Goal: Information Seeking & Learning: Compare options

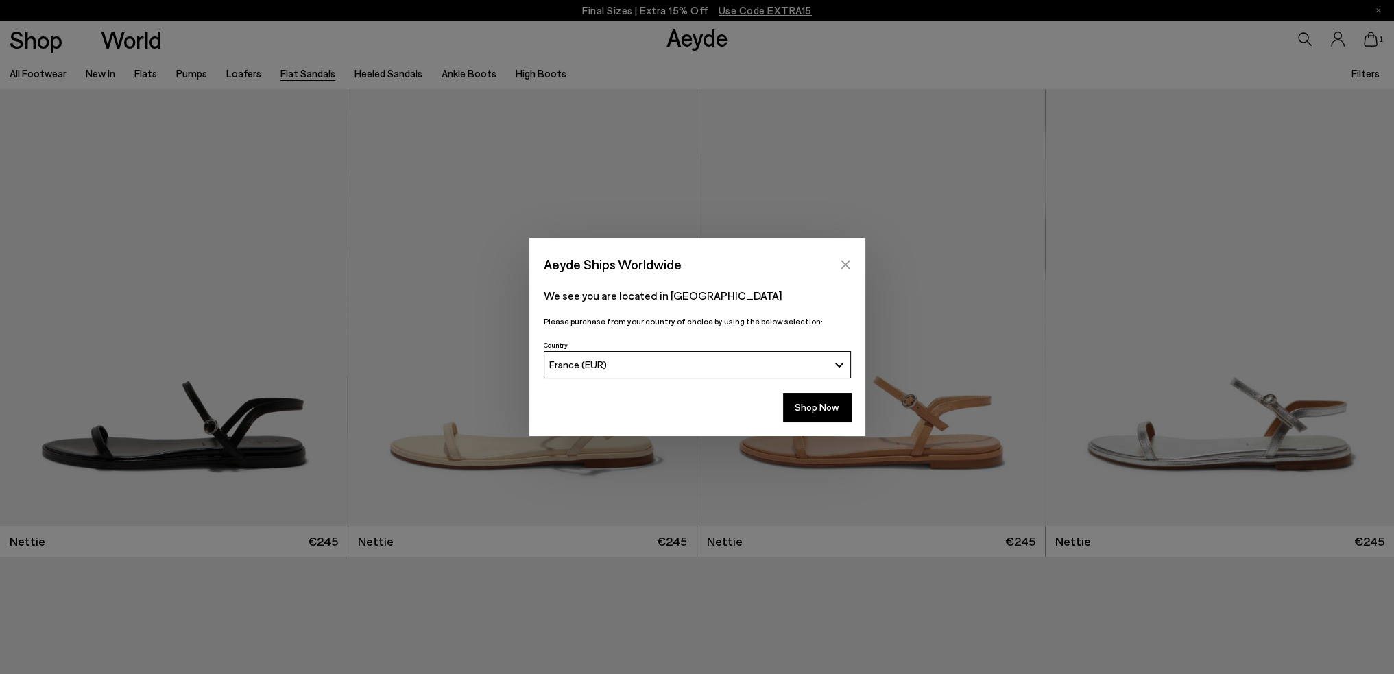
click at [848, 259] on icon "Close" at bounding box center [845, 264] width 11 height 11
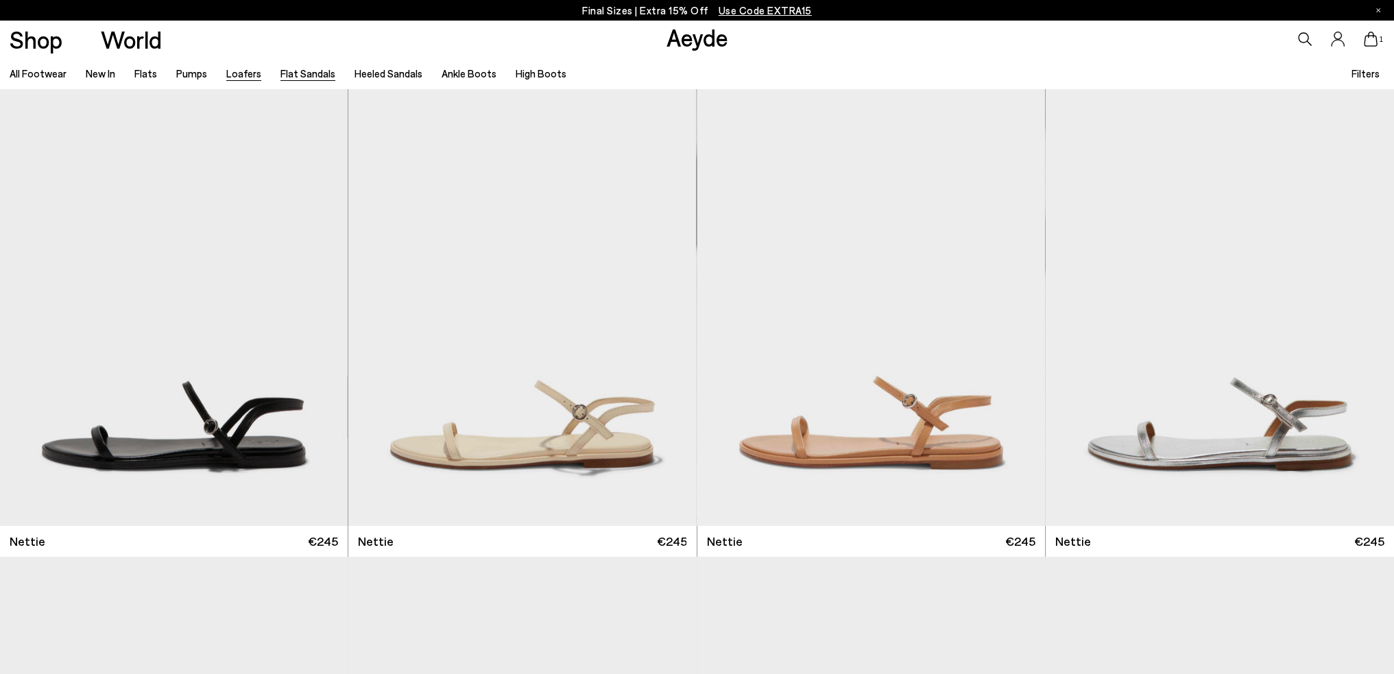
click at [236, 78] on link "Loafers" at bounding box center [243, 73] width 35 height 12
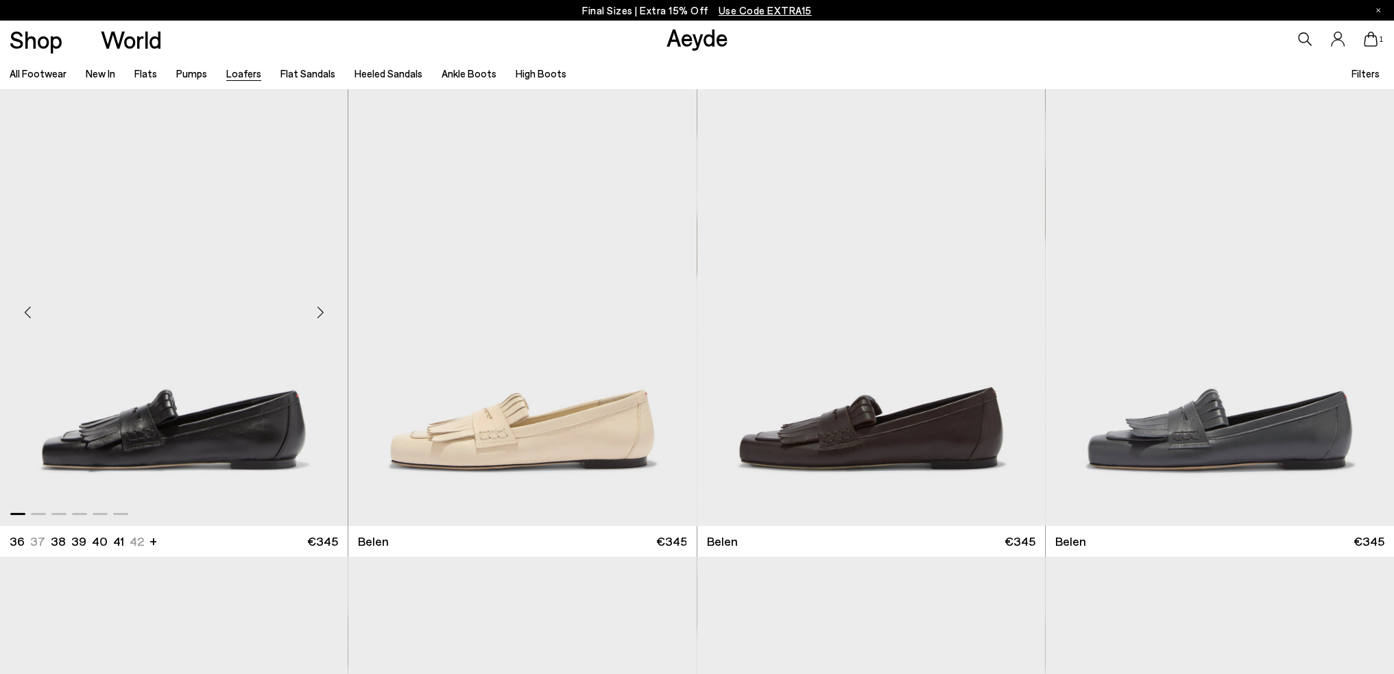
click at [325, 312] on div "Next slide" at bounding box center [320, 312] width 41 height 41
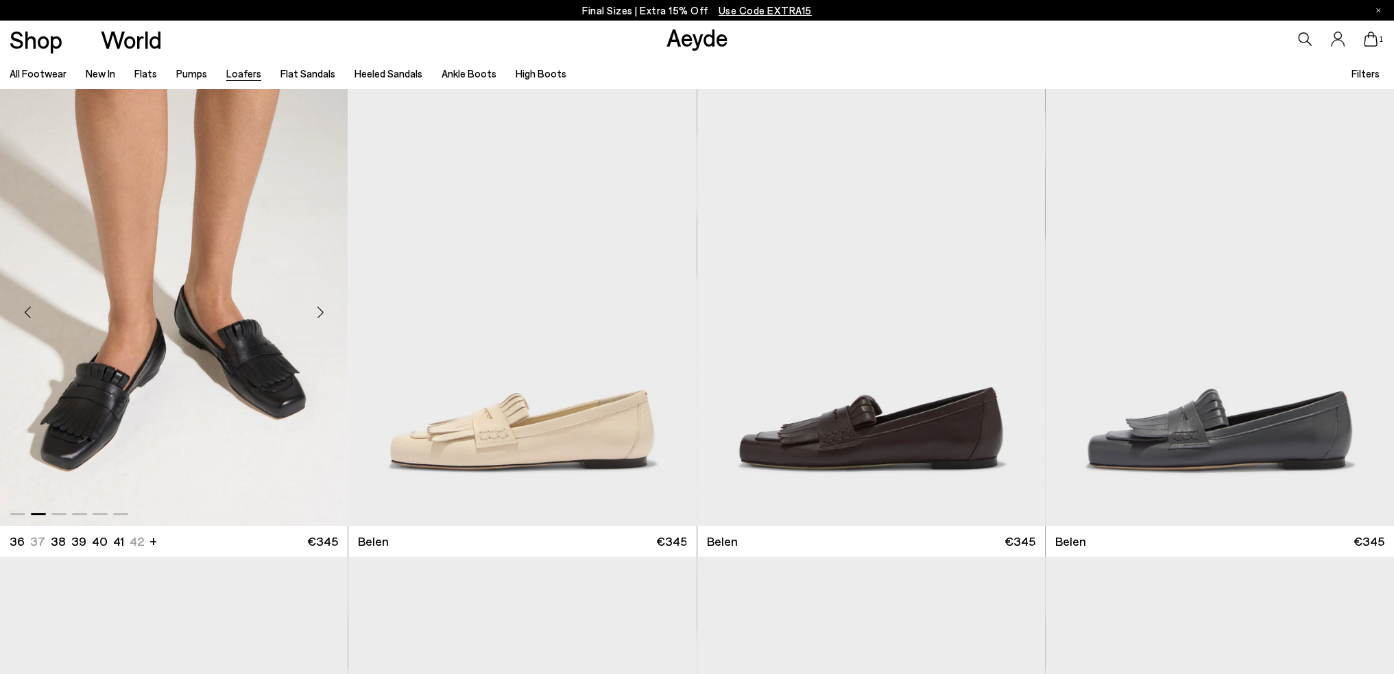
click at [314, 308] on div "Next slide" at bounding box center [320, 312] width 41 height 41
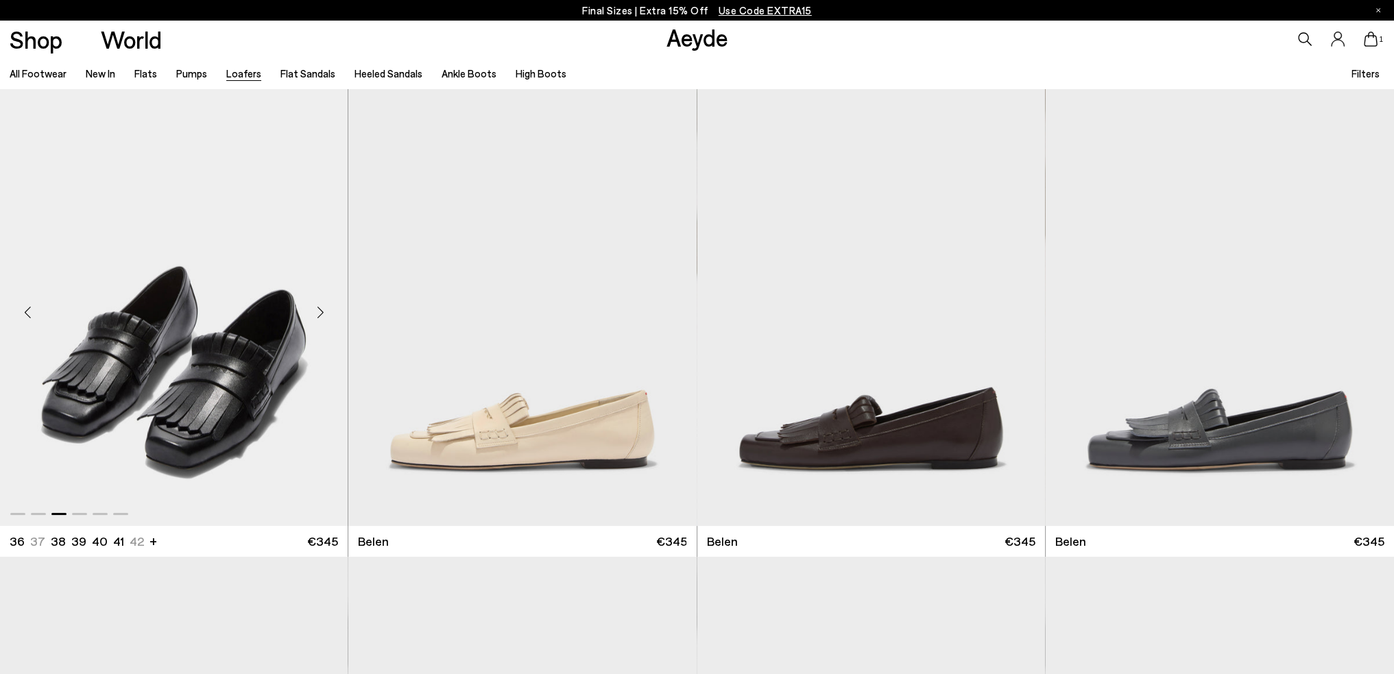
click at [314, 308] on div "Next slide" at bounding box center [320, 312] width 41 height 41
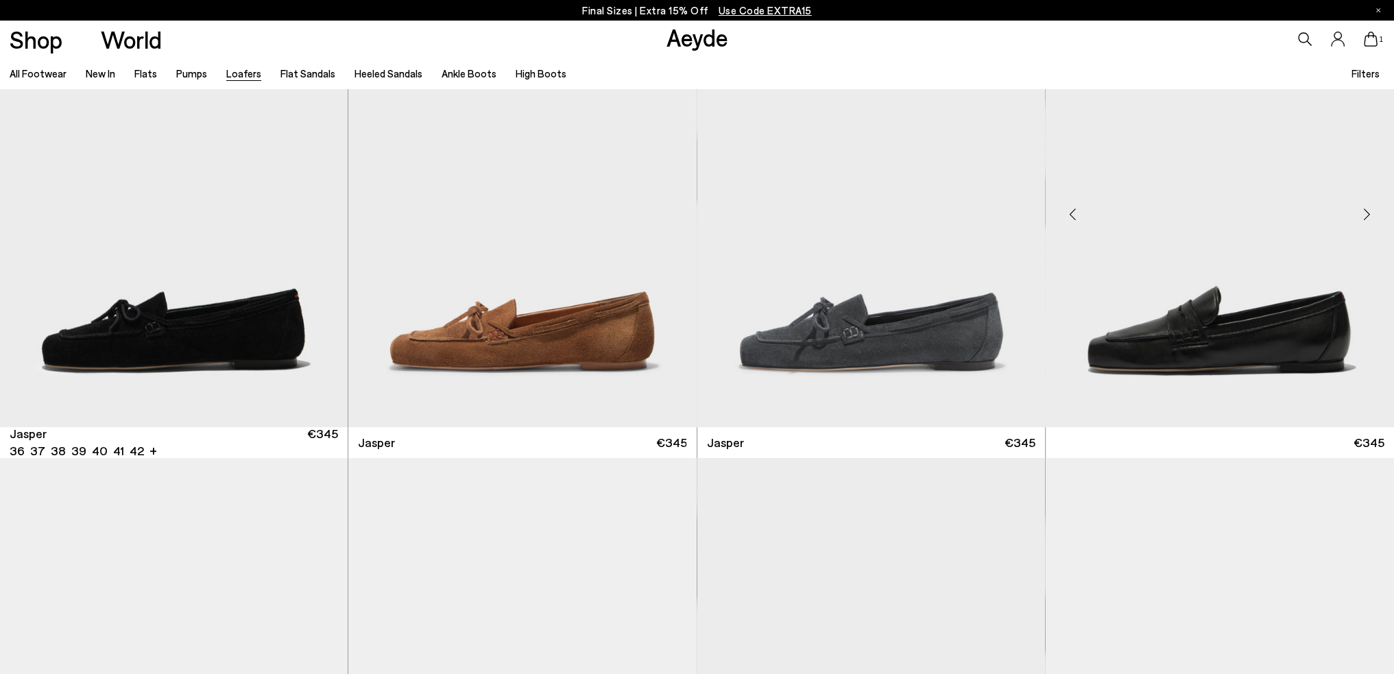
scroll to position [549, 0]
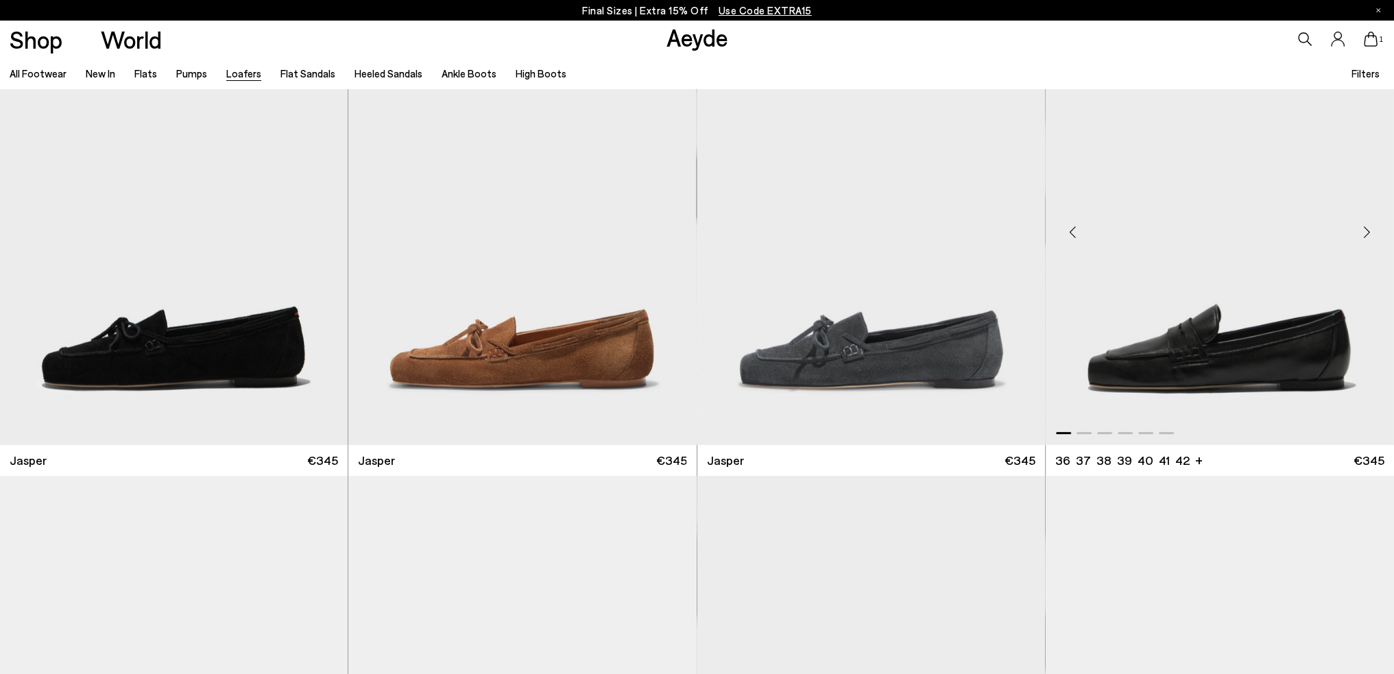
click at [1366, 232] on div "Next slide" at bounding box center [1366, 231] width 41 height 41
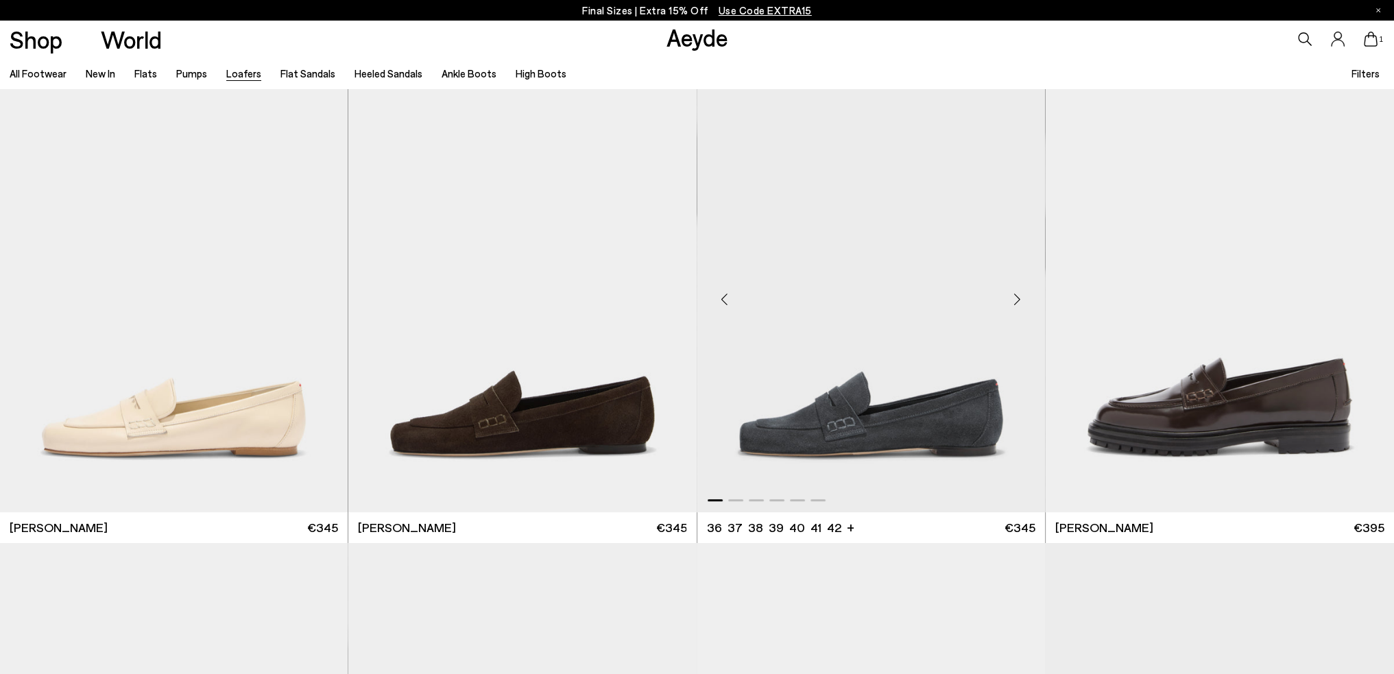
scroll to position [960, 0]
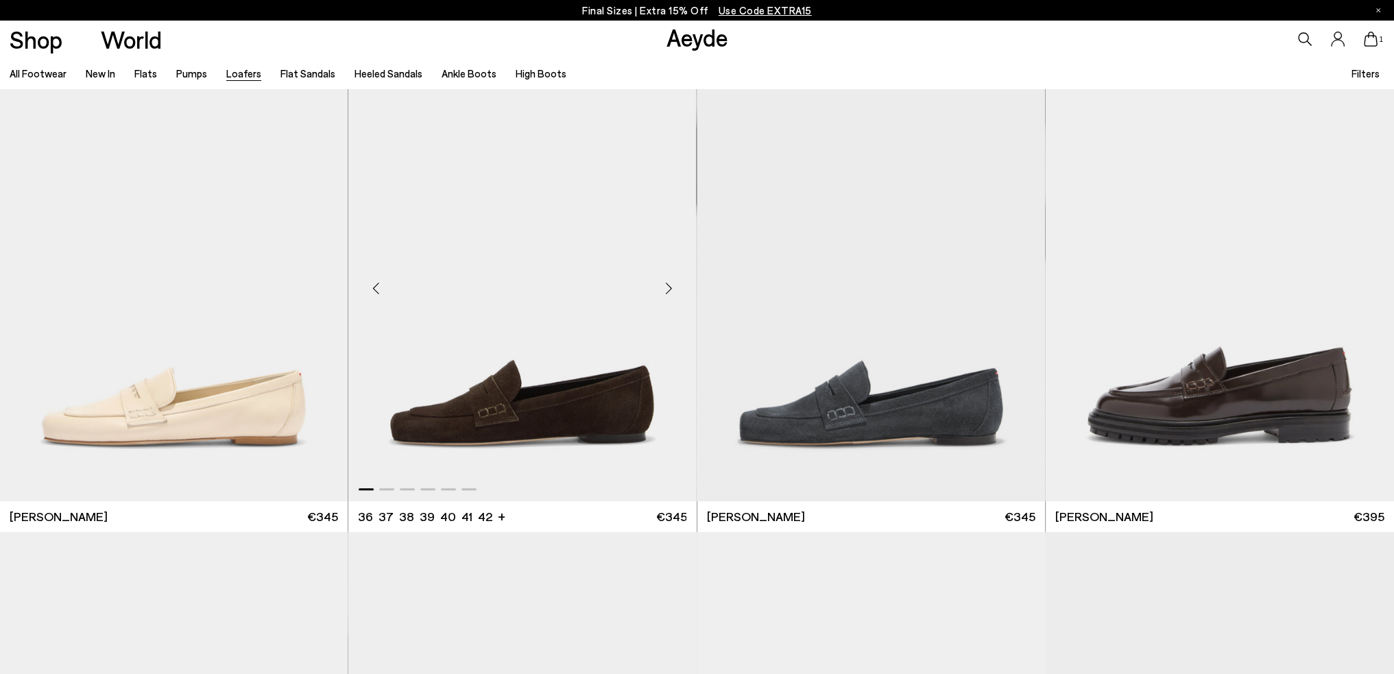
click at [673, 290] on div "Next slide" at bounding box center [669, 288] width 41 height 41
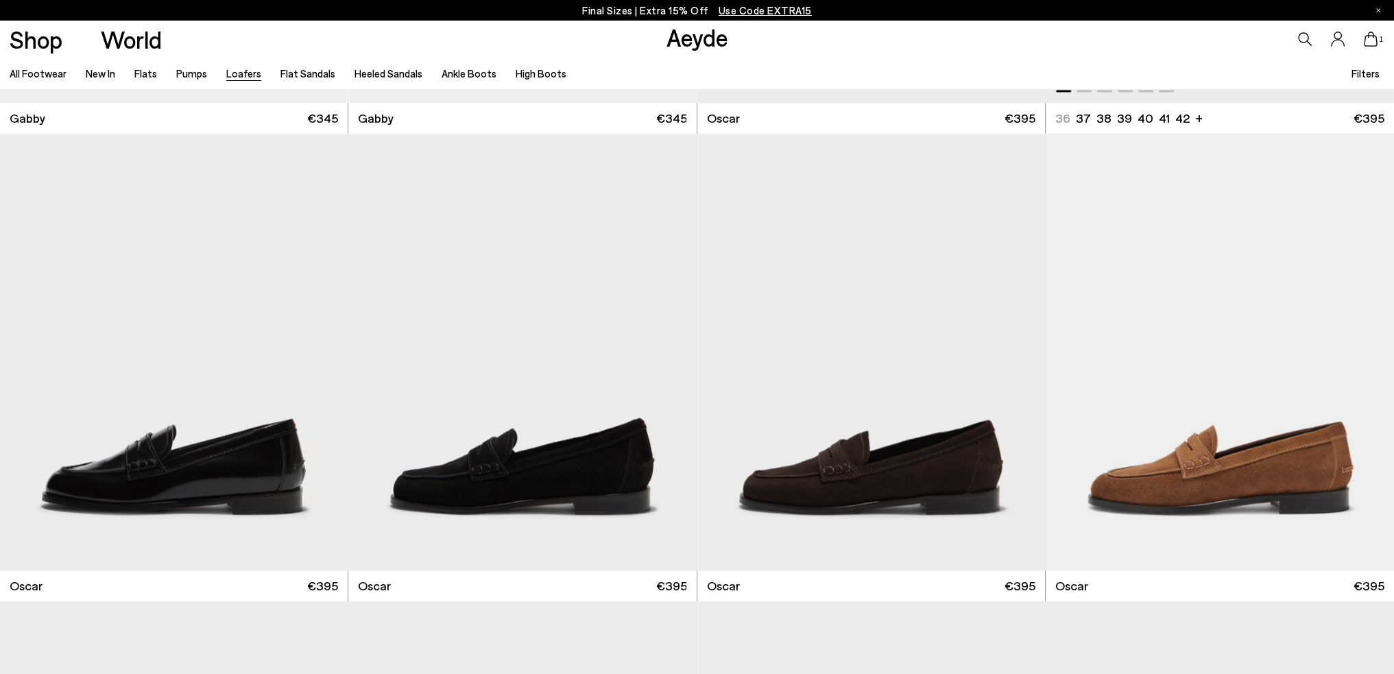
scroll to position [2811, 0]
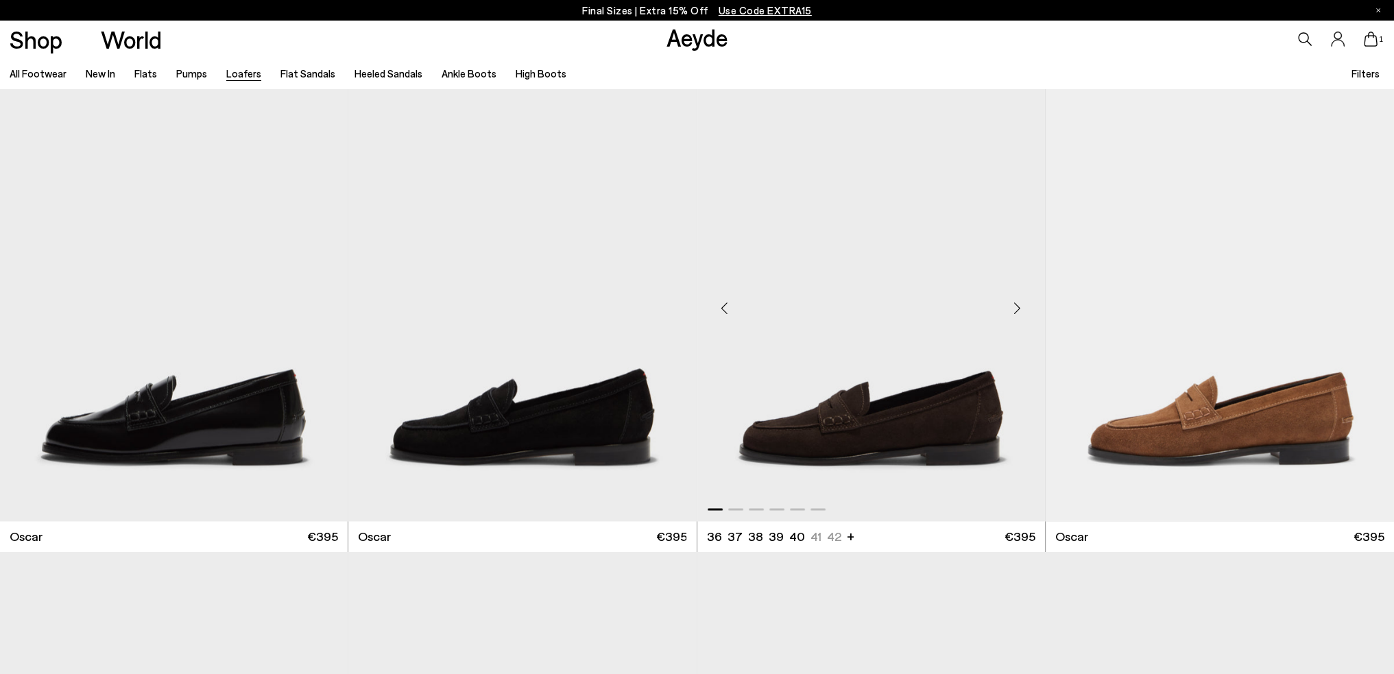
click at [1011, 314] on div "Next slide" at bounding box center [1017, 308] width 41 height 41
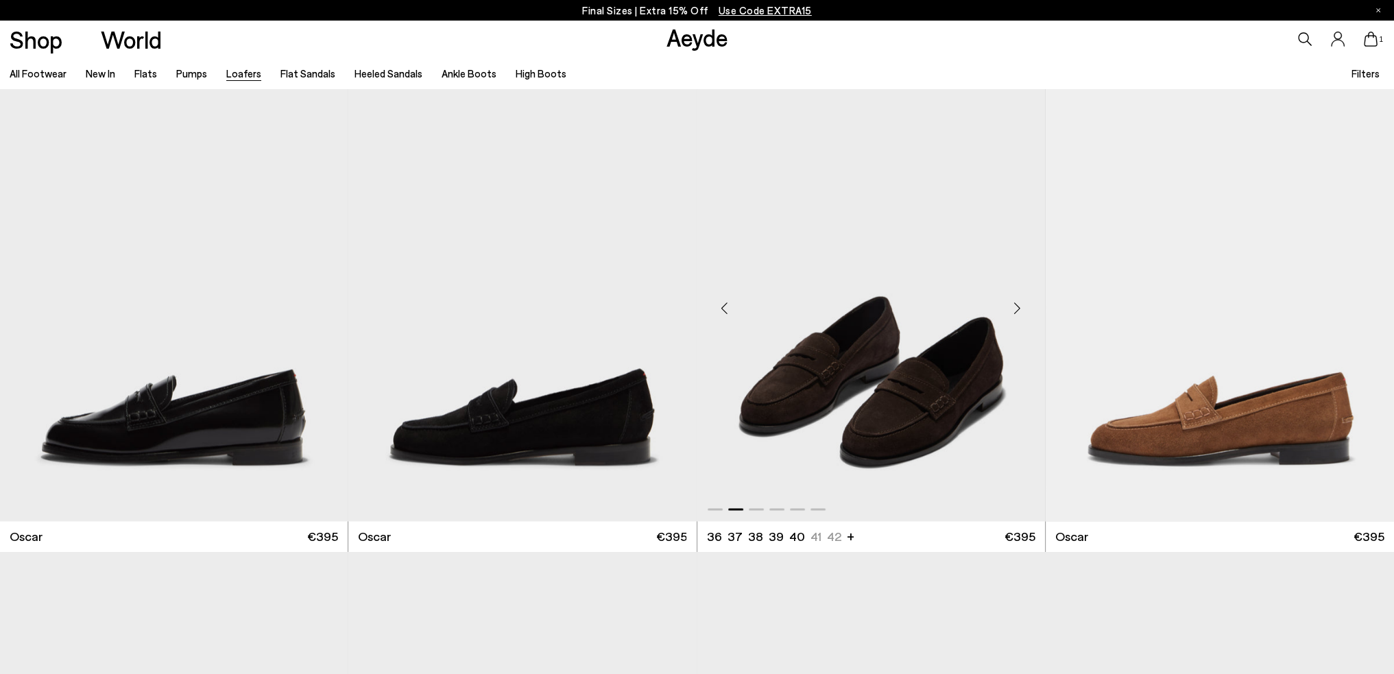
click at [1011, 314] on div "Next slide" at bounding box center [1017, 308] width 41 height 41
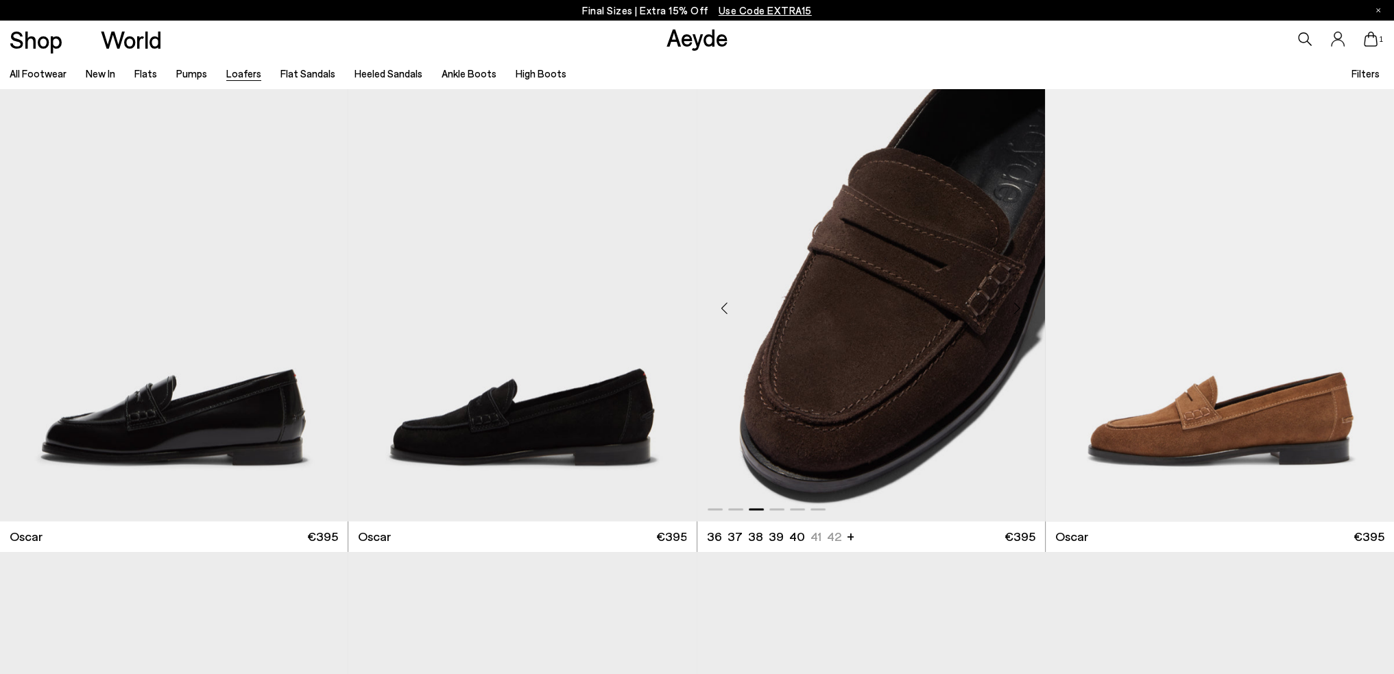
click at [1011, 314] on div "Next slide" at bounding box center [1017, 308] width 41 height 41
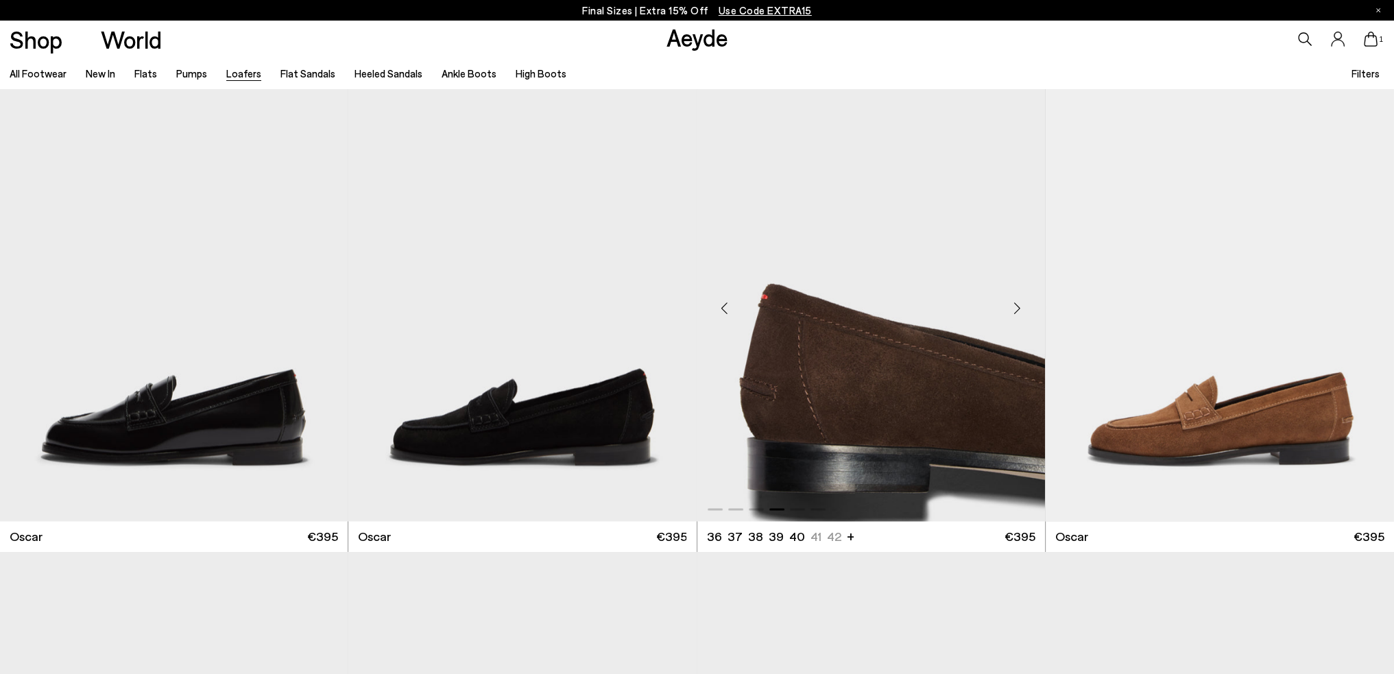
click at [1011, 314] on div "Next slide" at bounding box center [1017, 308] width 41 height 41
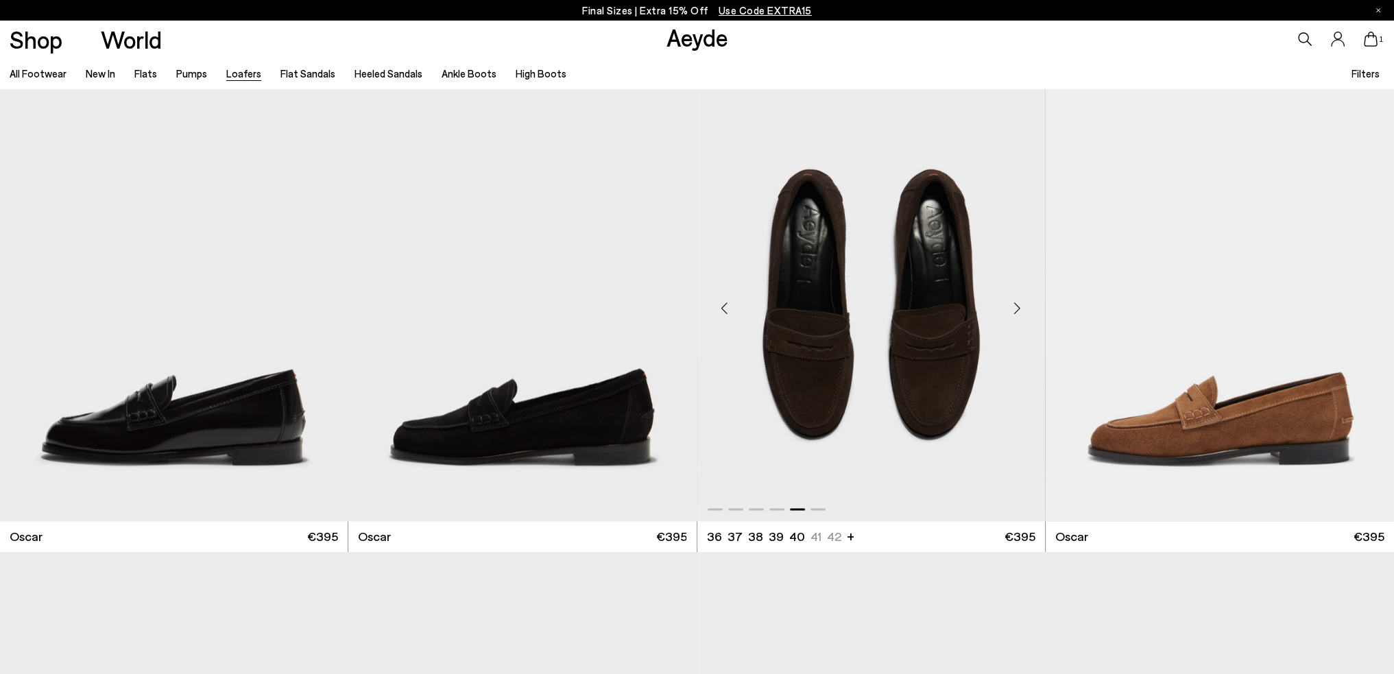
click at [1011, 314] on div "Next slide" at bounding box center [1017, 308] width 41 height 41
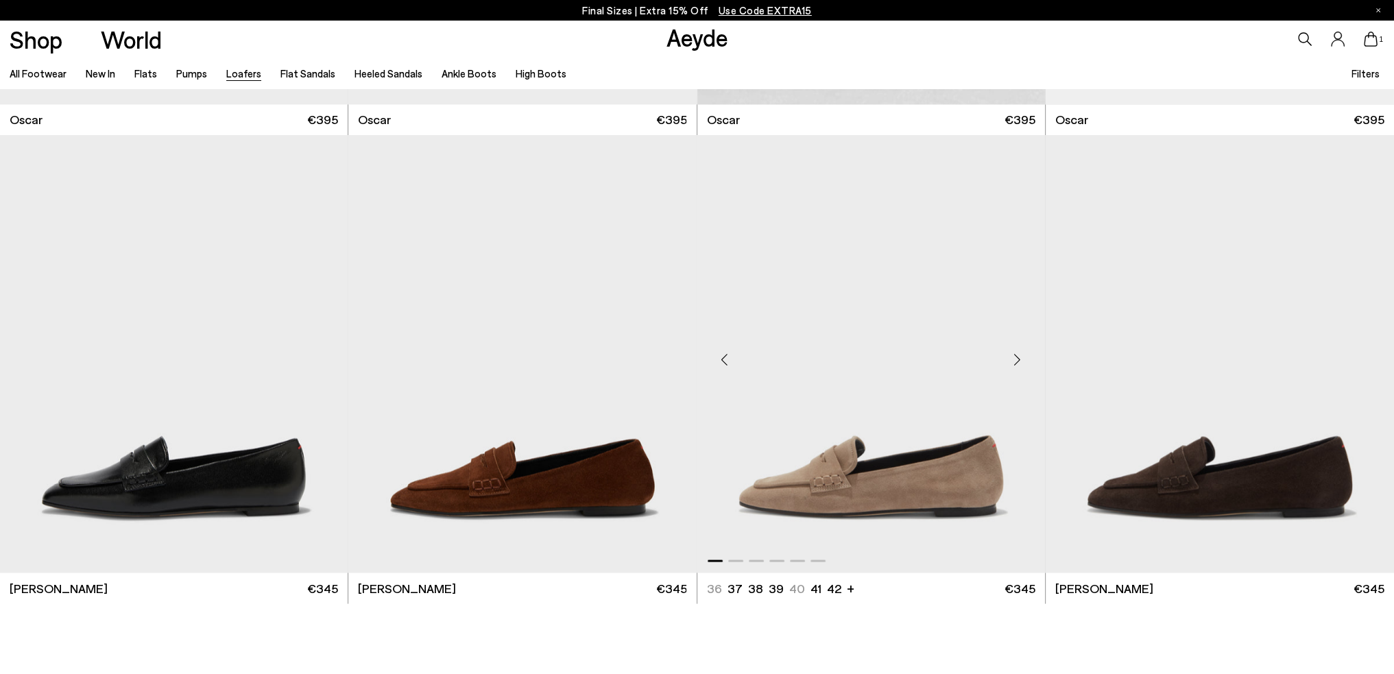
scroll to position [3360, 0]
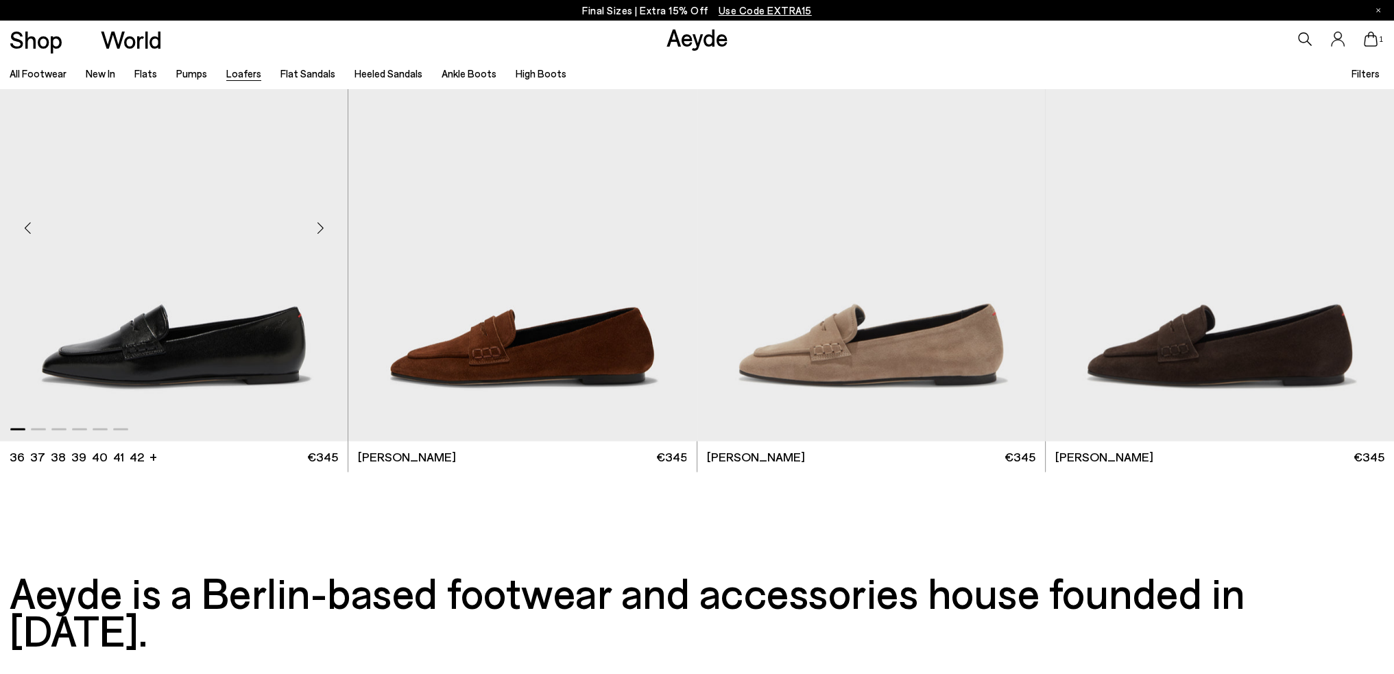
click at [317, 230] on div "Next slide" at bounding box center [320, 227] width 41 height 41
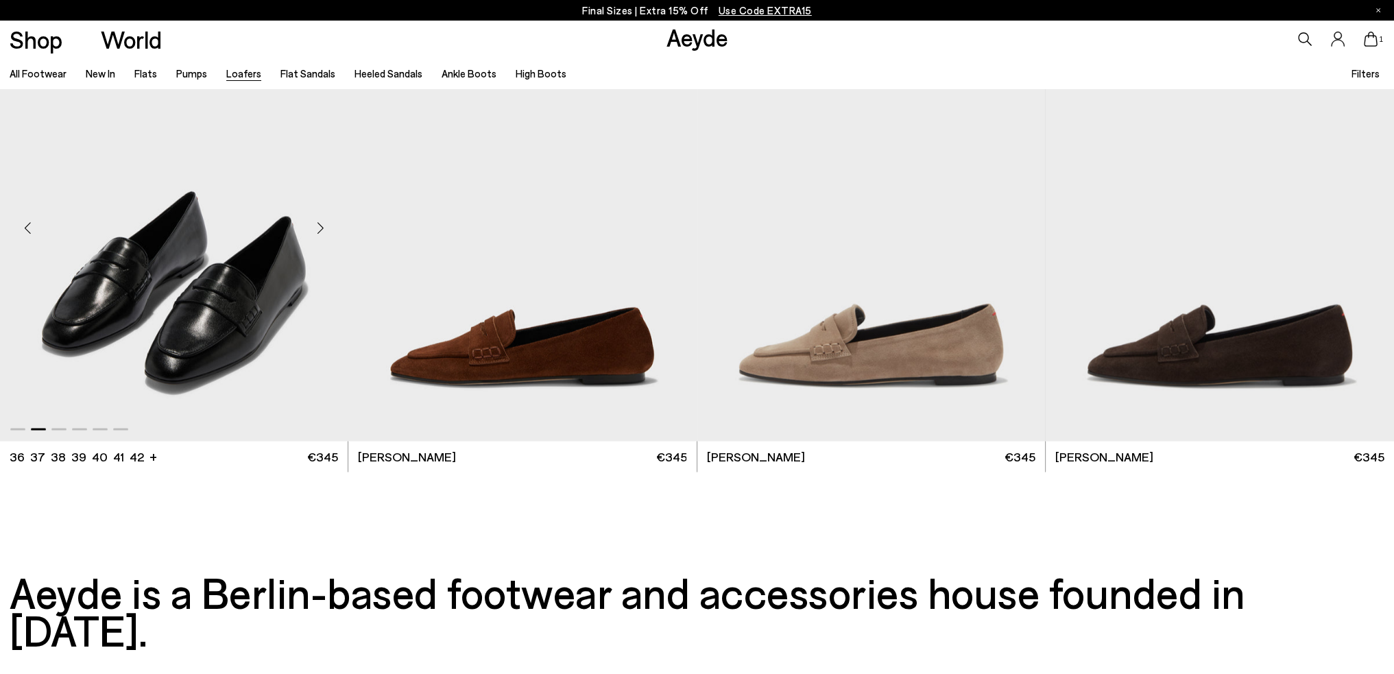
click at [317, 230] on div "Next slide" at bounding box center [320, 227] width 41 height 41
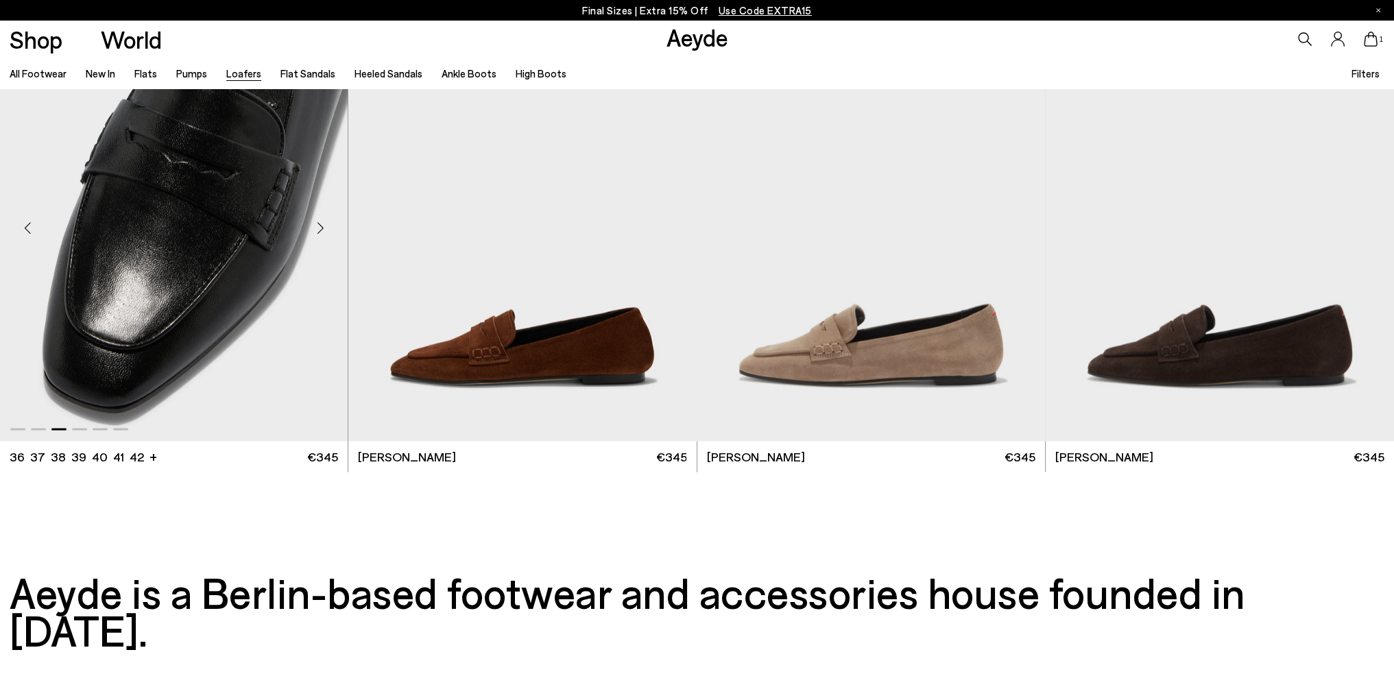
click at [317, 230] on div "Next slide" at bounding box center [320, 227] width 41 height 41
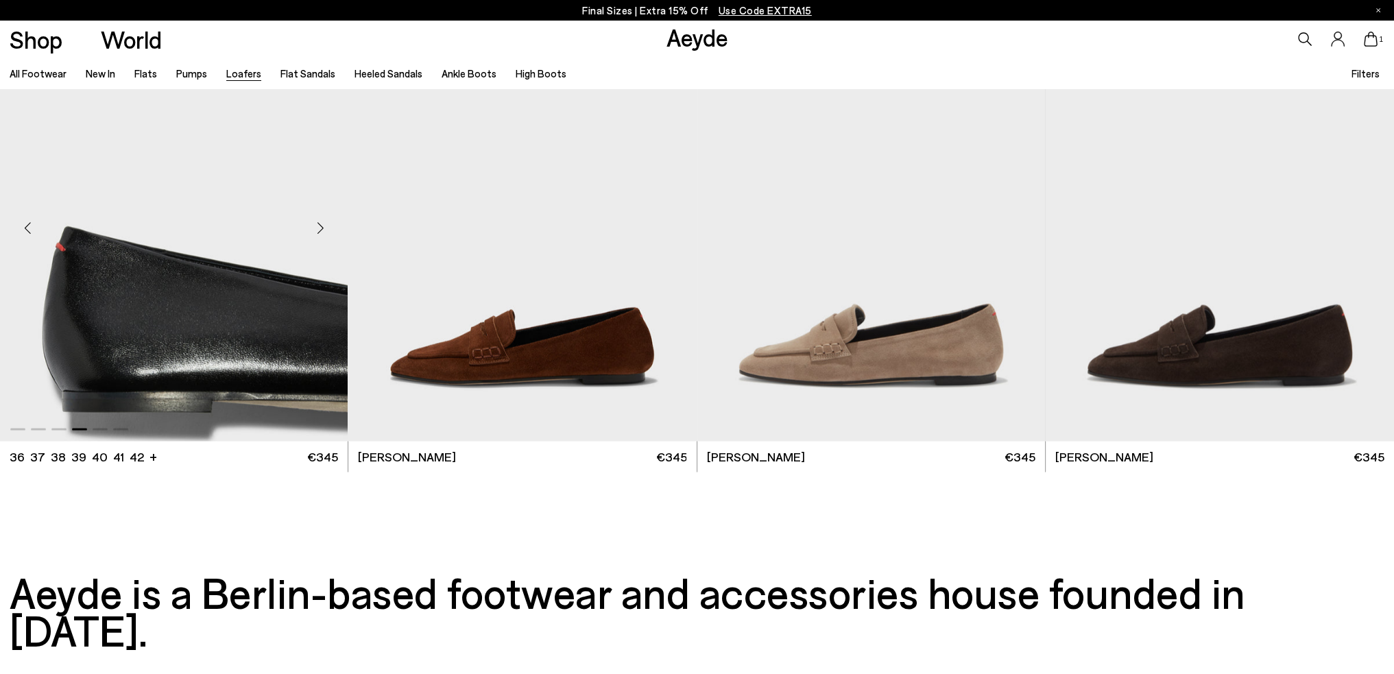
click at [317, 230] on div "Next slide" at bounding box center [320, 227] width 41 height 41
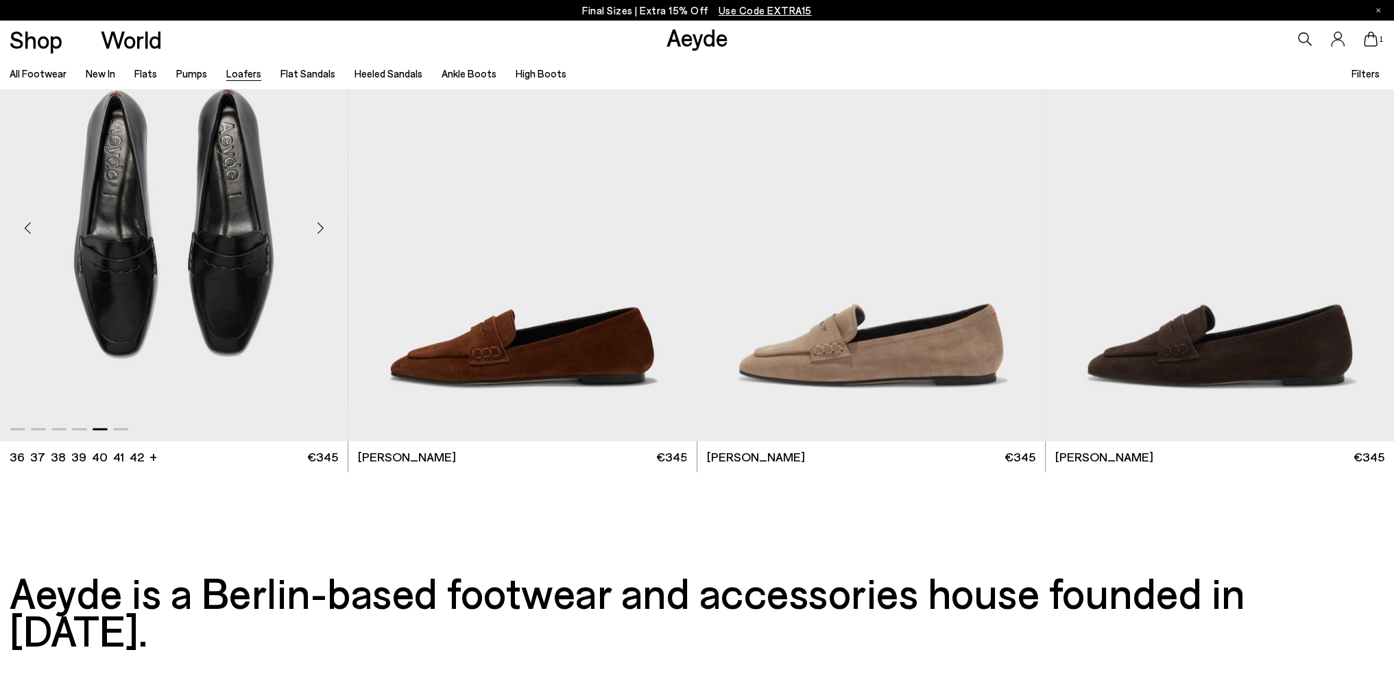
click at [317, 230] on div "Next slide" at bounding box center [320, 227] width 41 height 41
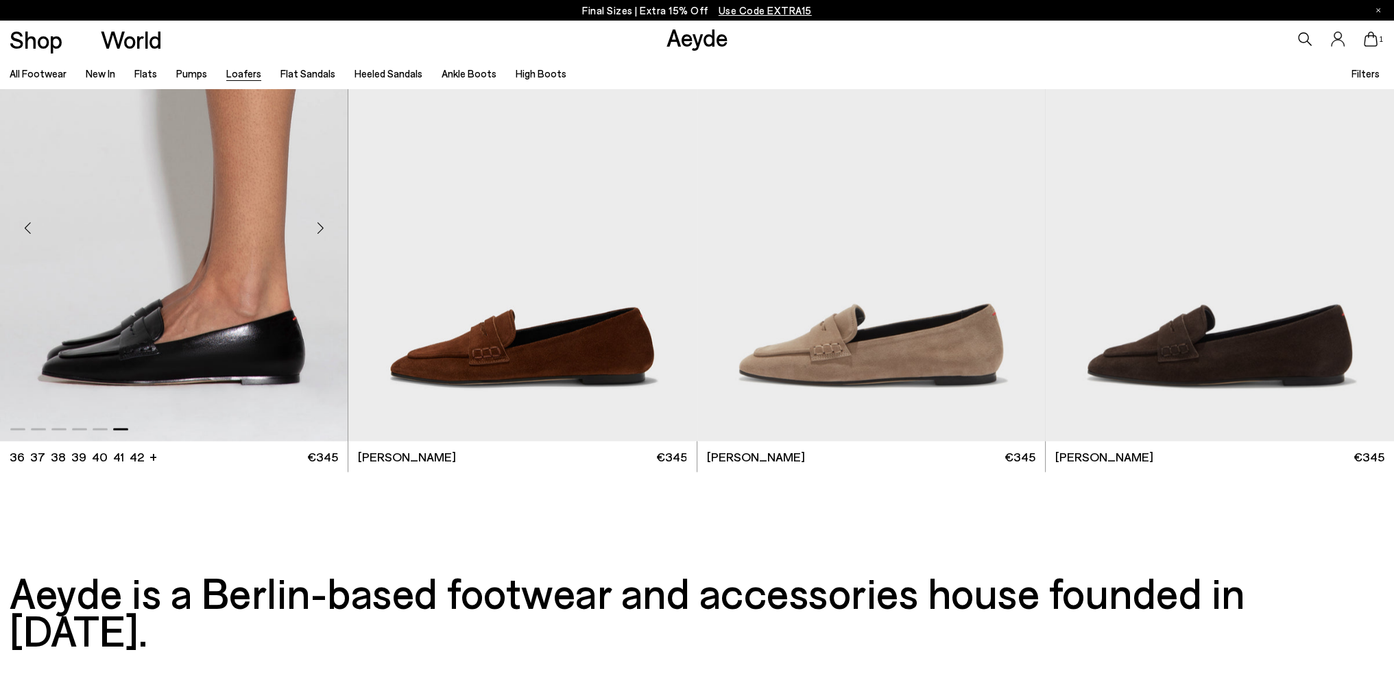
click at [317, 230] on div "Next slide" at bounding box center [320, 227] width 41 height 41
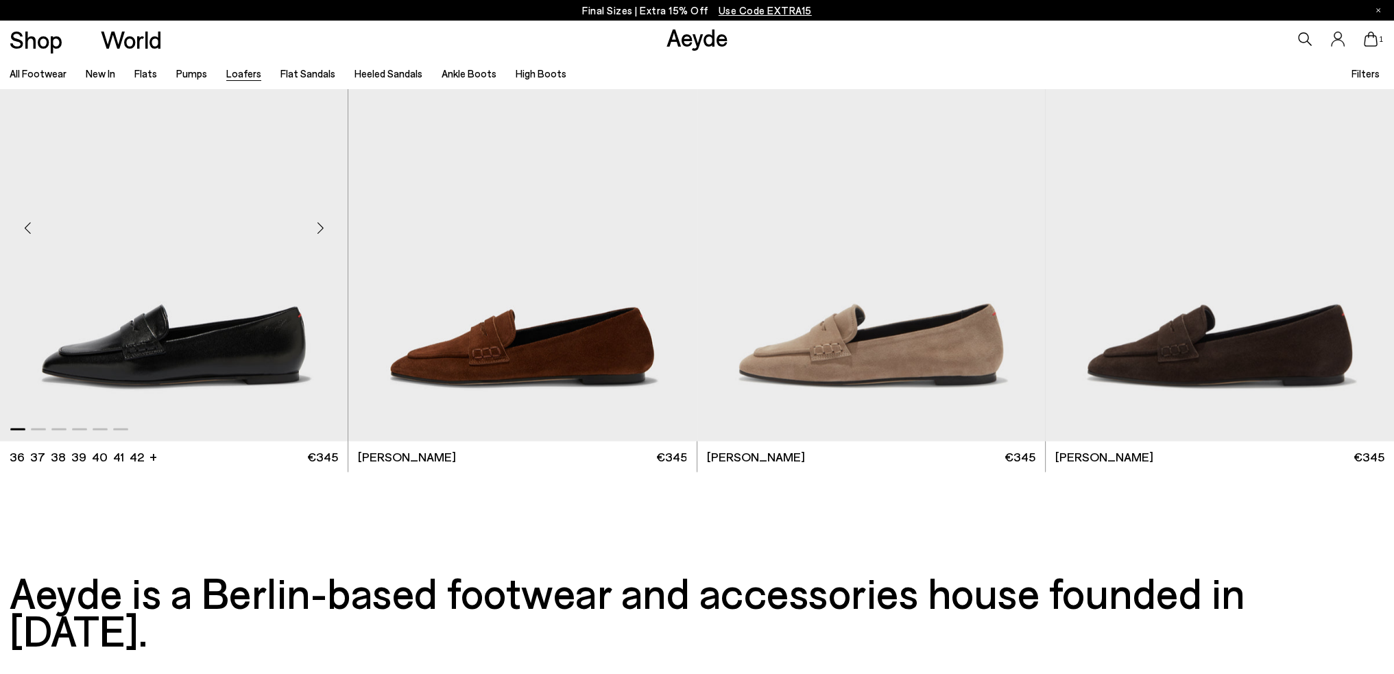
click at [317, 230] on div "Next slide" at bounding box center [320, 227] width 41 height 41
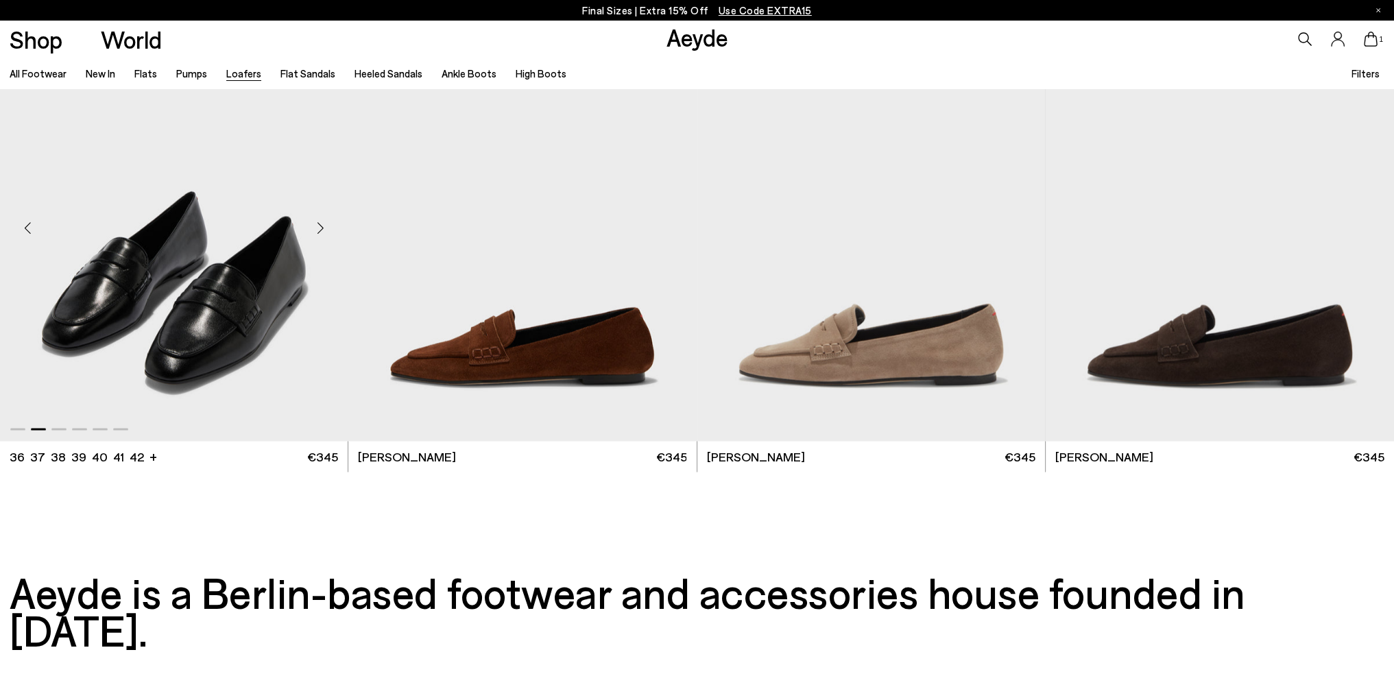
click at [317, 230] on div "Next slide" at bounding box center [320, 227] width 41 height 41
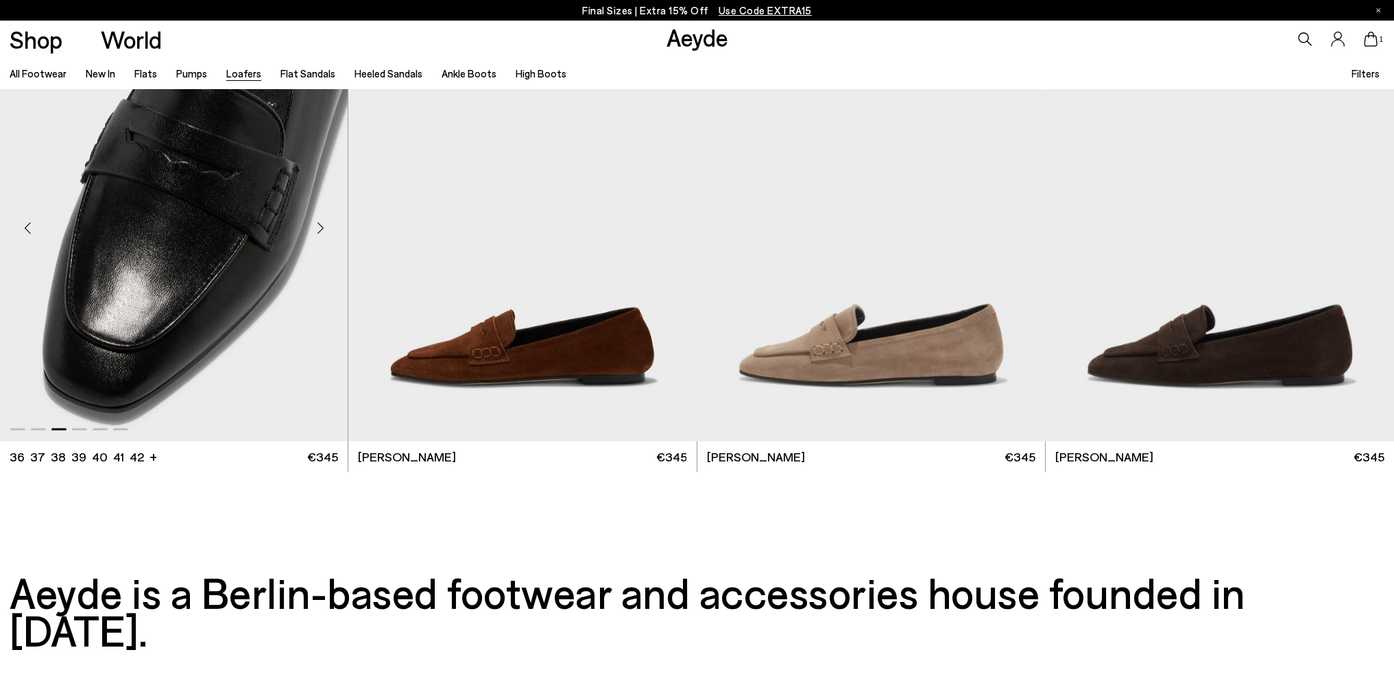
click at [317, 230] on div "Next slide" at bounding box center [320, 227] width 41 height 41
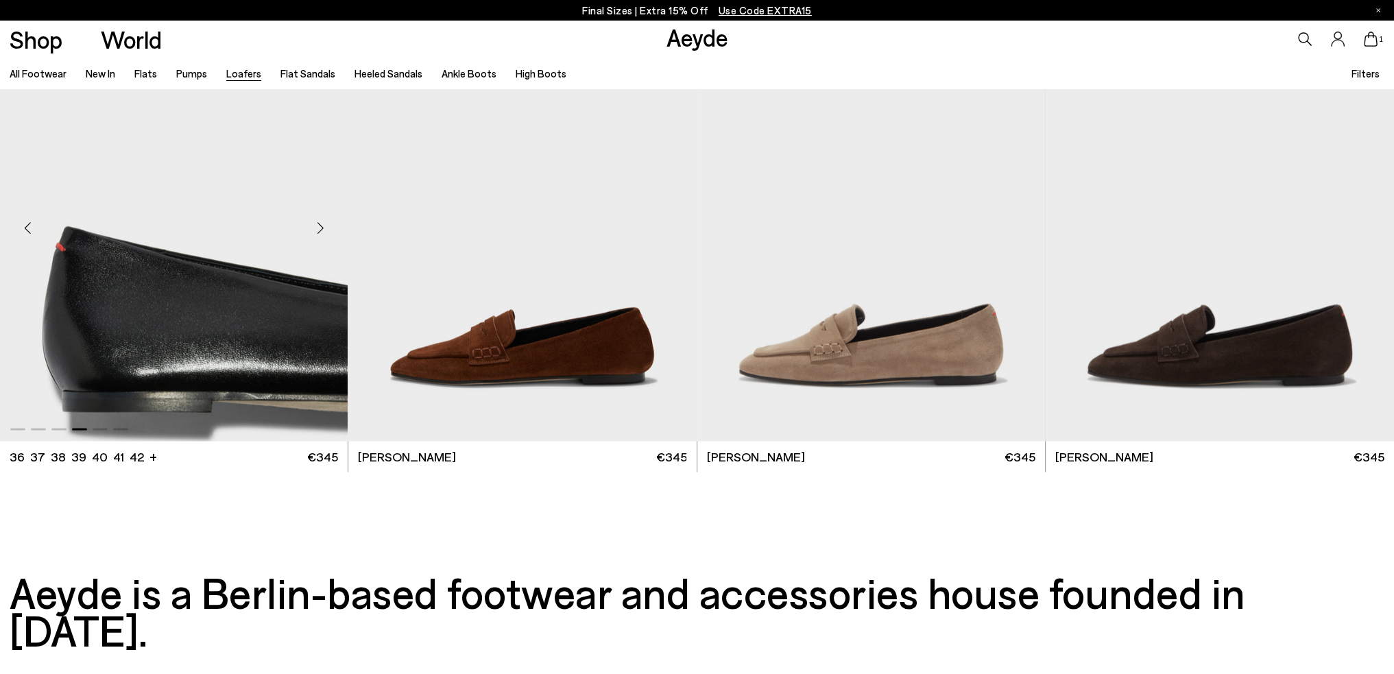
click at [317, 230] on div "Next slide" at bounding box center [320, 227] width 41 height 41
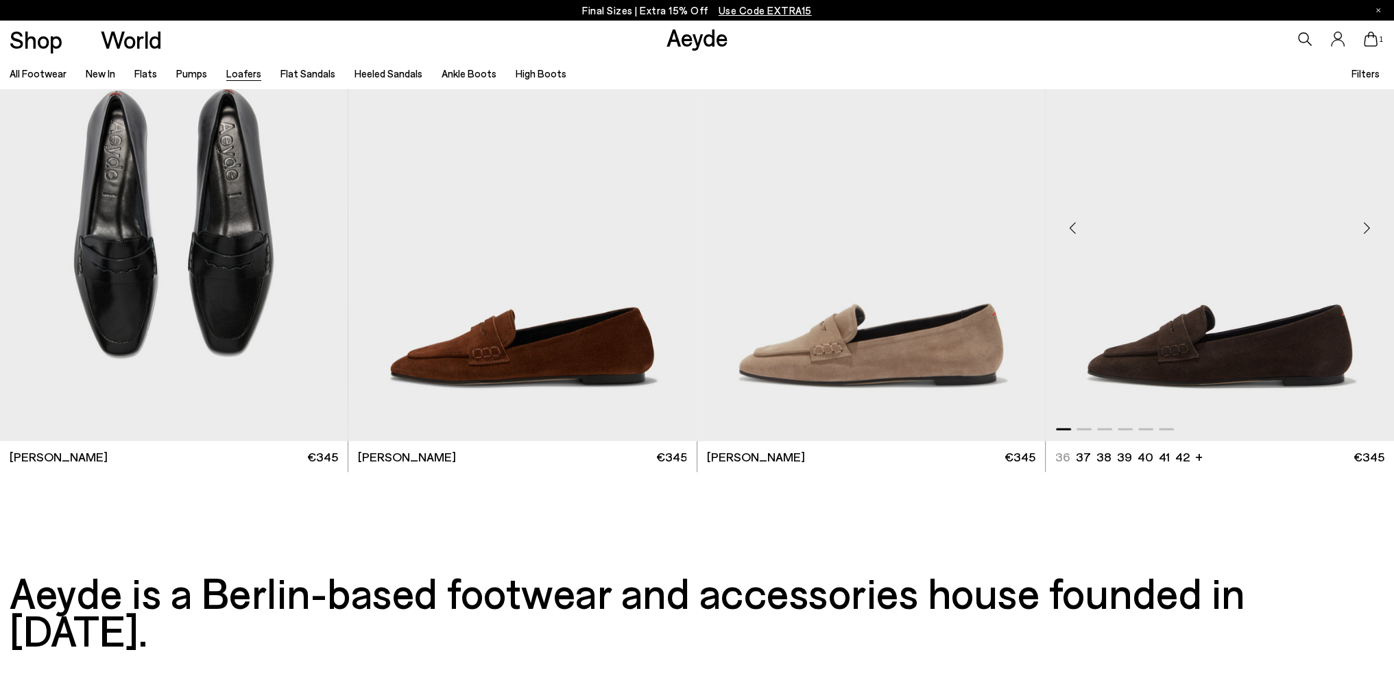
click at [1374, 224] on div "Next slide" at bounding box center [1366, 227] width 41 height 41
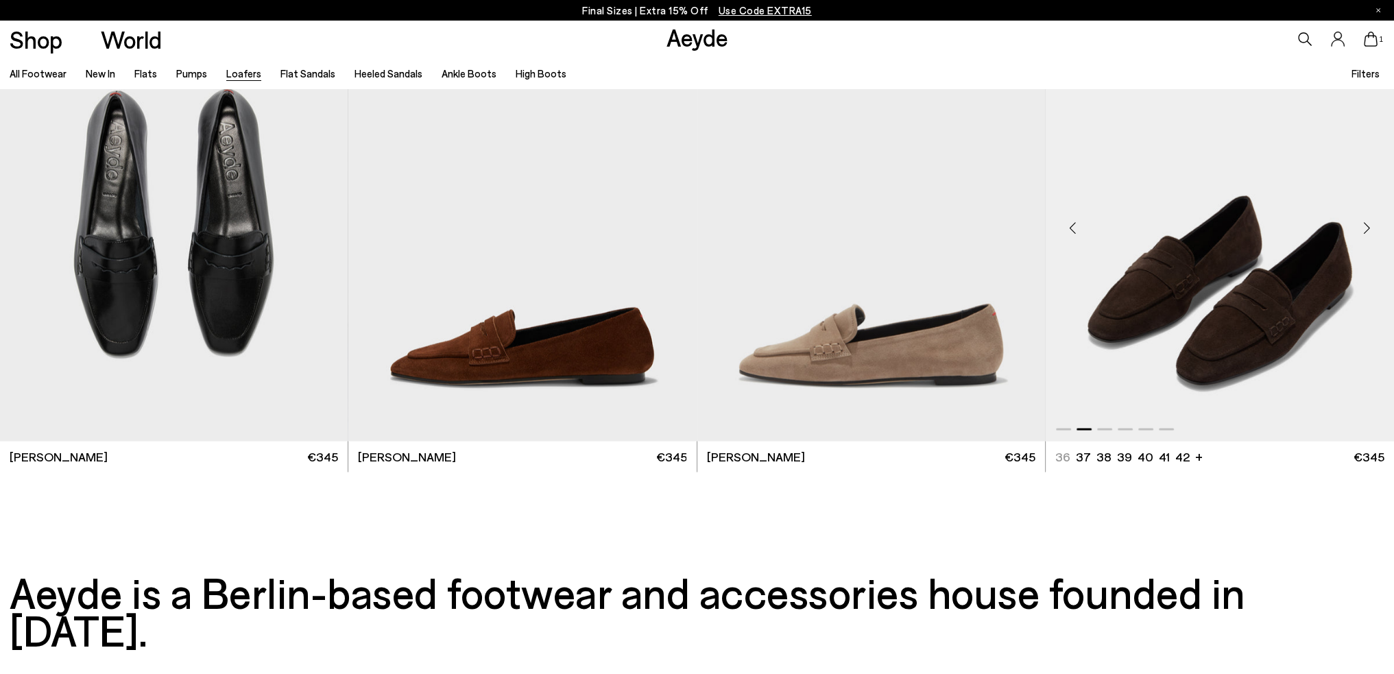
click at [1374, 224] on div "Next slide" at bounding box center [1366, 227] width 41 height 41
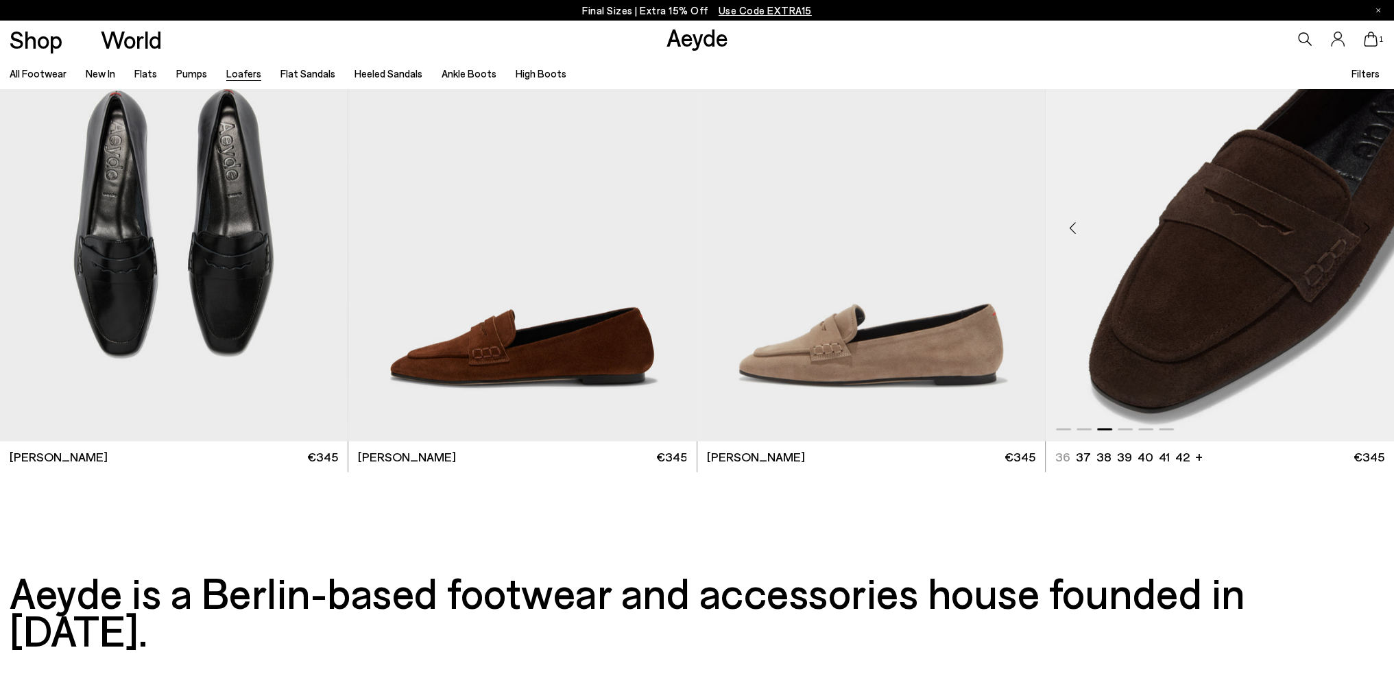
click at [1374, 224] on div "Next slide" at bounding box center [1366, 227] width 41 height 41
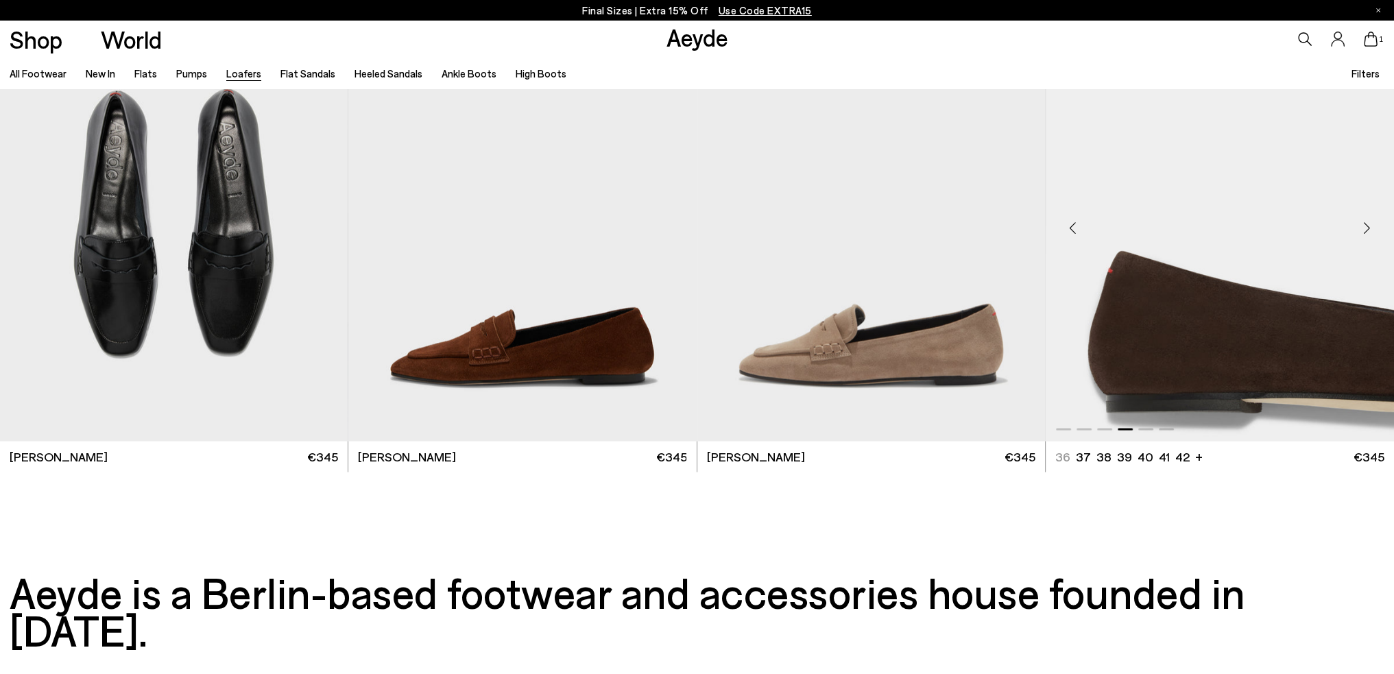
click at [1374, 224] on div "Next slide" at bounding box center [1366, 227] width 41 height 41
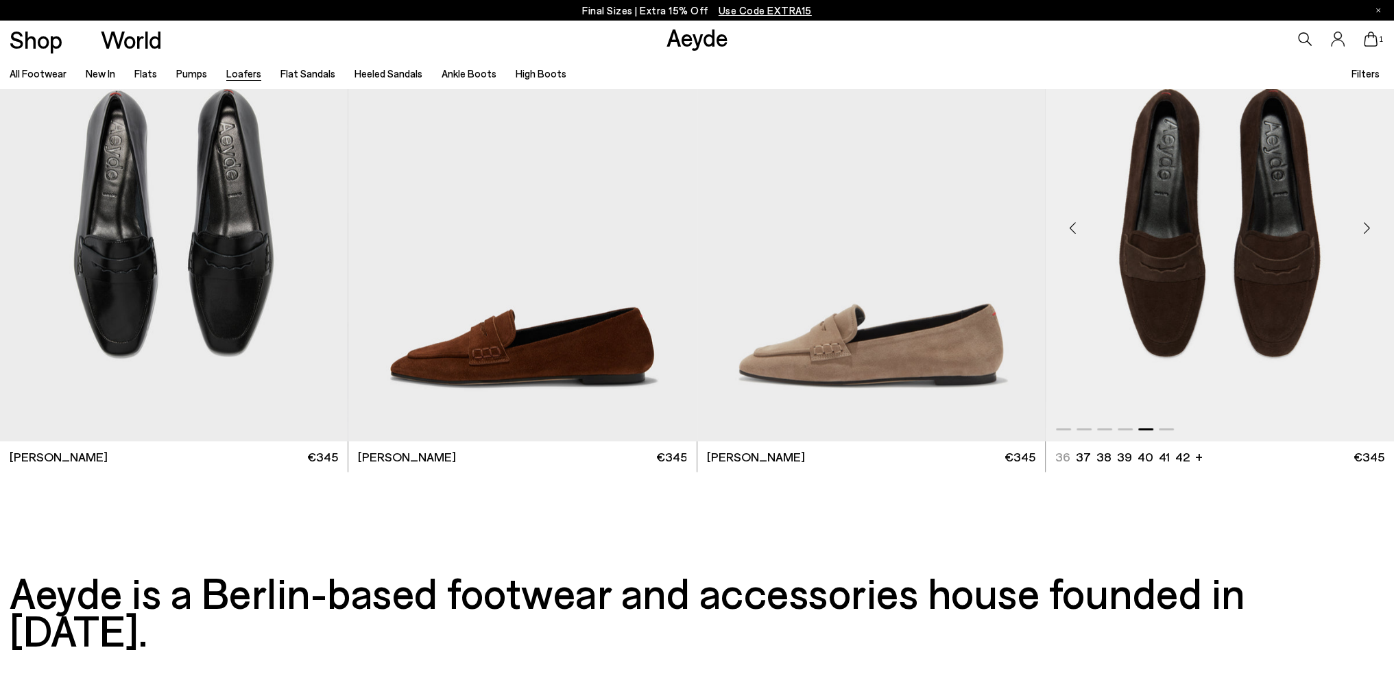
click at [1374, 224] on div "Next slide" at bounding box center [1366, 227] width 41 height 41
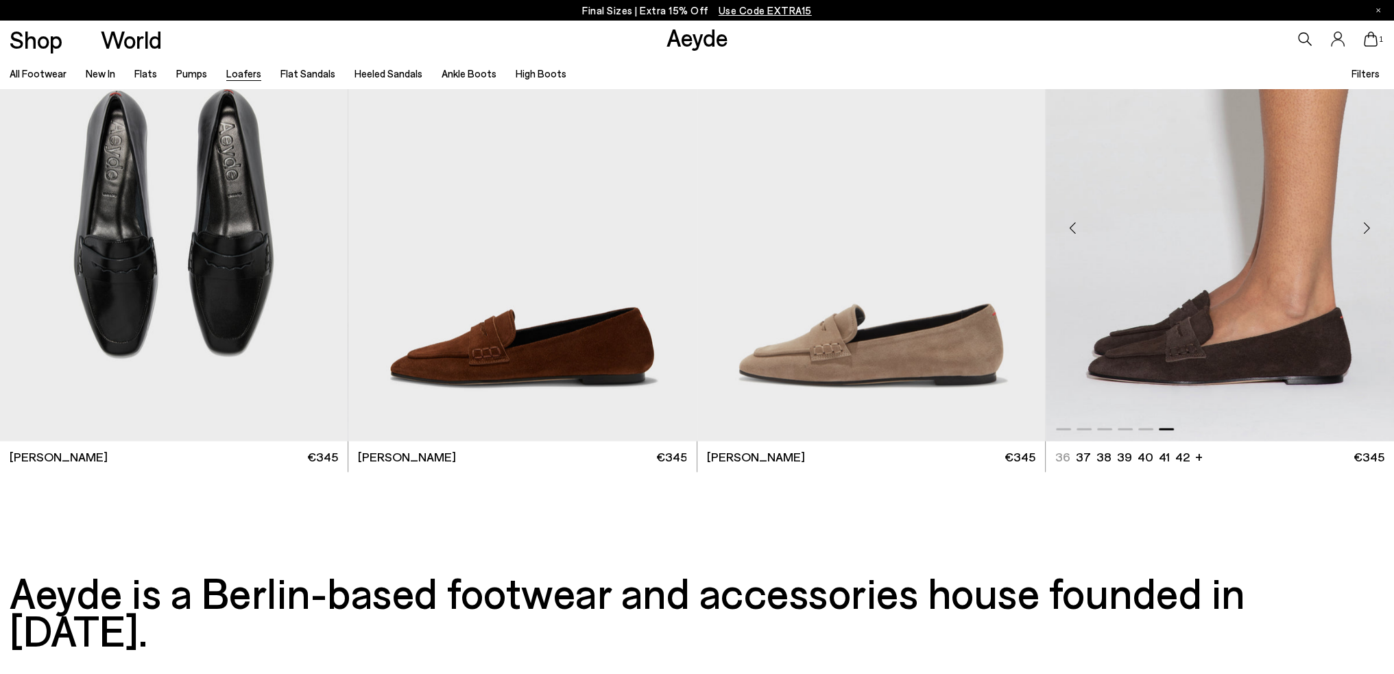
click at [1374, 224] on div "Next slide" at bounding box center [1366, 227] width 41 height 41
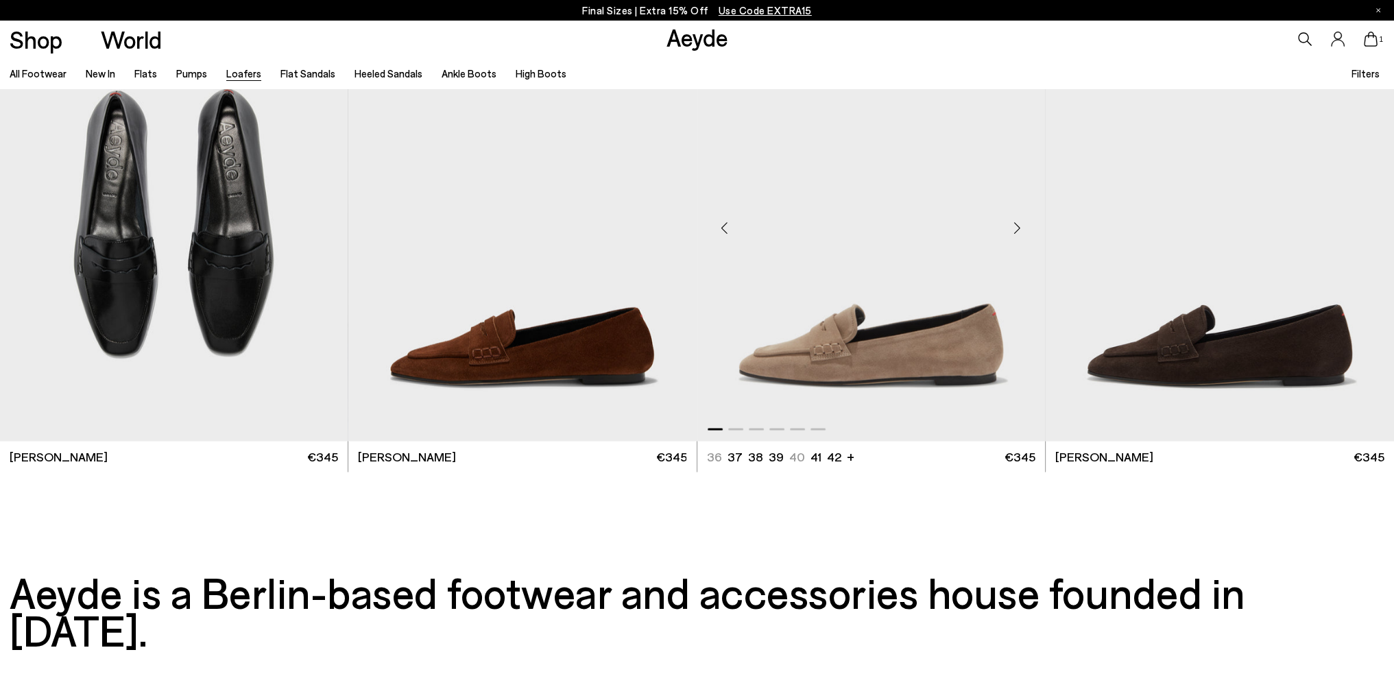
click at [1018, 230] on div "Next slide" at bounding box center [1017, 227] width 41 height 41
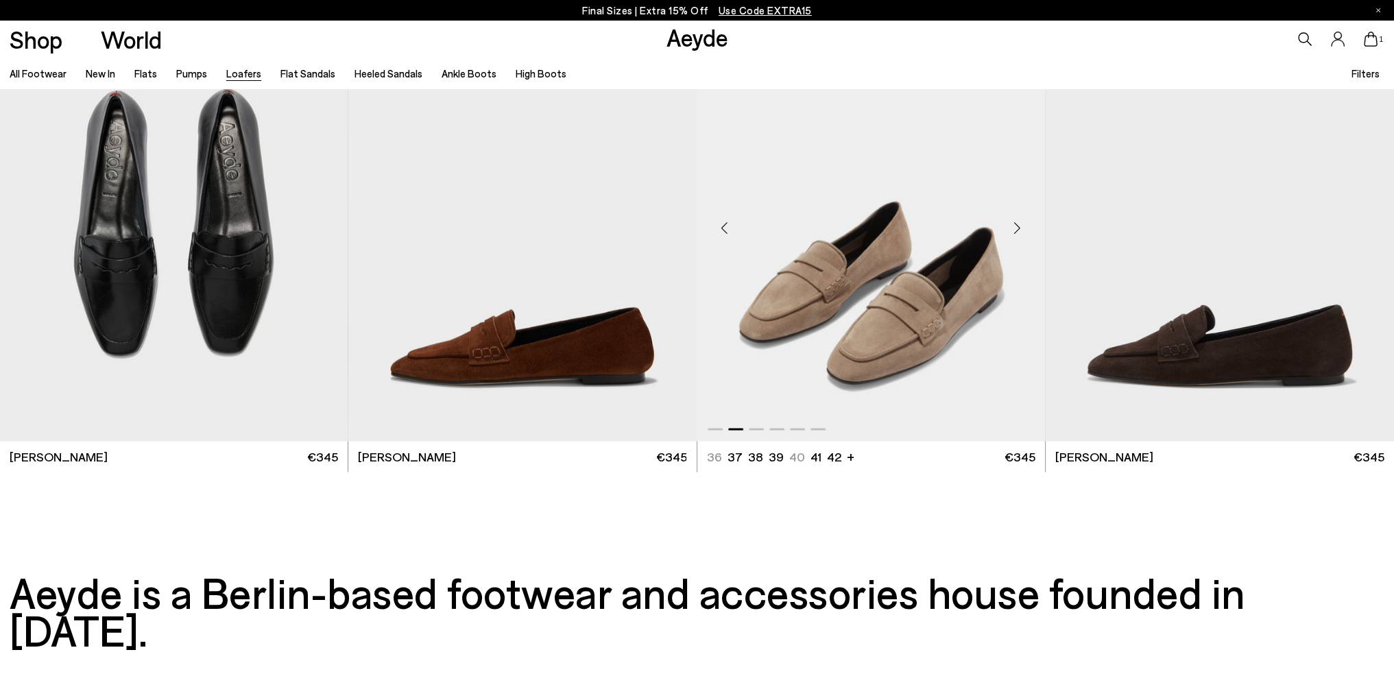
click at [1018, 230] on div "Next slide" at bounding box center [1017, 227] width 41 height 41
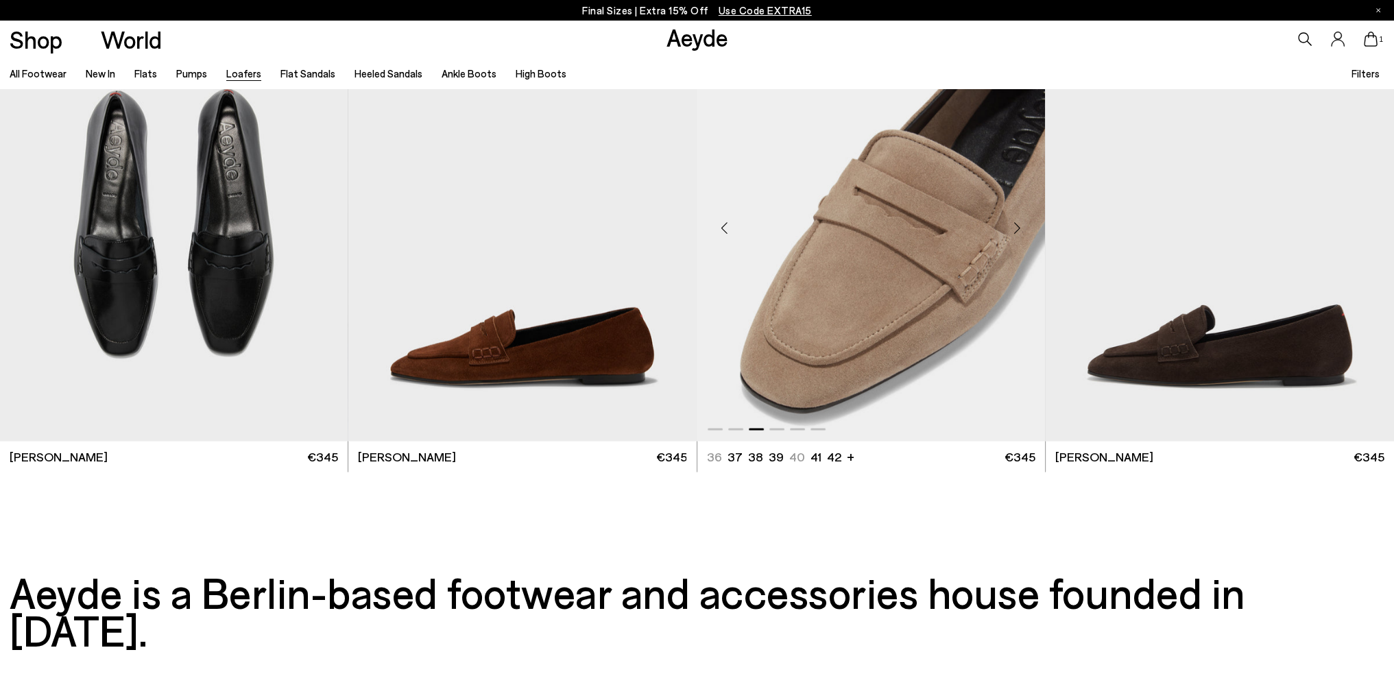
click at [1018, 230] on div "Next slide" at bounding box center [1017, 227] width 41 height 41
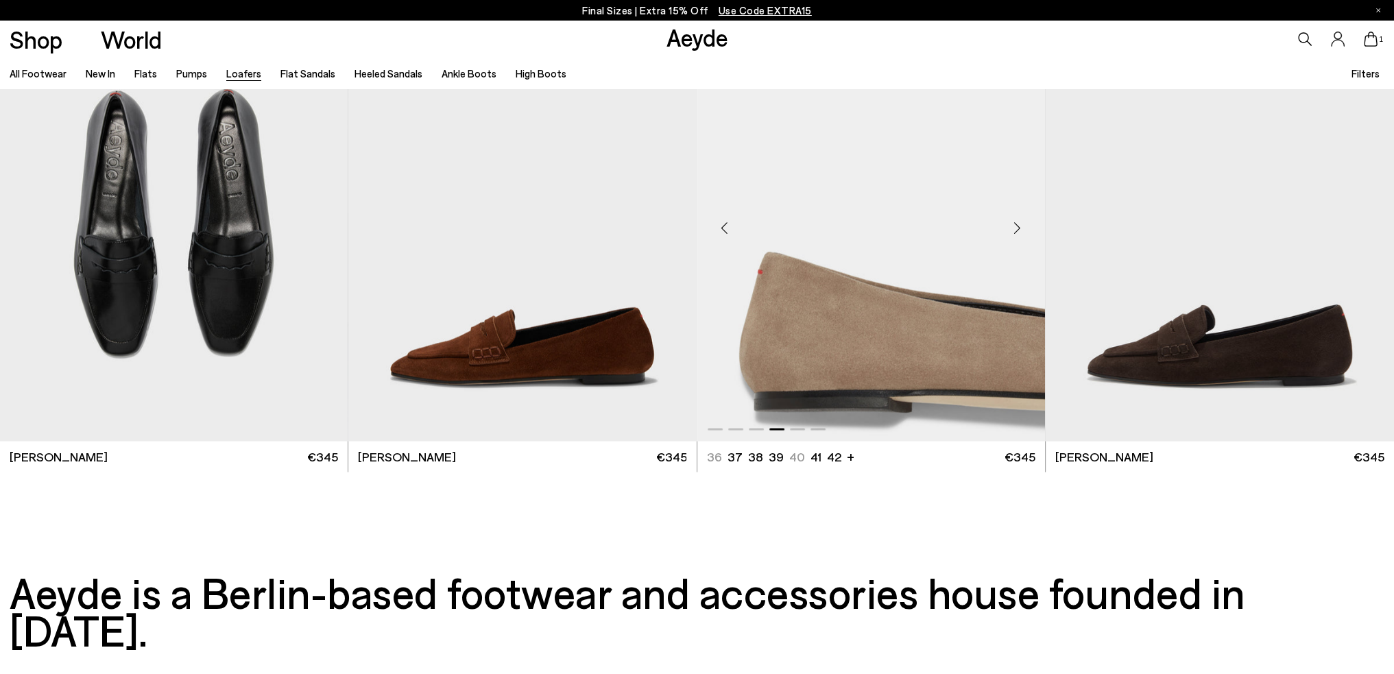
click at [1018, 230] on div "Next slide" at bounding box center [1017, 227] width 41 height 41
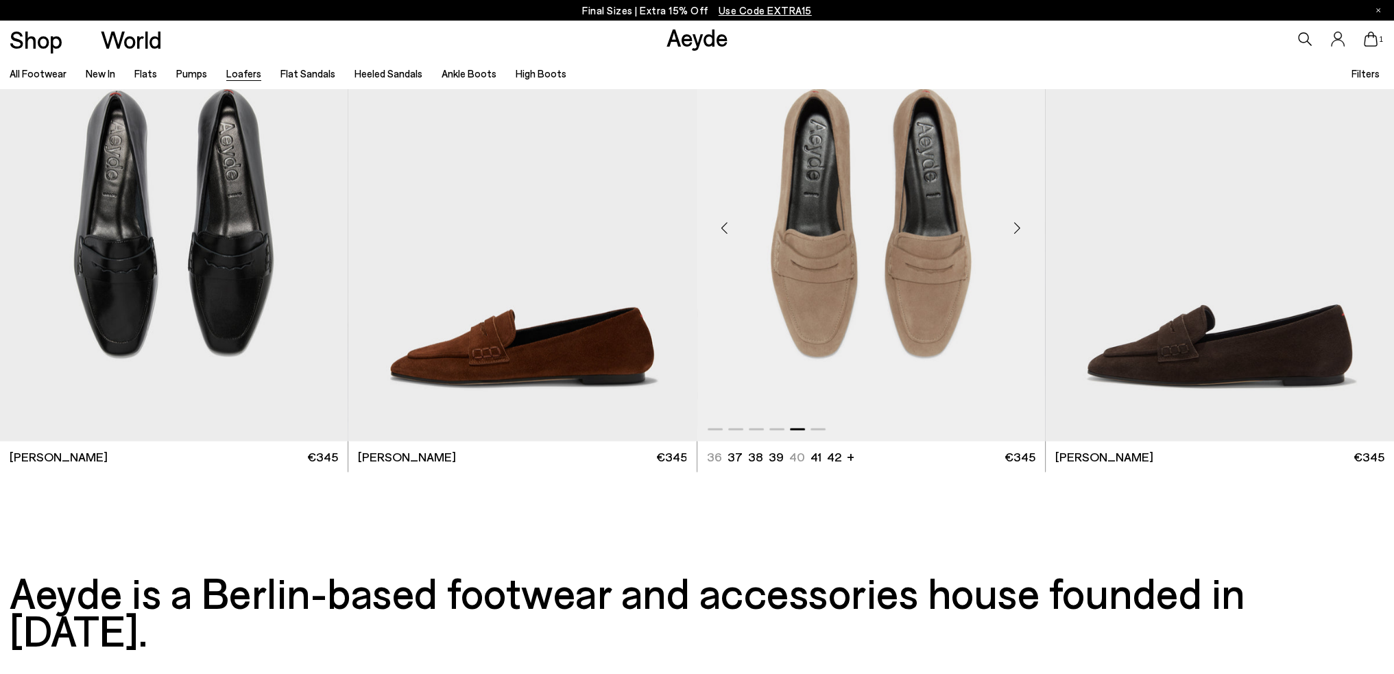
click at [1018, 230] on div "Next slide" at bounding box center [1017, 227] width 41 height 41
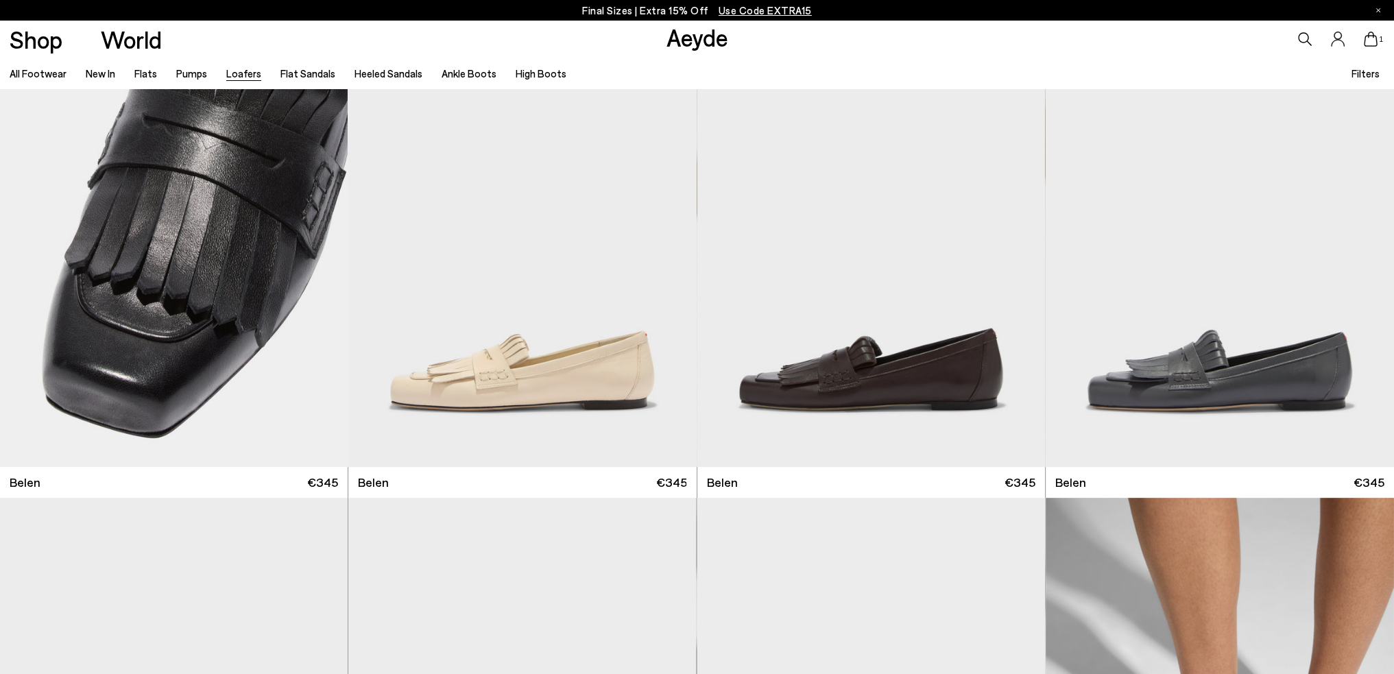
scroll to position [0, 0]
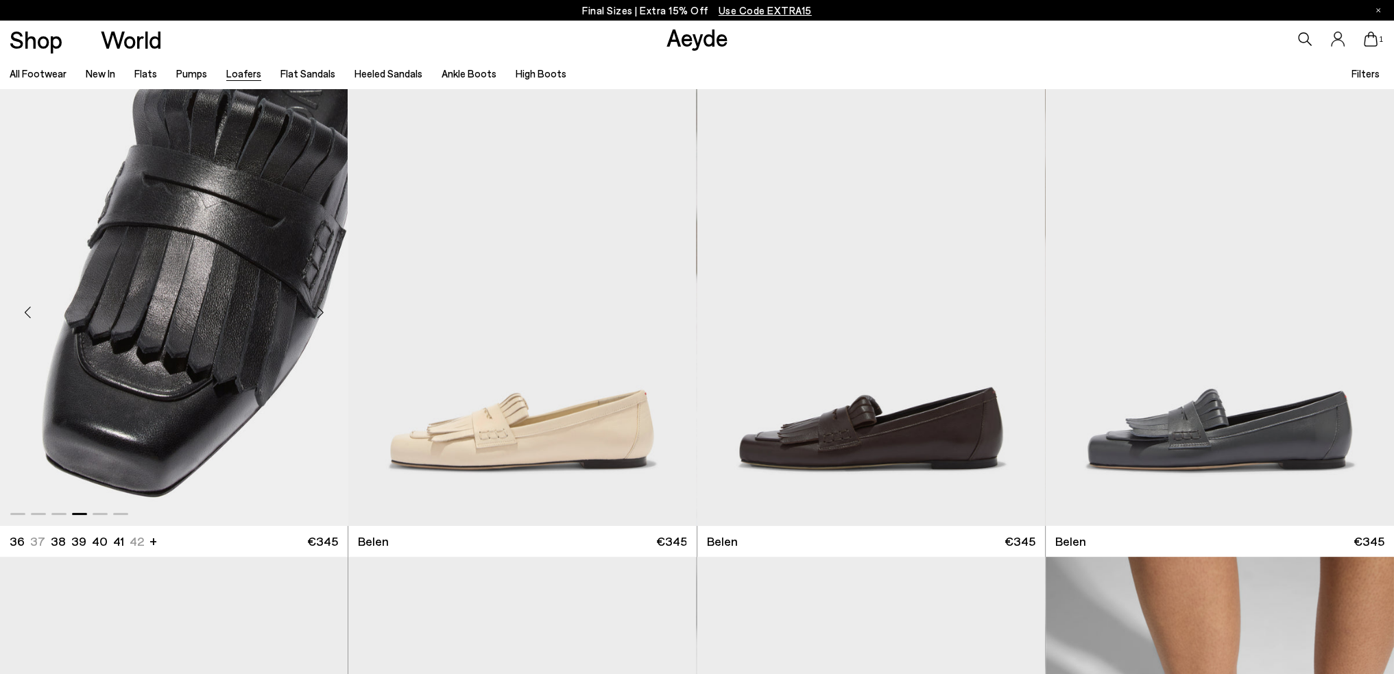
click at [320, 309] on div "Next slide" at bounding box center [320, 312] width 41 height 41
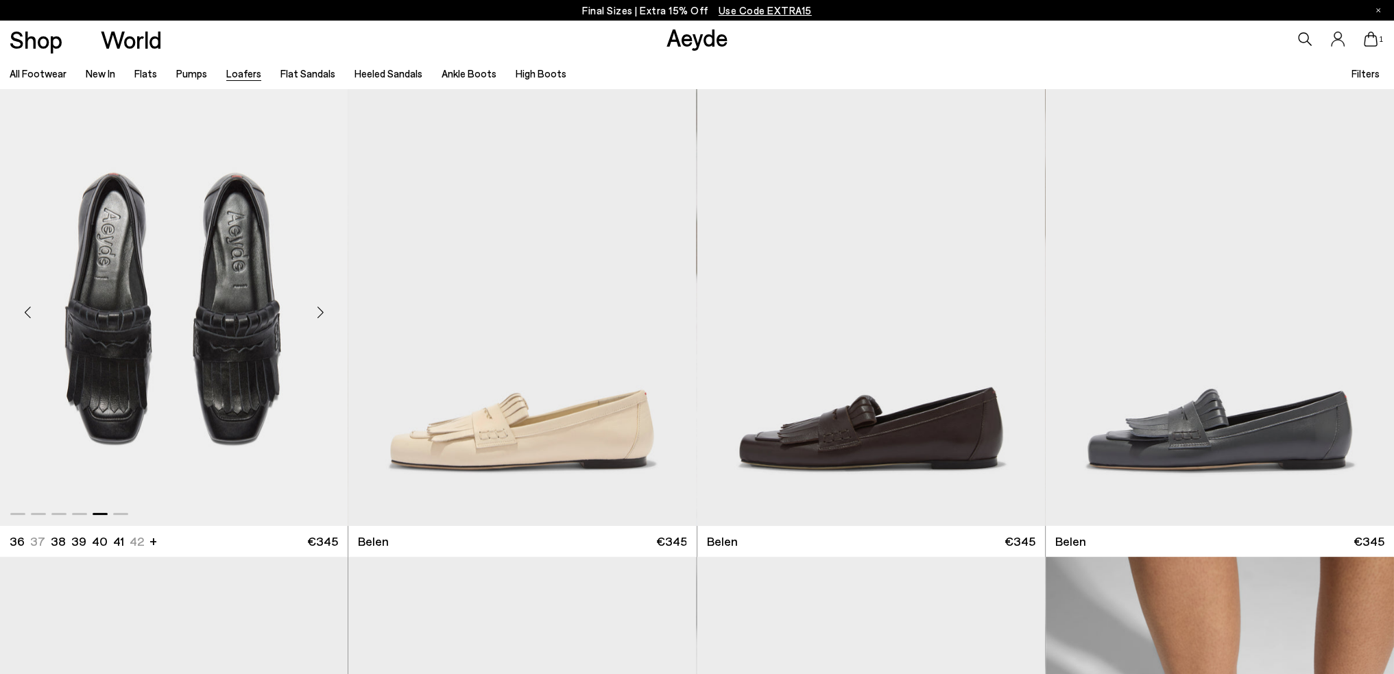
click at [320, 309] on div "Next slide" at bounding box center [320, 312] width 41 height 41
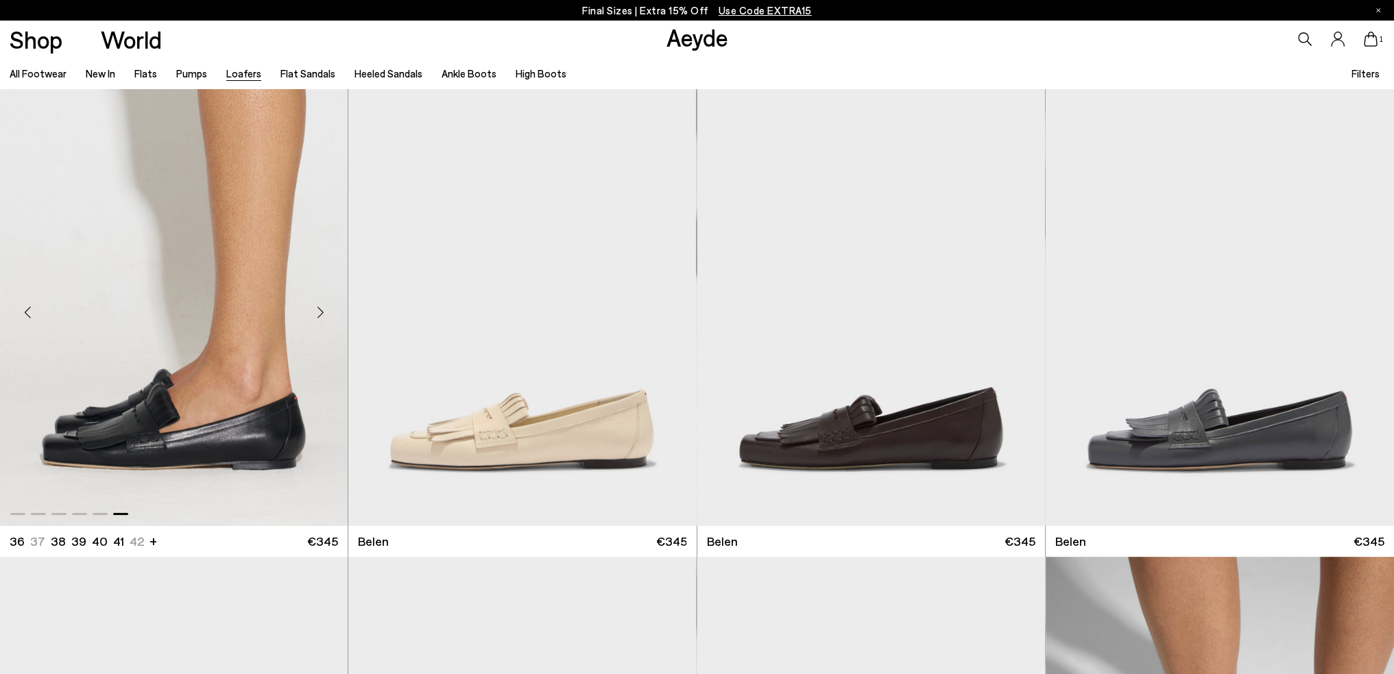
click at [320, 309] on div "Next slide" at bounding box center [320, 312] width 41 height 41
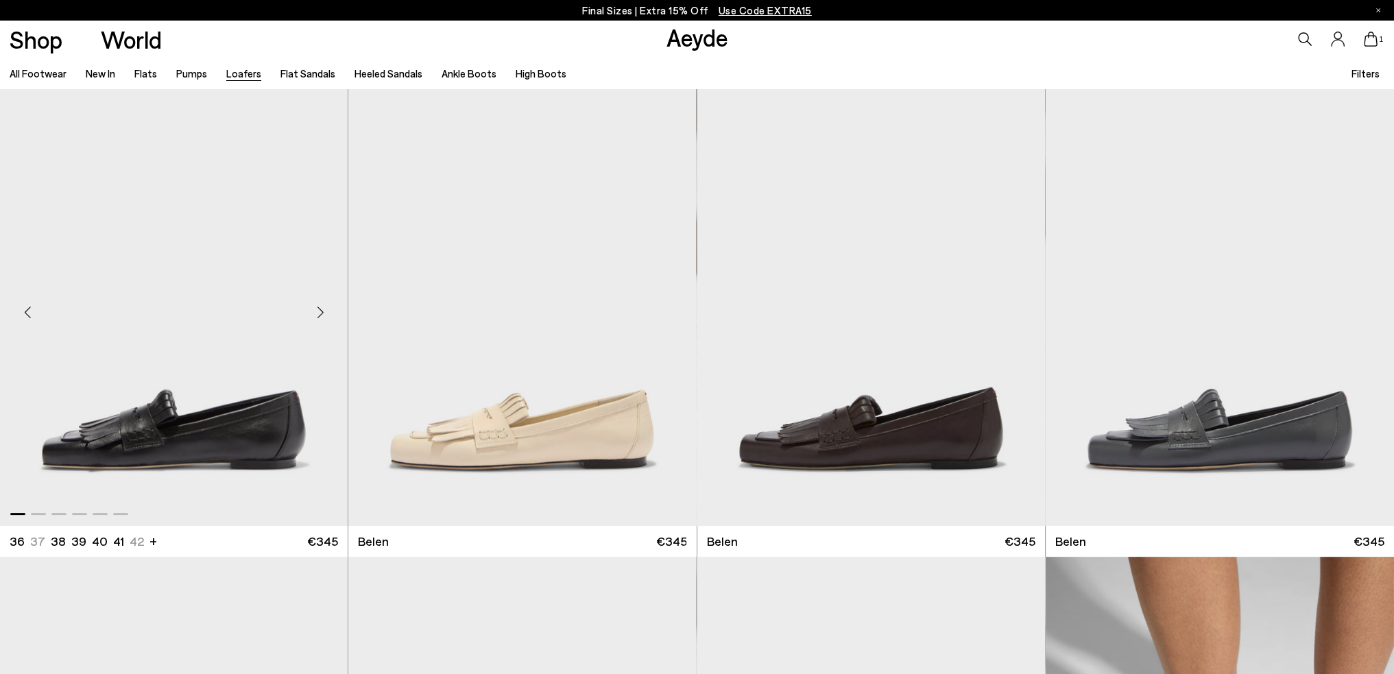
click at [320, 309] on div "Next slide" at bounding box center [320, 312] width 41 height 41
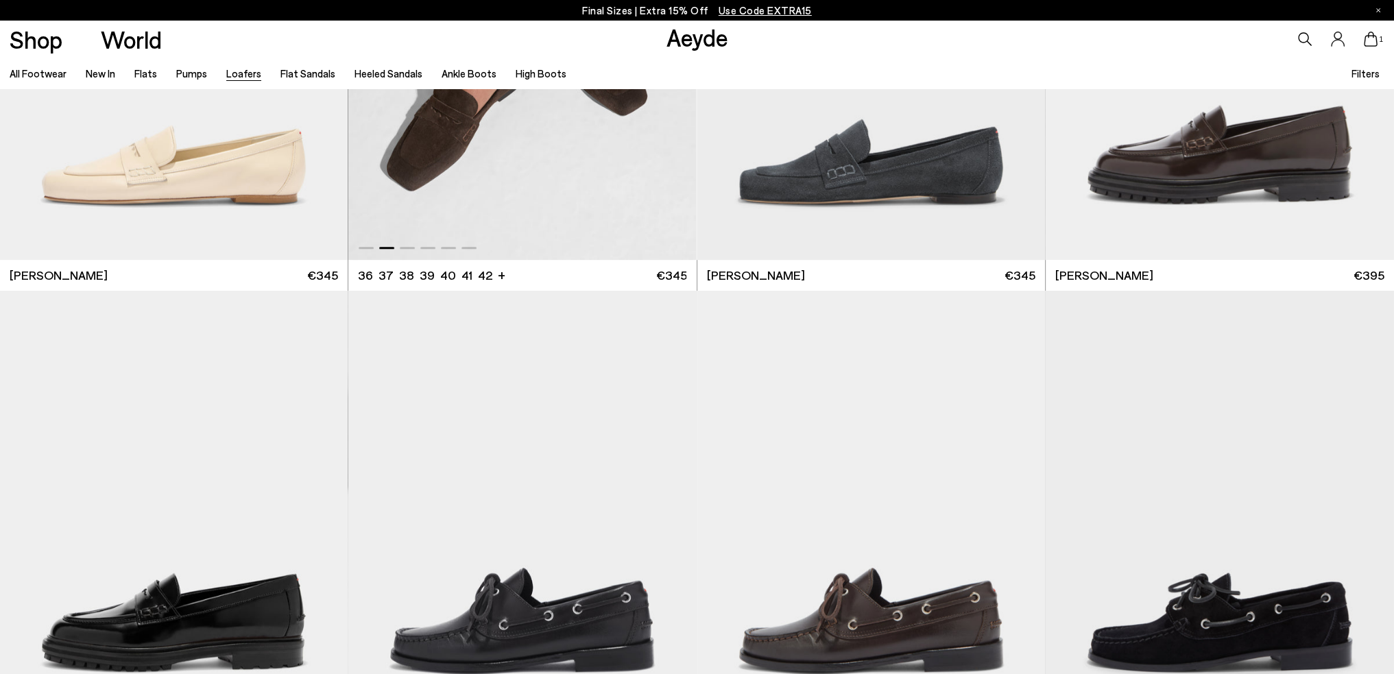
scroll to position [1029, 0]
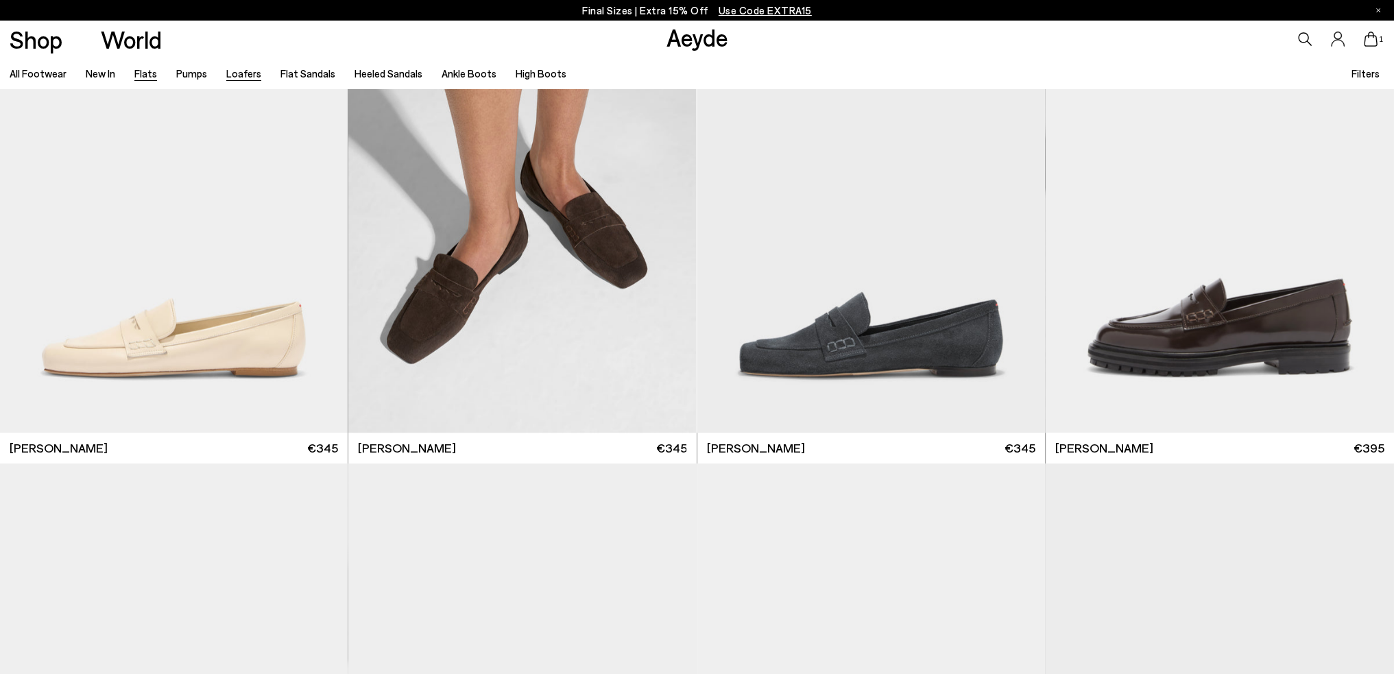
click at [139, 69] on link "Flats" at bounding box center [145, 73] width 23 height 12
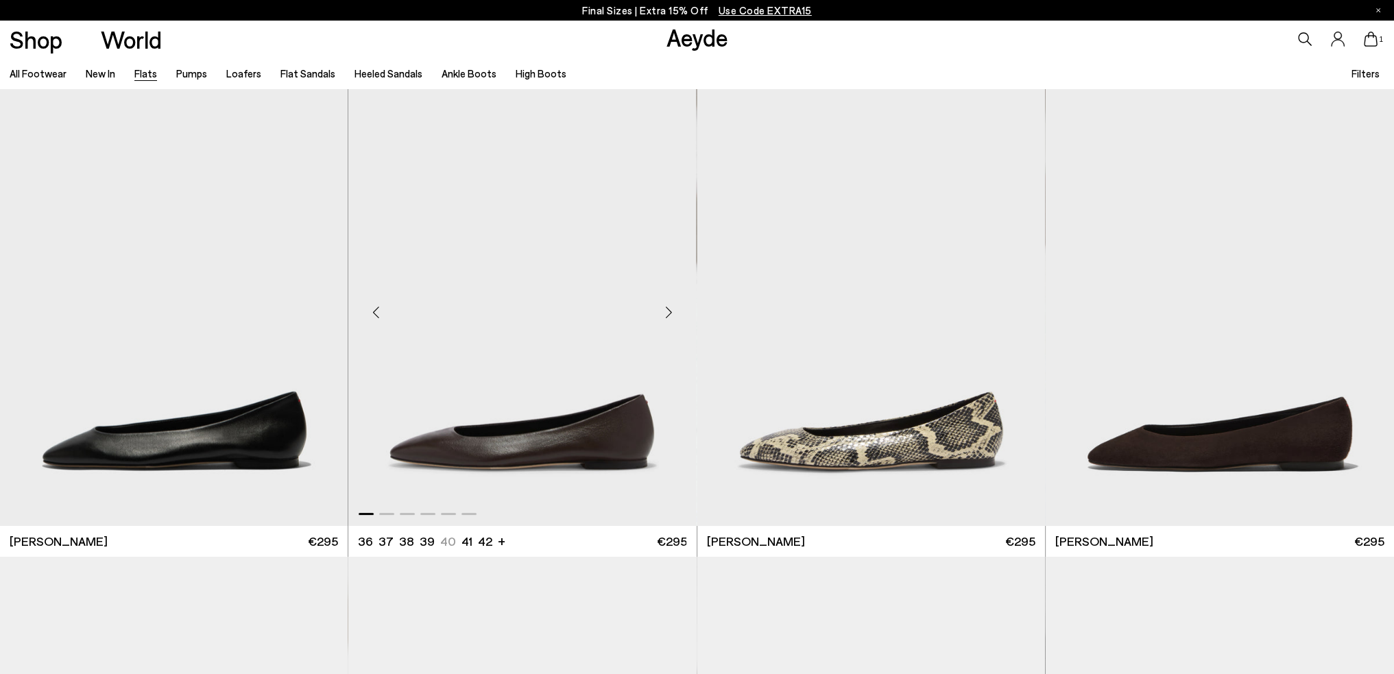
click at [682, 317] on div "Next slide" at bounding box center [669, 312] width 41 height 41
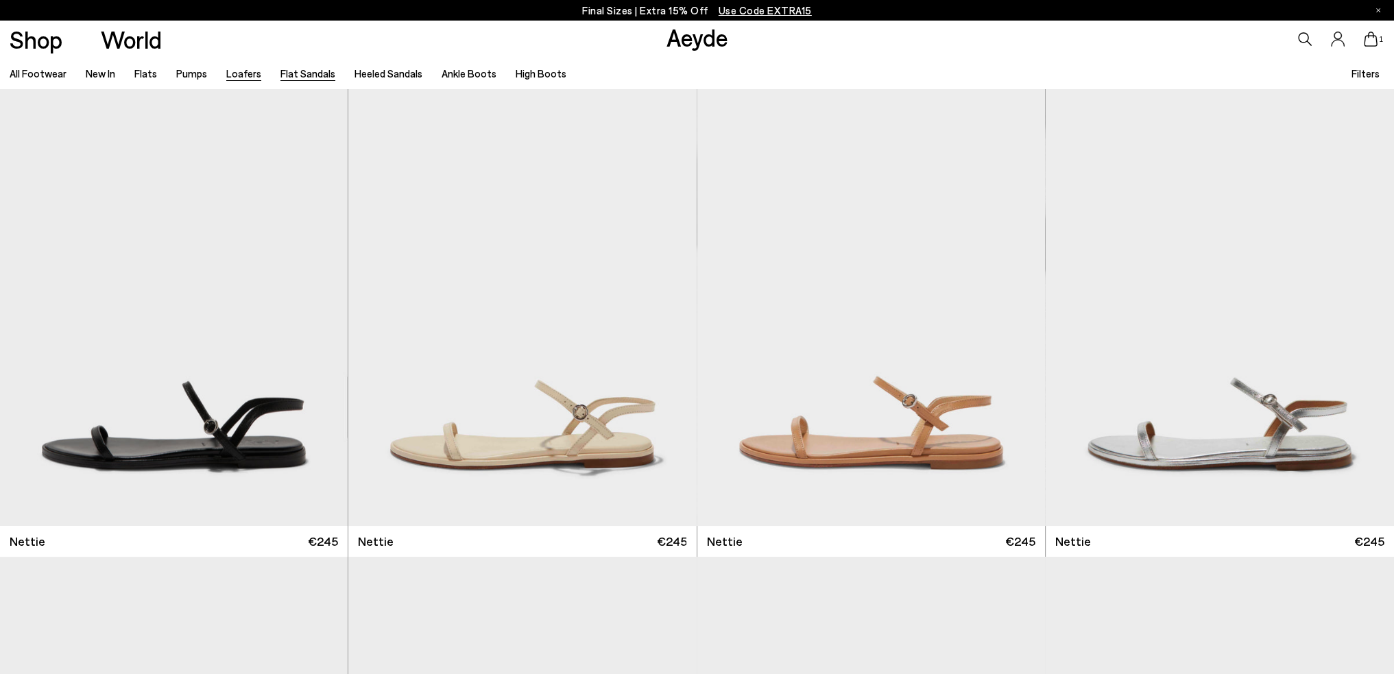
click at [241, 79] on link "Loafers" at bounding box center [243, 73] width 35 height 12
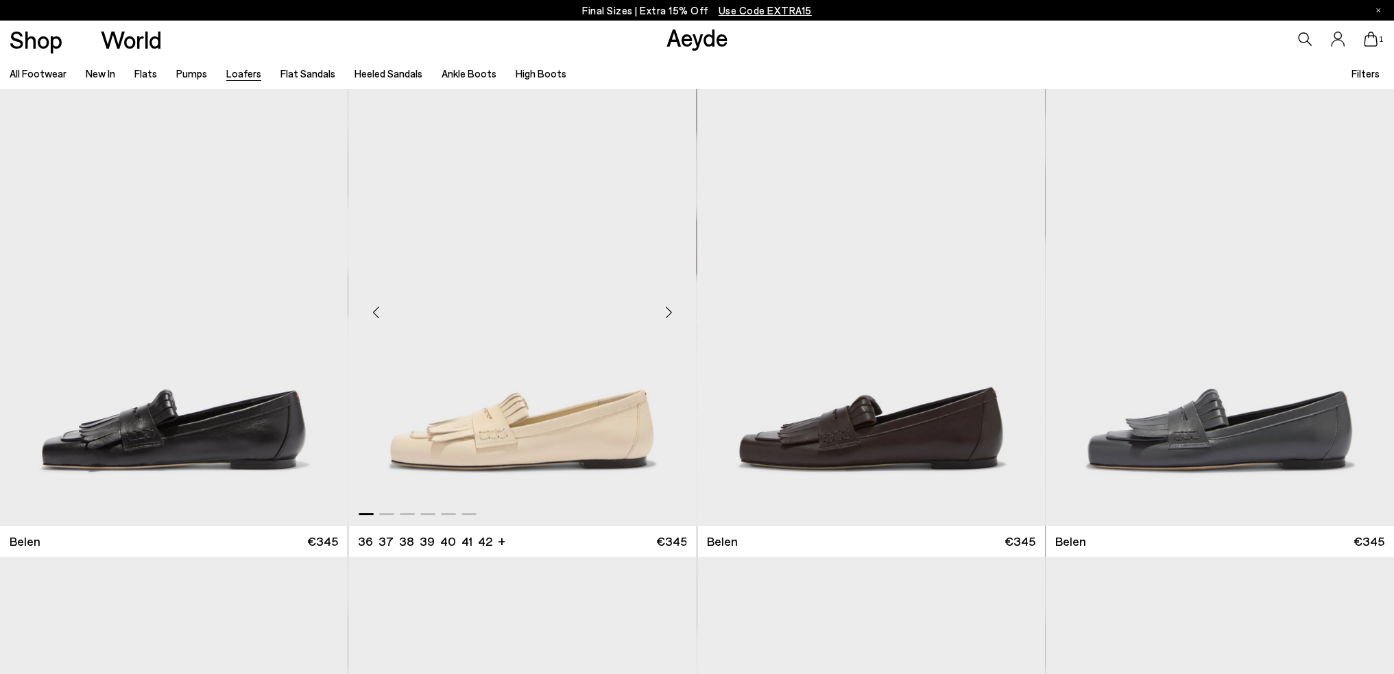
click at [673, 315] on div "Next slide" at bounding box center [669, 312] width 41 height 41
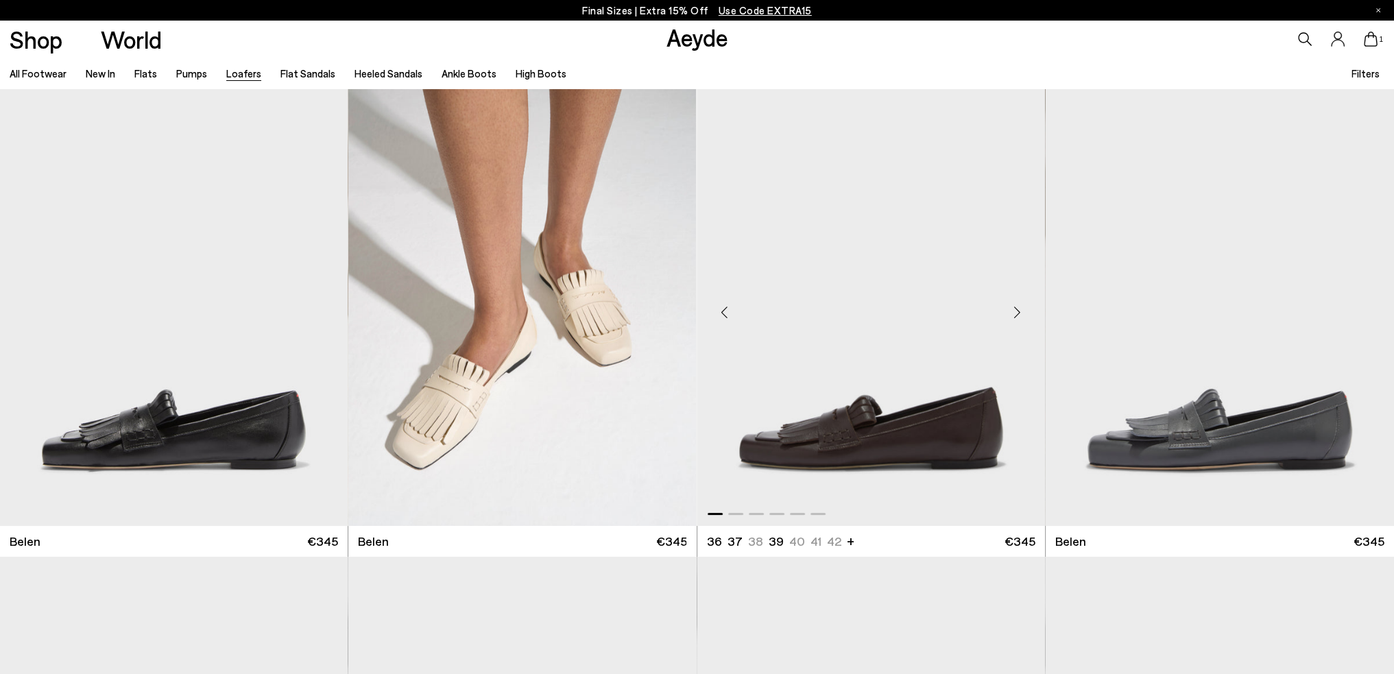
click at [1012, 302] on div "Next slide" at bounding box center [1017, 312] width 41 height 41
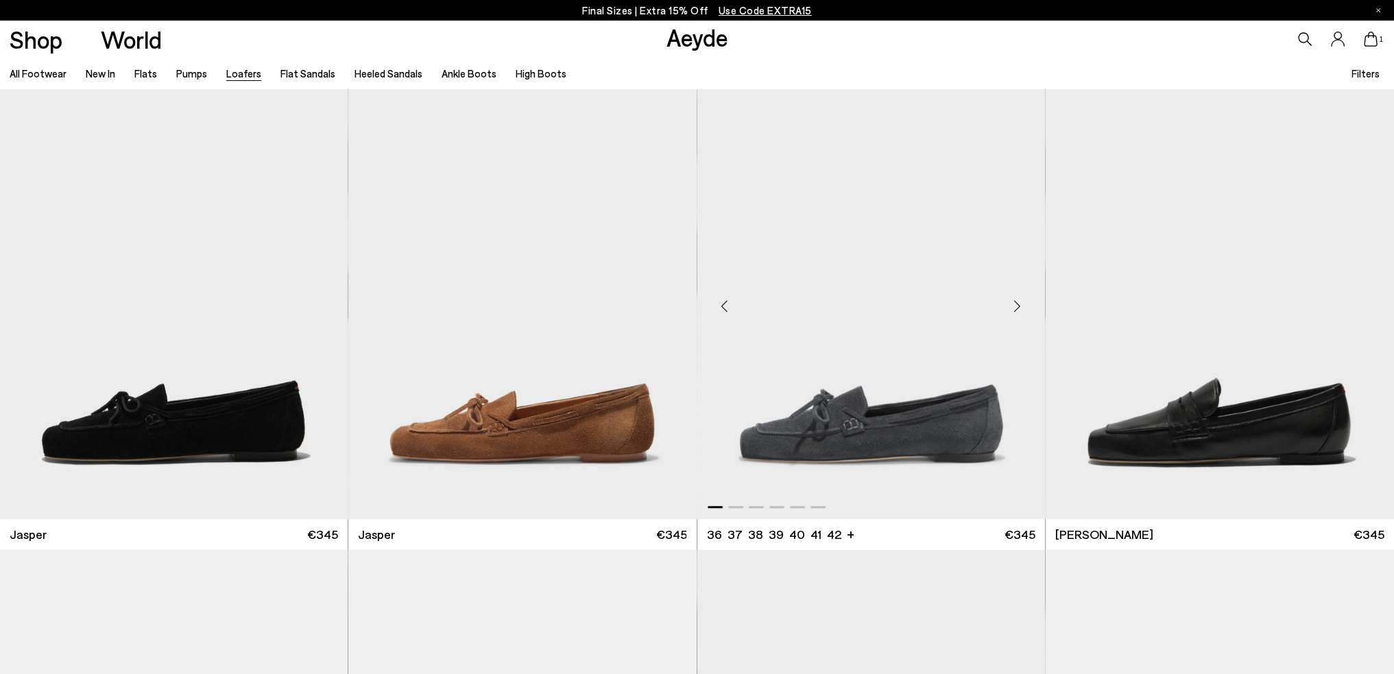
scroll to position [480, 0]
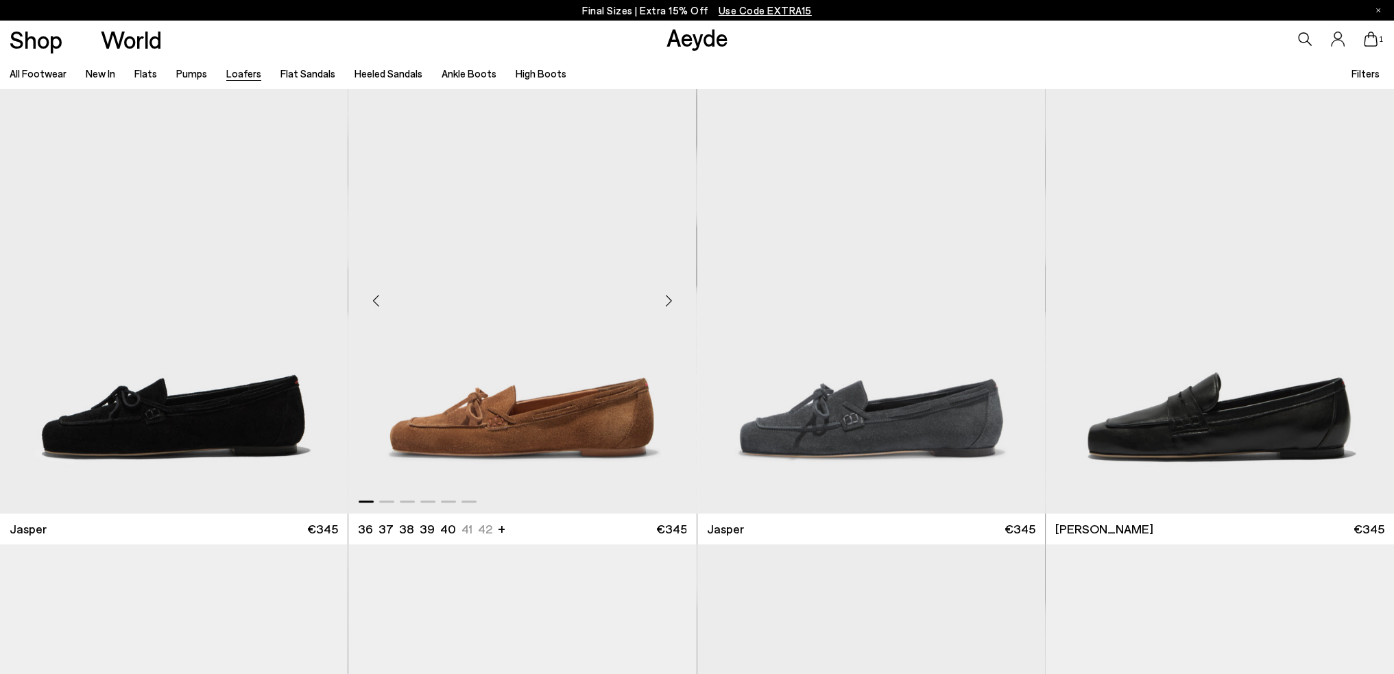
click at [669, 298] on div "Next slide" at bounding box center [669, 300] width 41 height 41
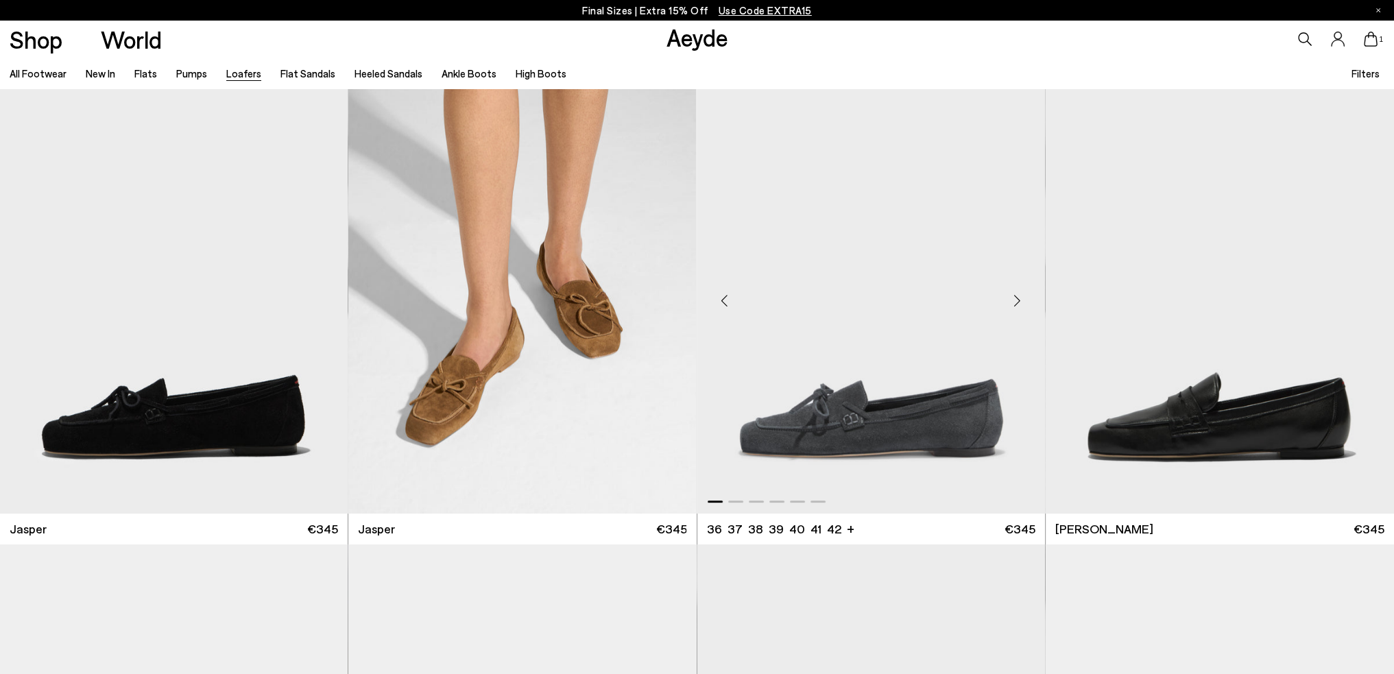
click at [1019, 301] on div "Next slide" at bounding box center [1017, 300] width 41 height 41
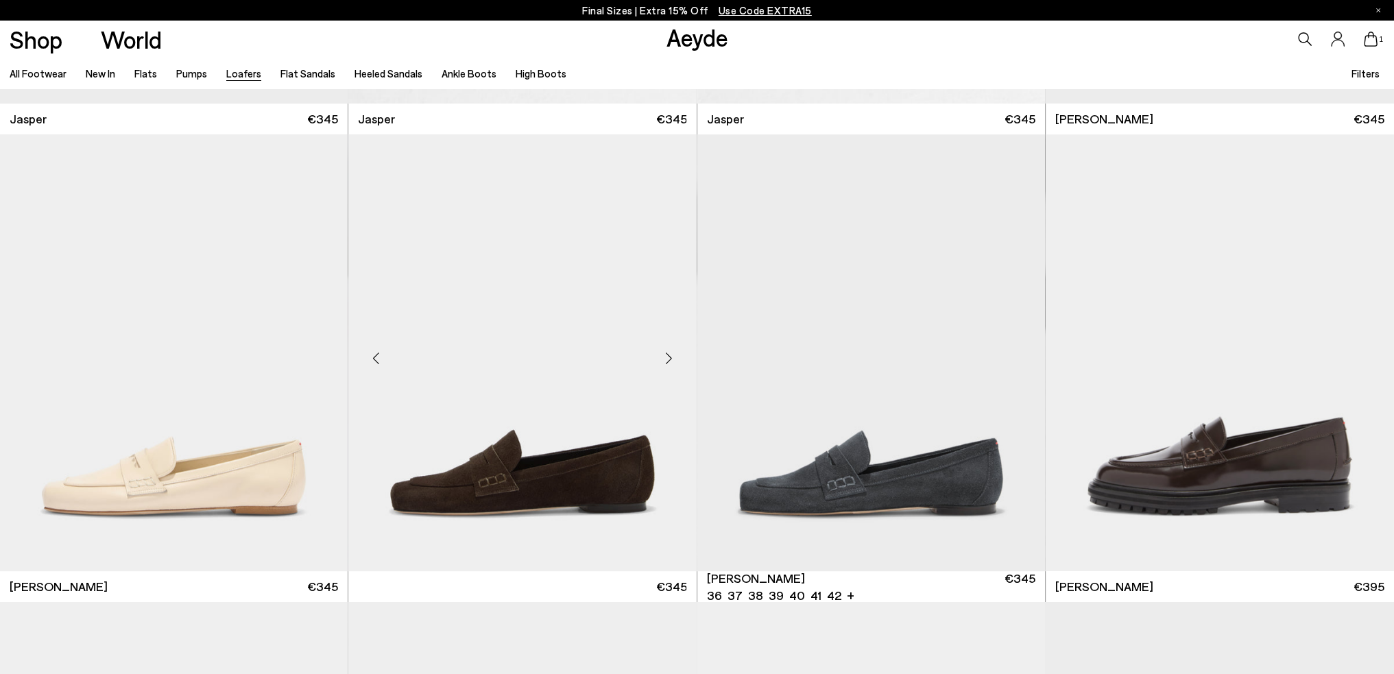
scroll to position [891, 0]
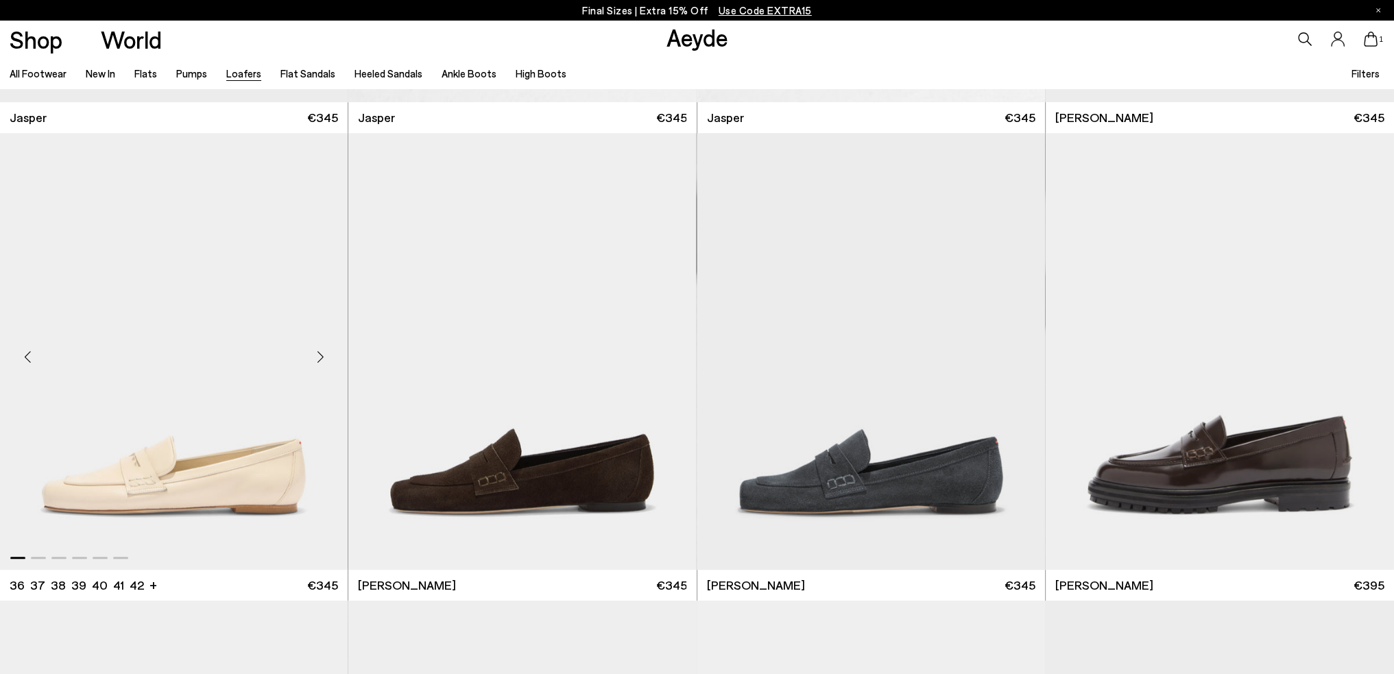
click at [324, 354] on div "Next slide" at bounding box center [320, 357] width 41 height 41
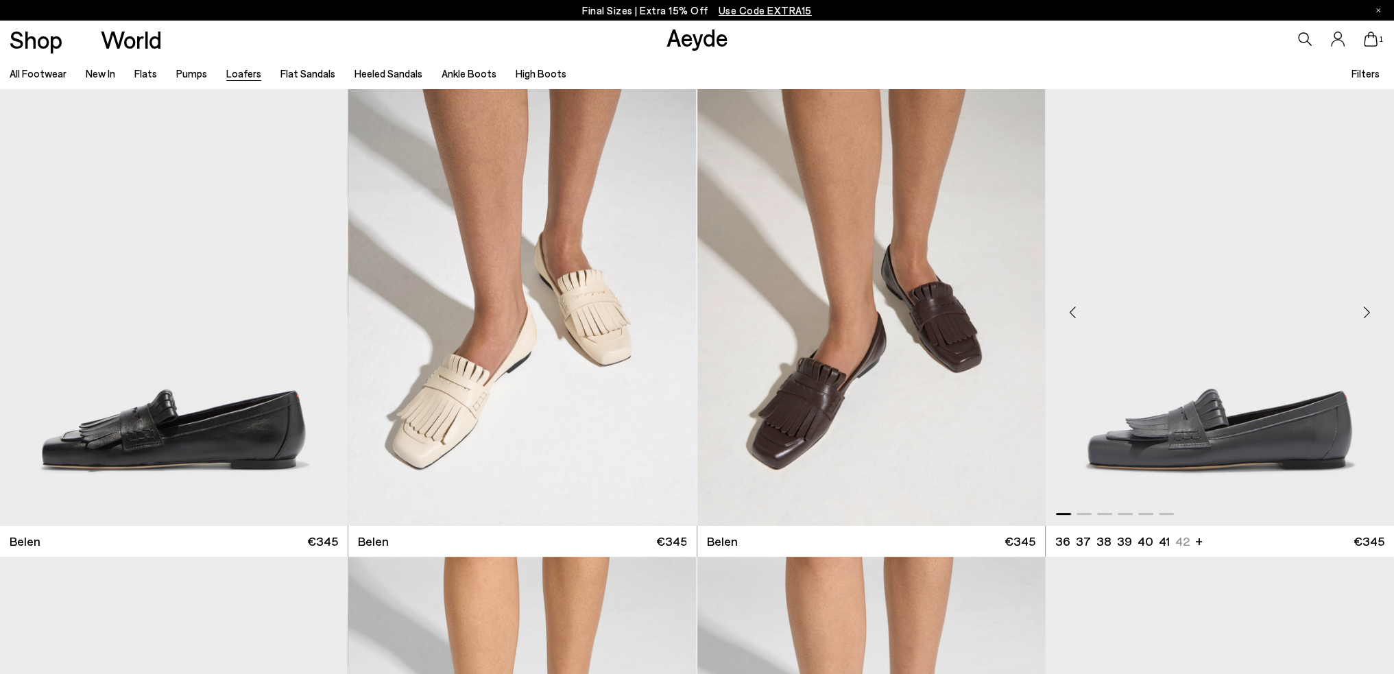
click at [1201, 405] on img "1 / 6" at bounding box center [1220, 306] width 348 height 437
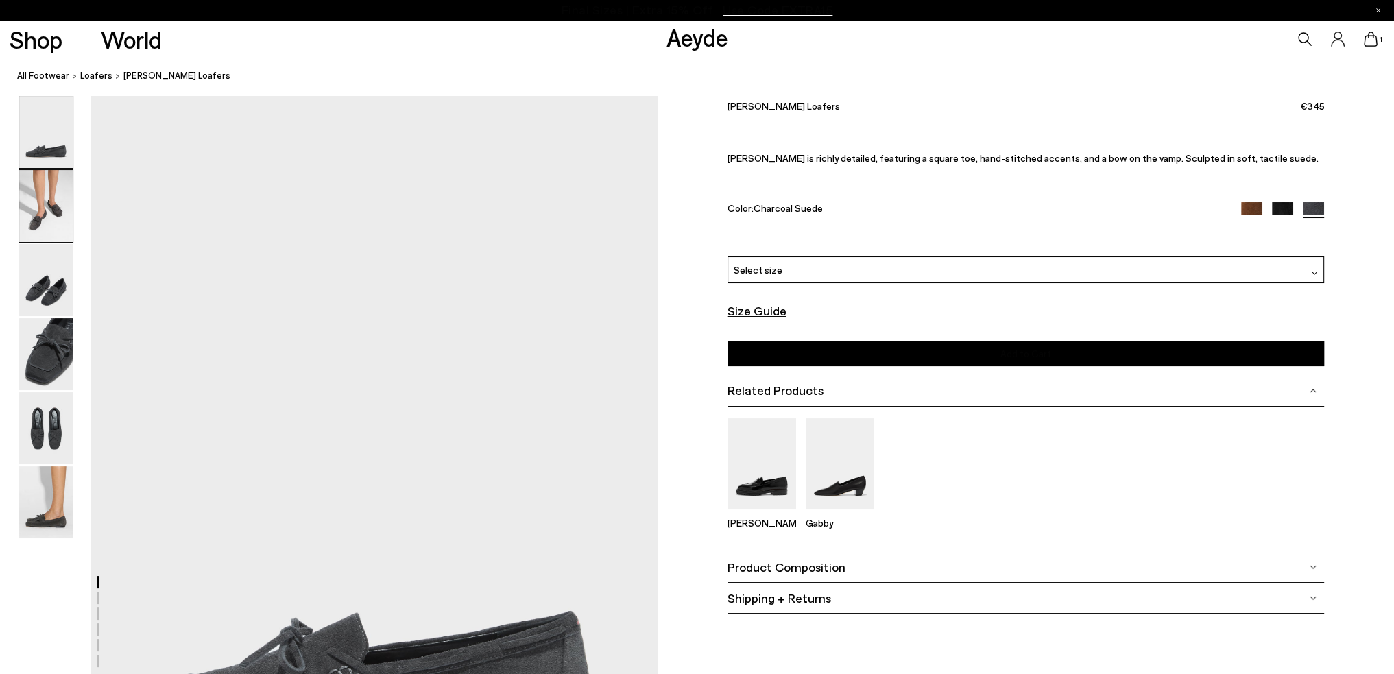
click at [60, 206] on img at bounding box center [45, 206] width 53 height 72
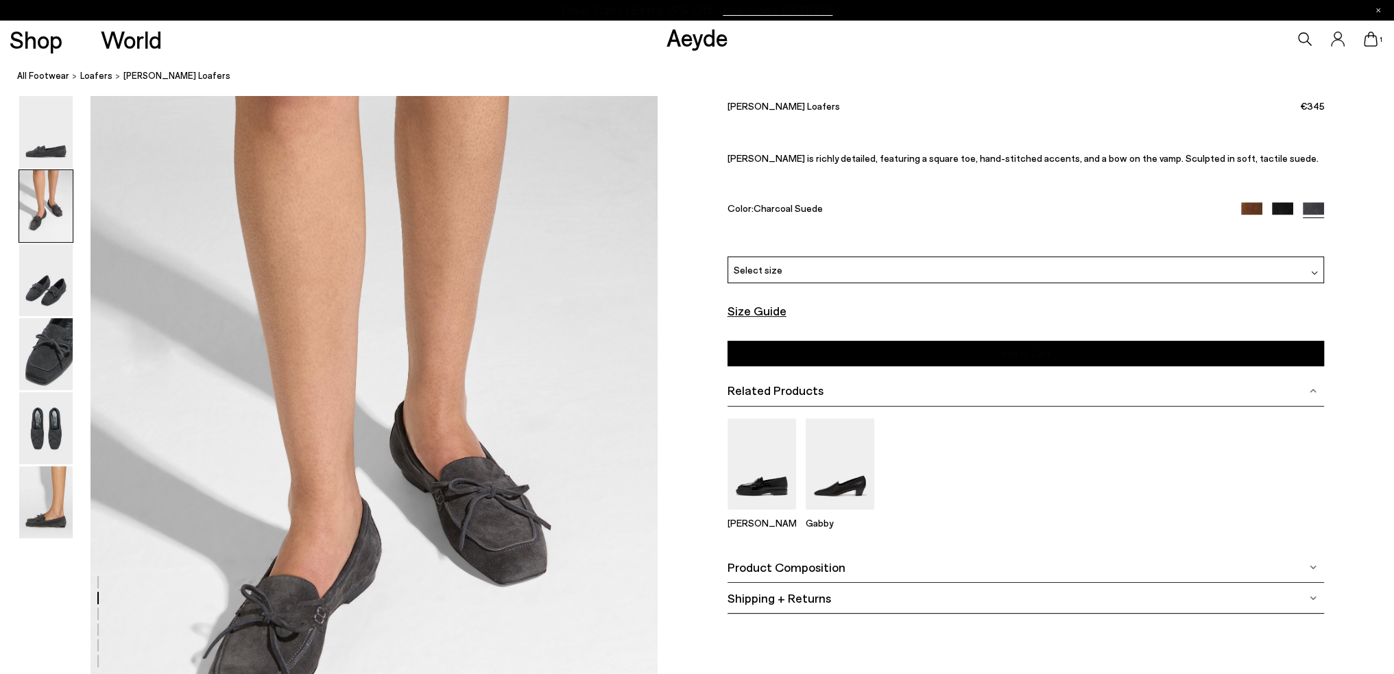
scroll to position [897, 0]
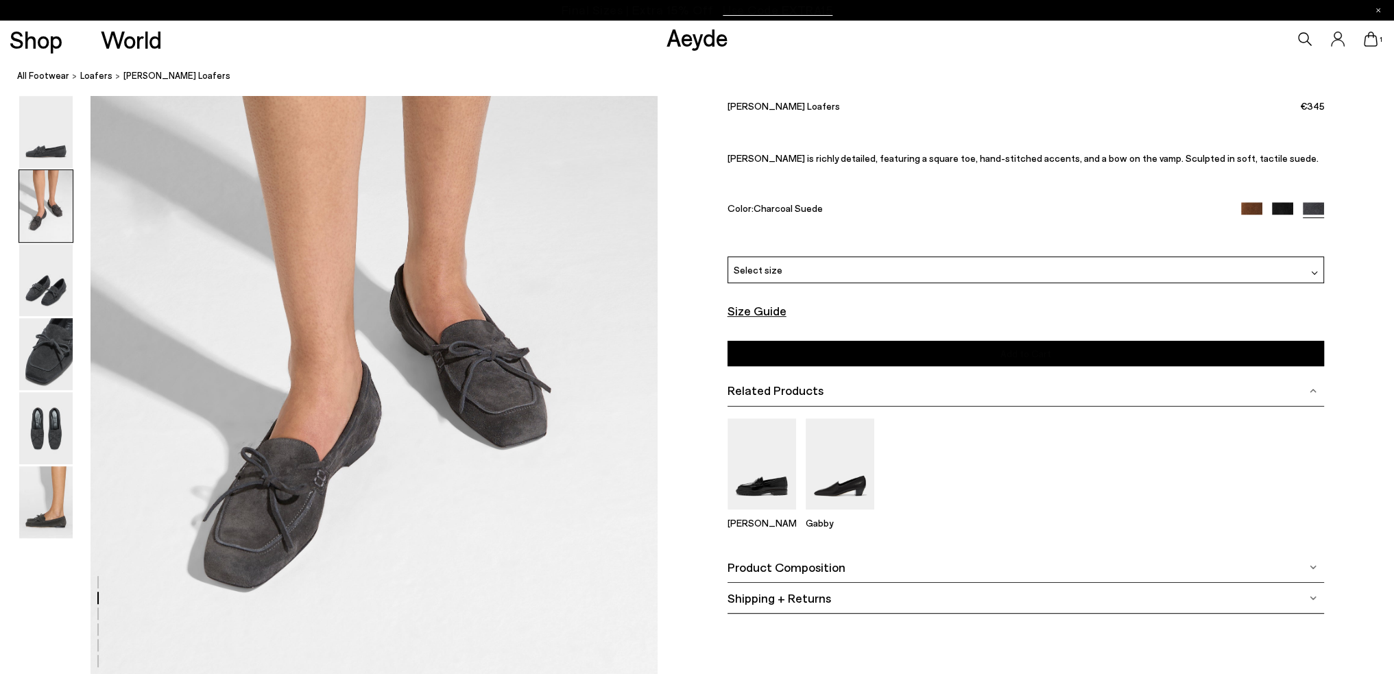
click at [1245, 203] on img at bounding box center [1251, 212] width 21 height 21
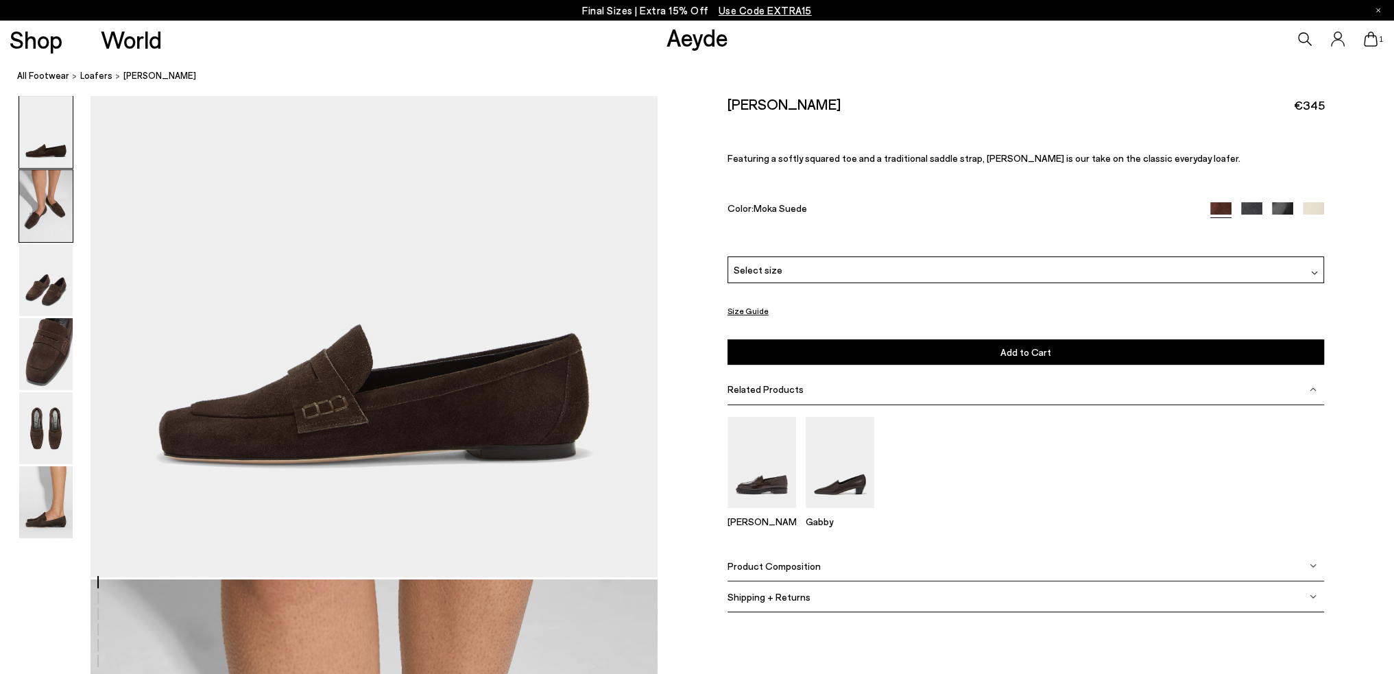
click at [52, 205] on img at bounding box center [45, 206] width 53 height 72
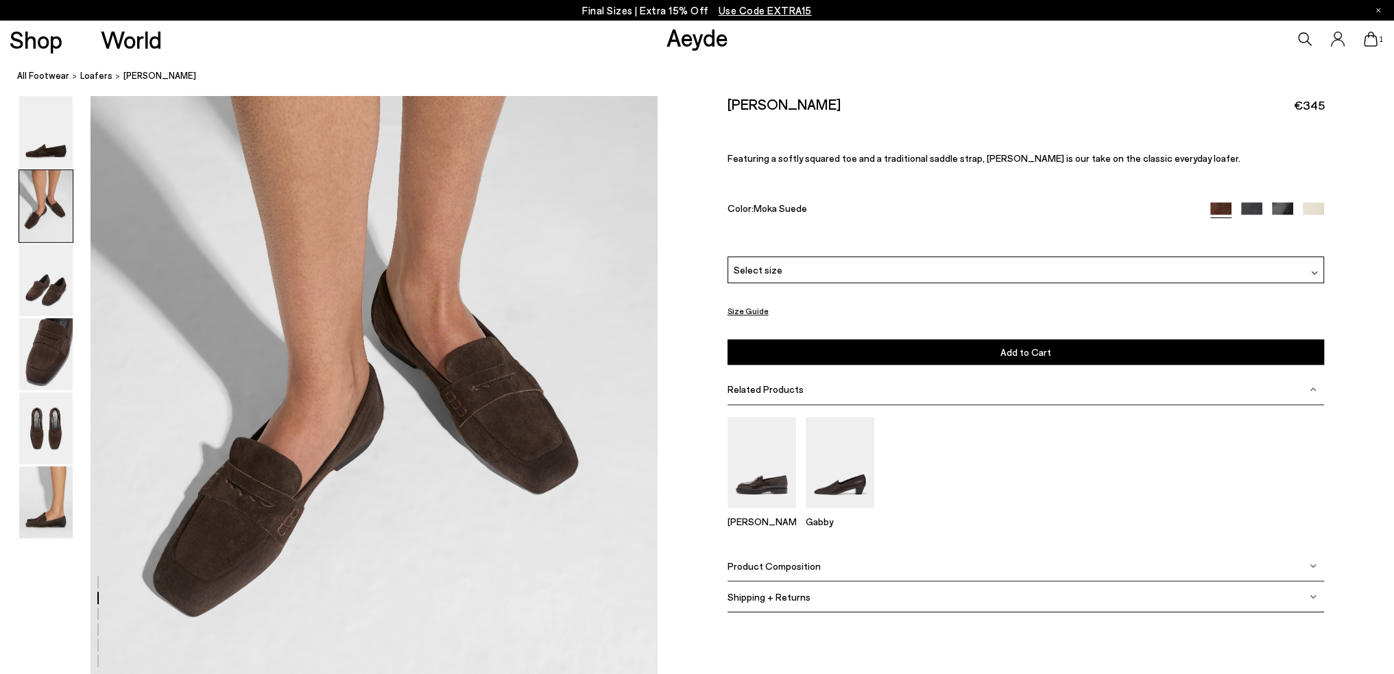
scroll to position [897, 0]
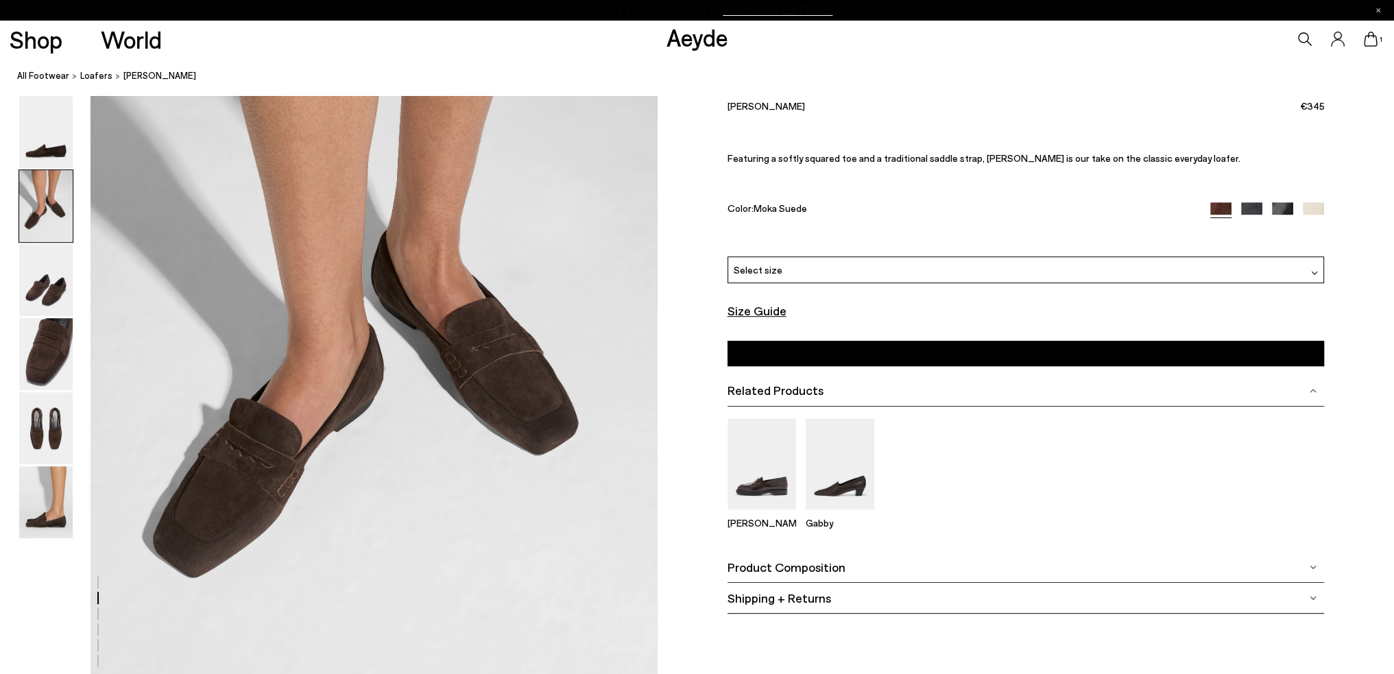
click at [1248, 206] on img at bounding box center [1251, 212] width 21 height 21
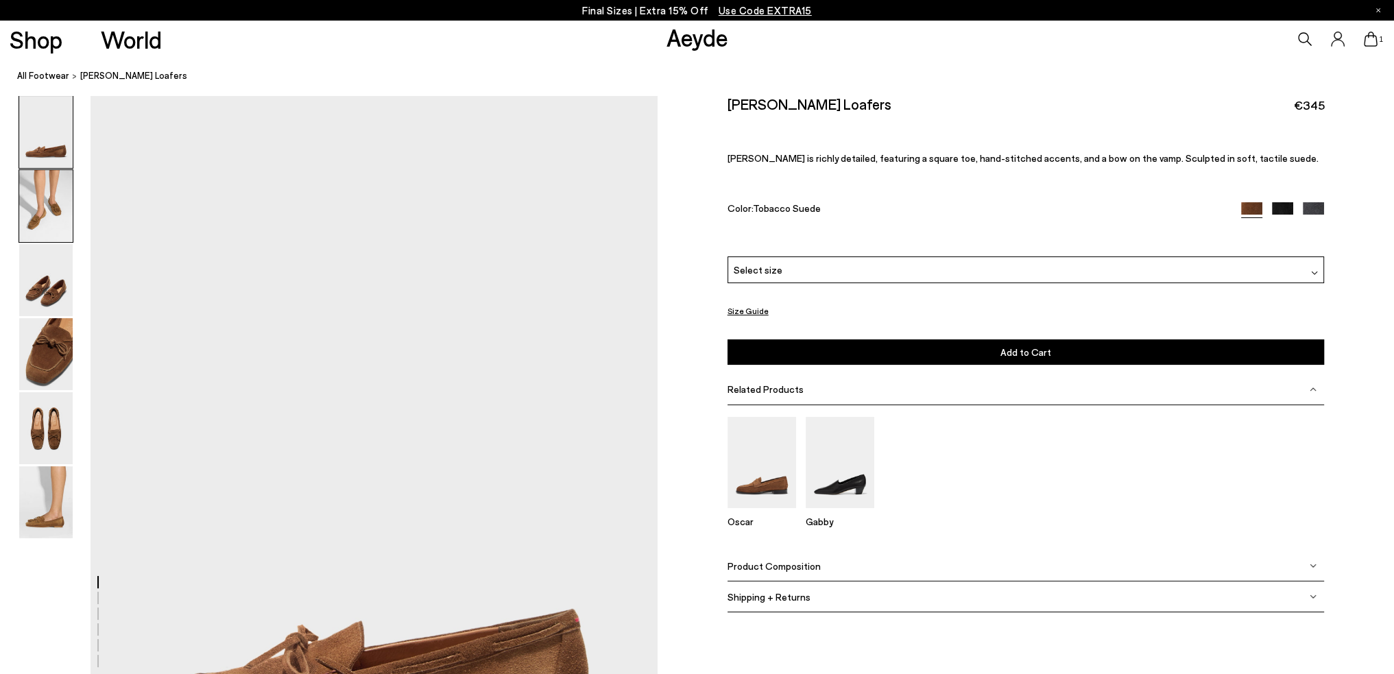
click at [43, 196] on img at bounding box center [45, 206] width 53 height 72
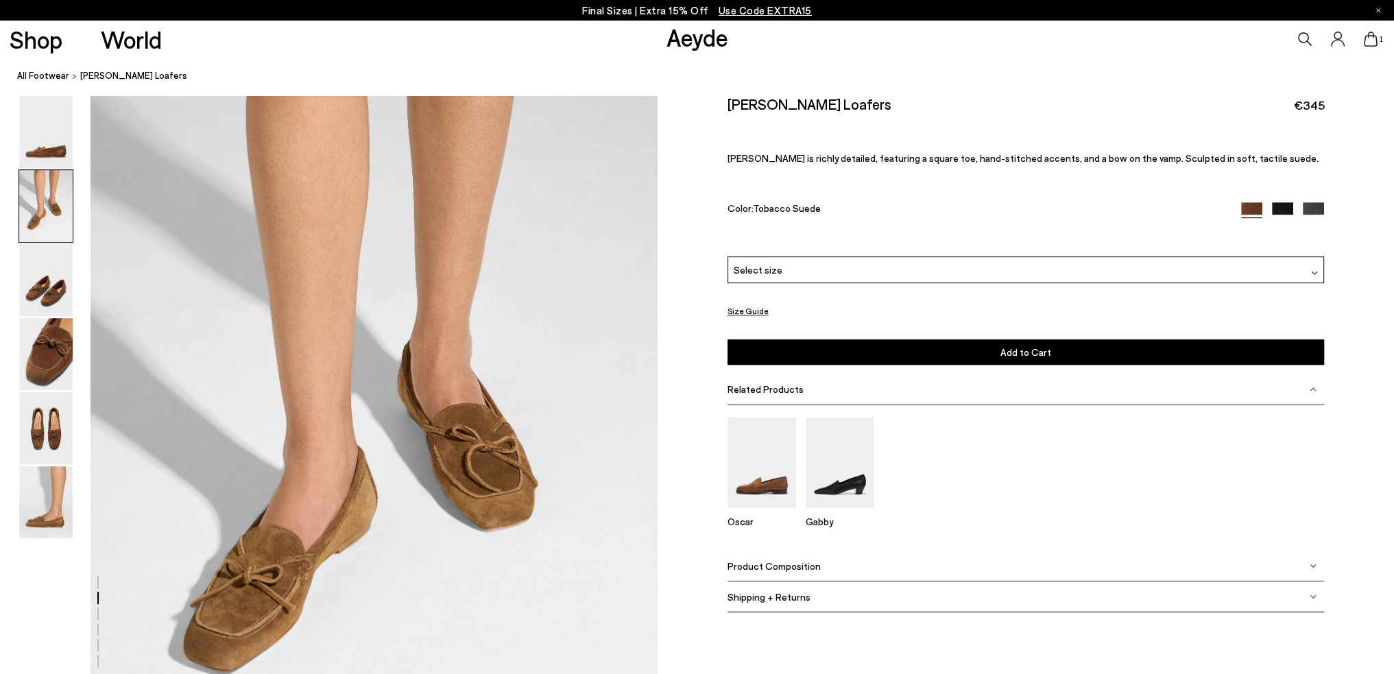
scroll to position [828, 0]
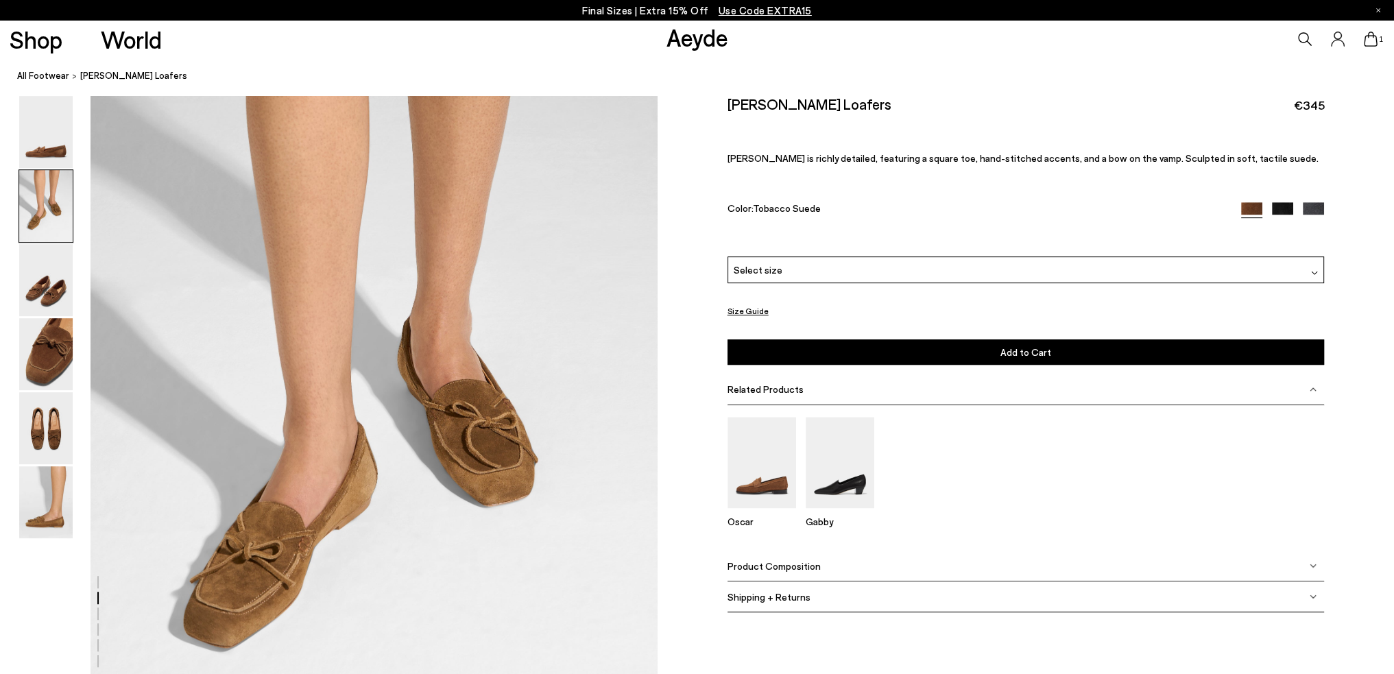
click at [1277, 211] on img at bounding box center [1282, 212] width 21 height 21
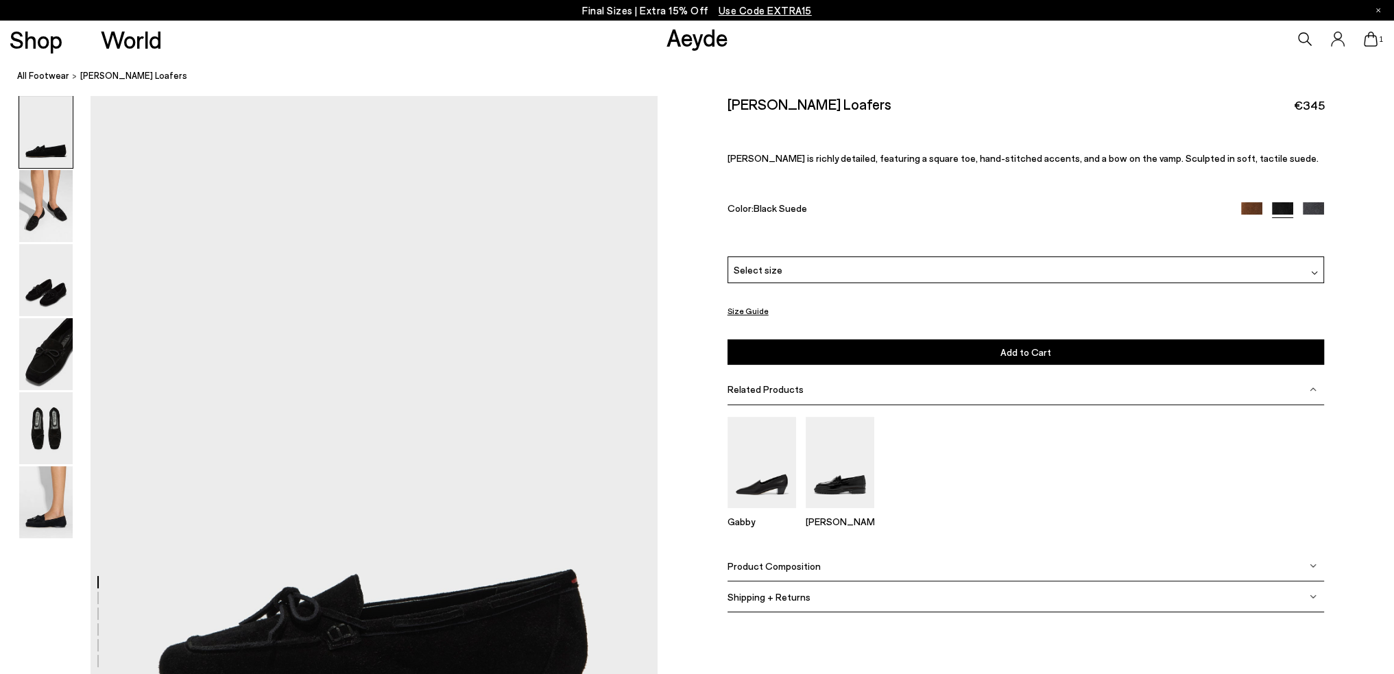
scroll to position [69, 0]
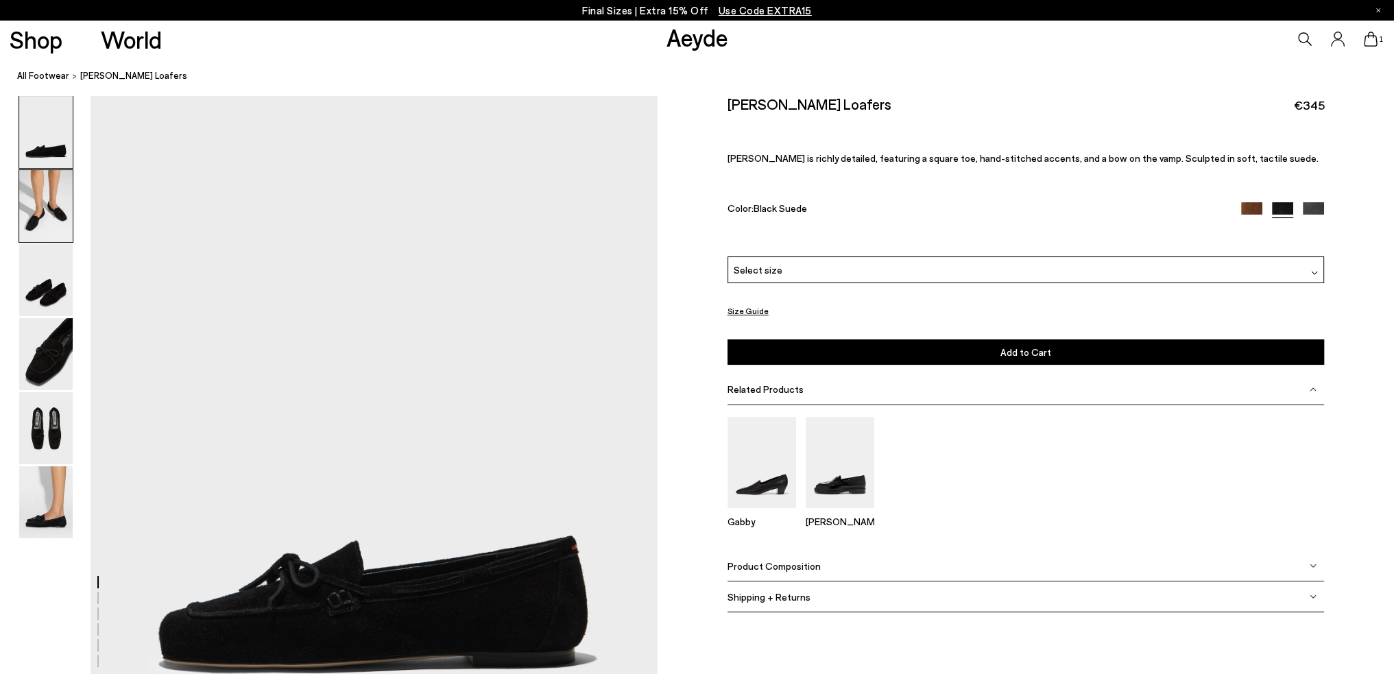
click at [42, 206] on img at bounding box center [45, 206] width 53 height 72
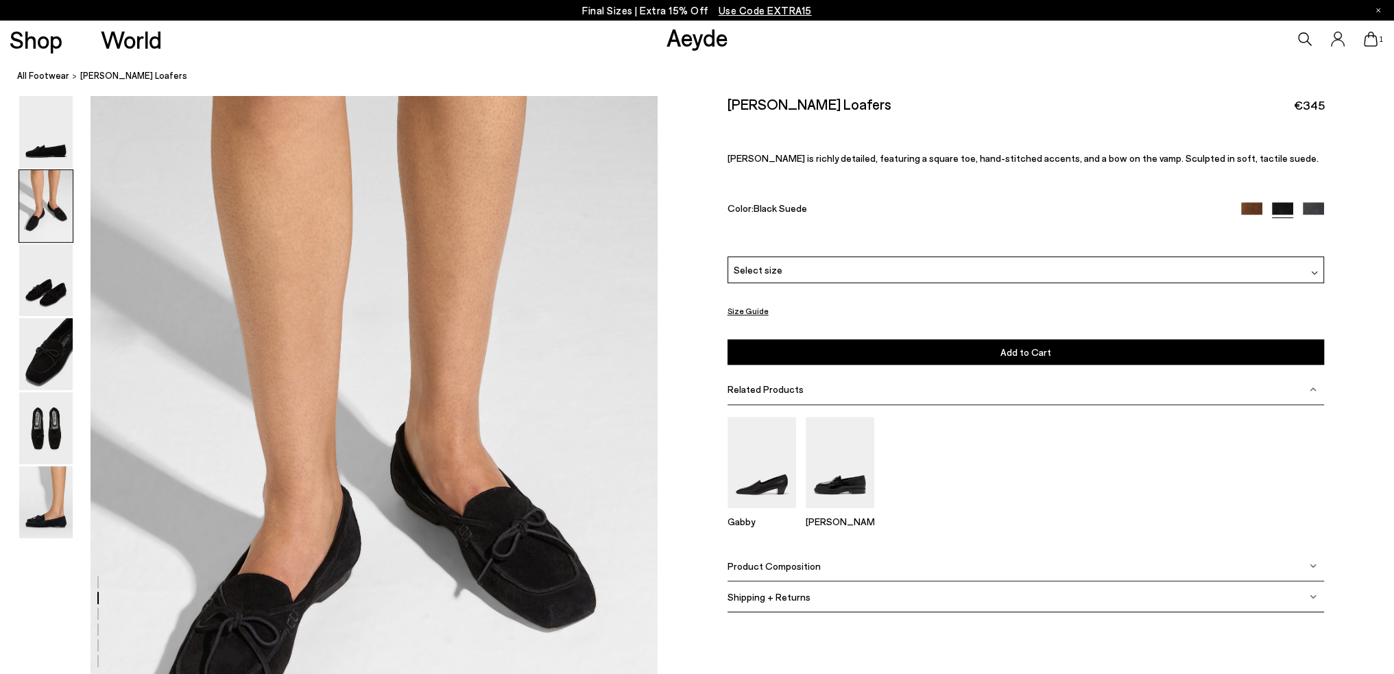
scroll to position [828, 0]
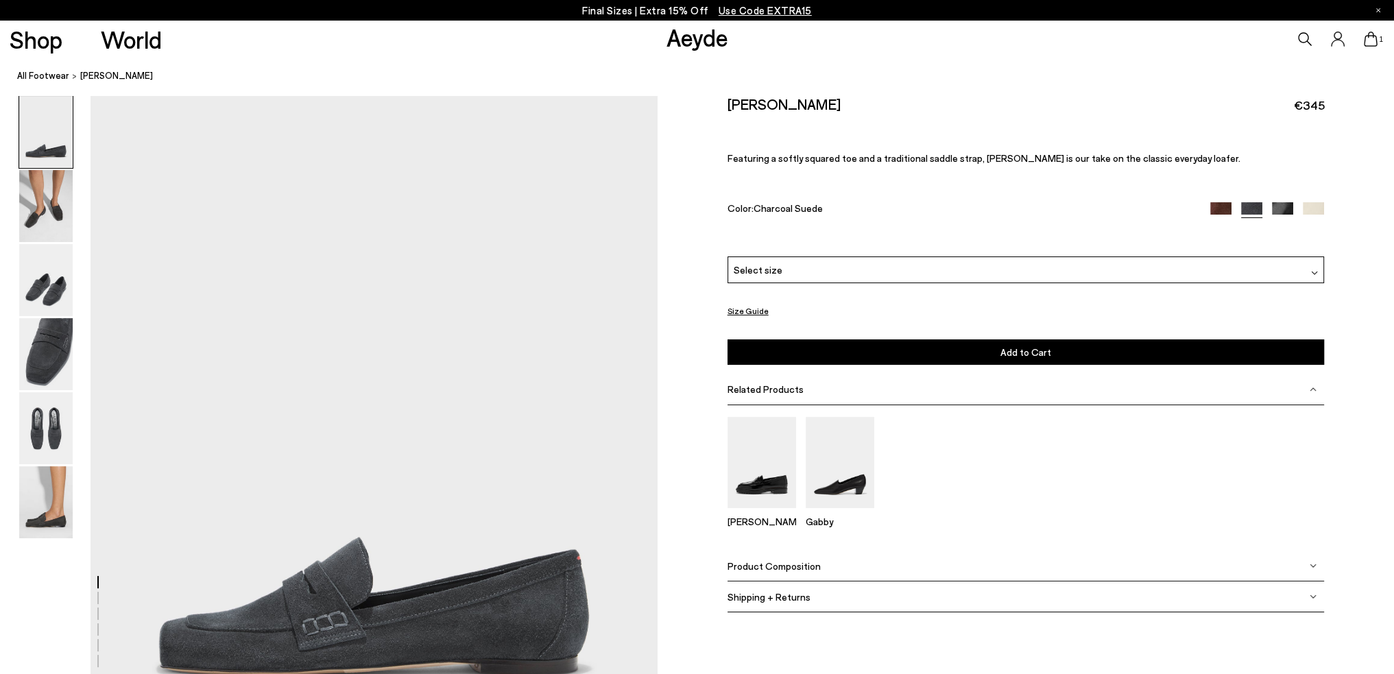
scroll to position [137, 0]
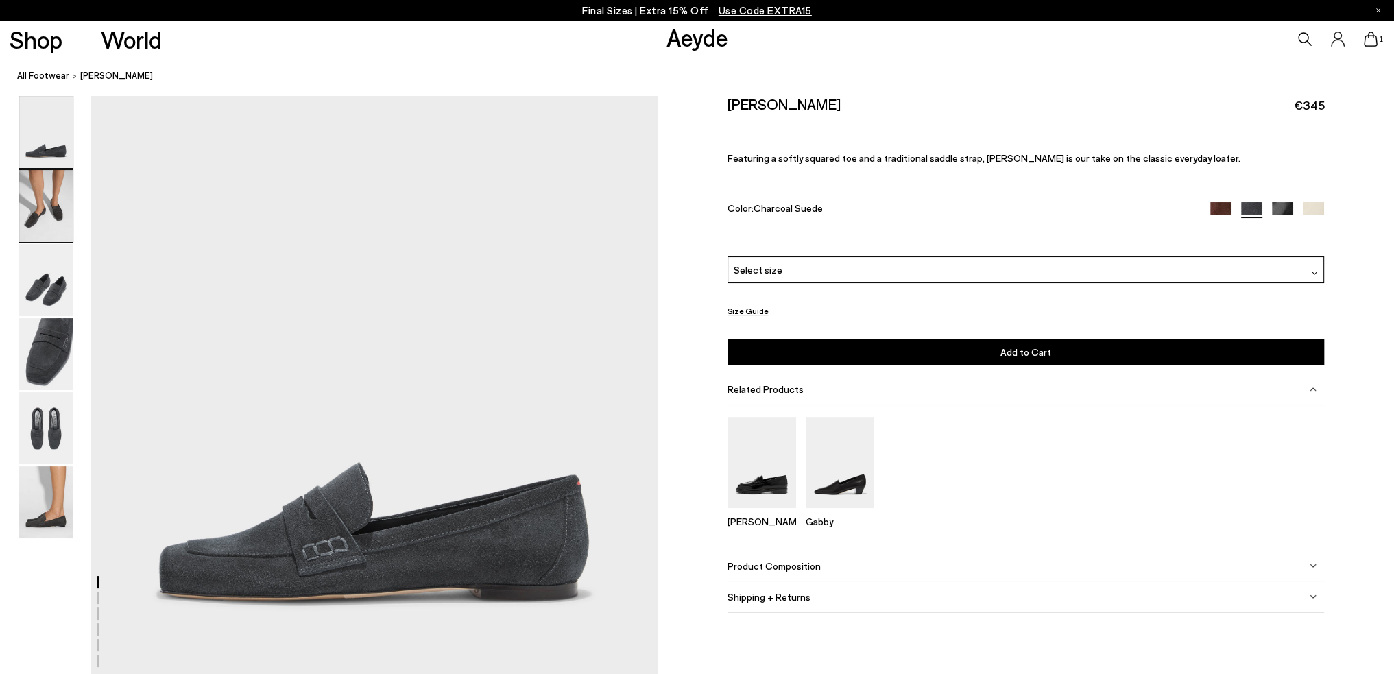
click at [60, 221] on img at bounding box center [45, 206] width 53 height 72
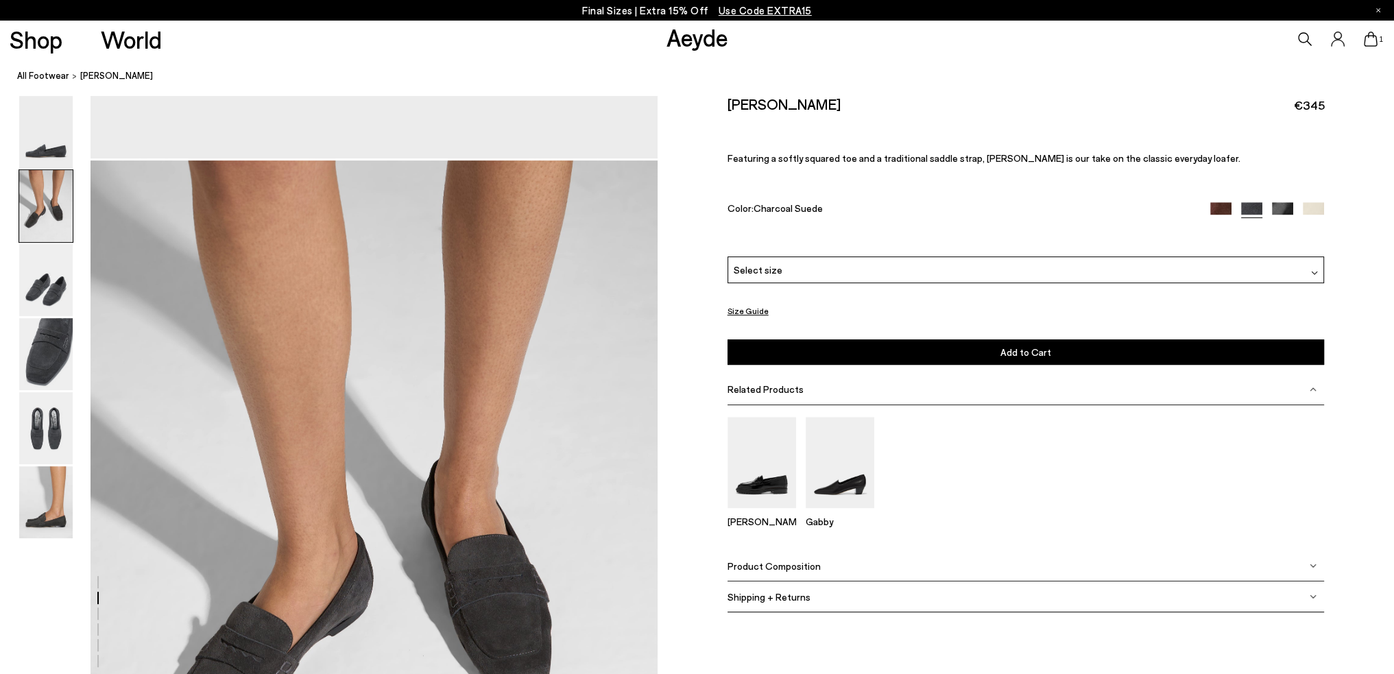
scroll to position [760, 0]
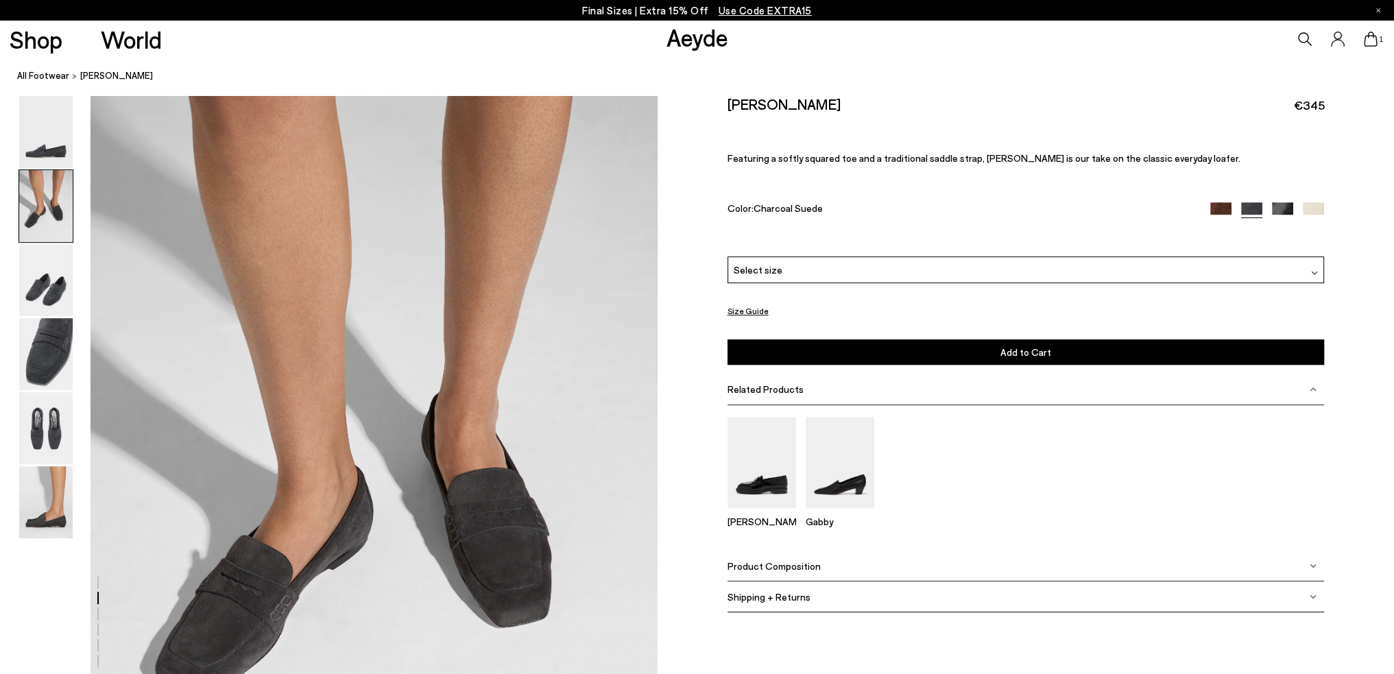
click at [1281, 206] on img at bounding box center [1282, 212] width 21 height 21
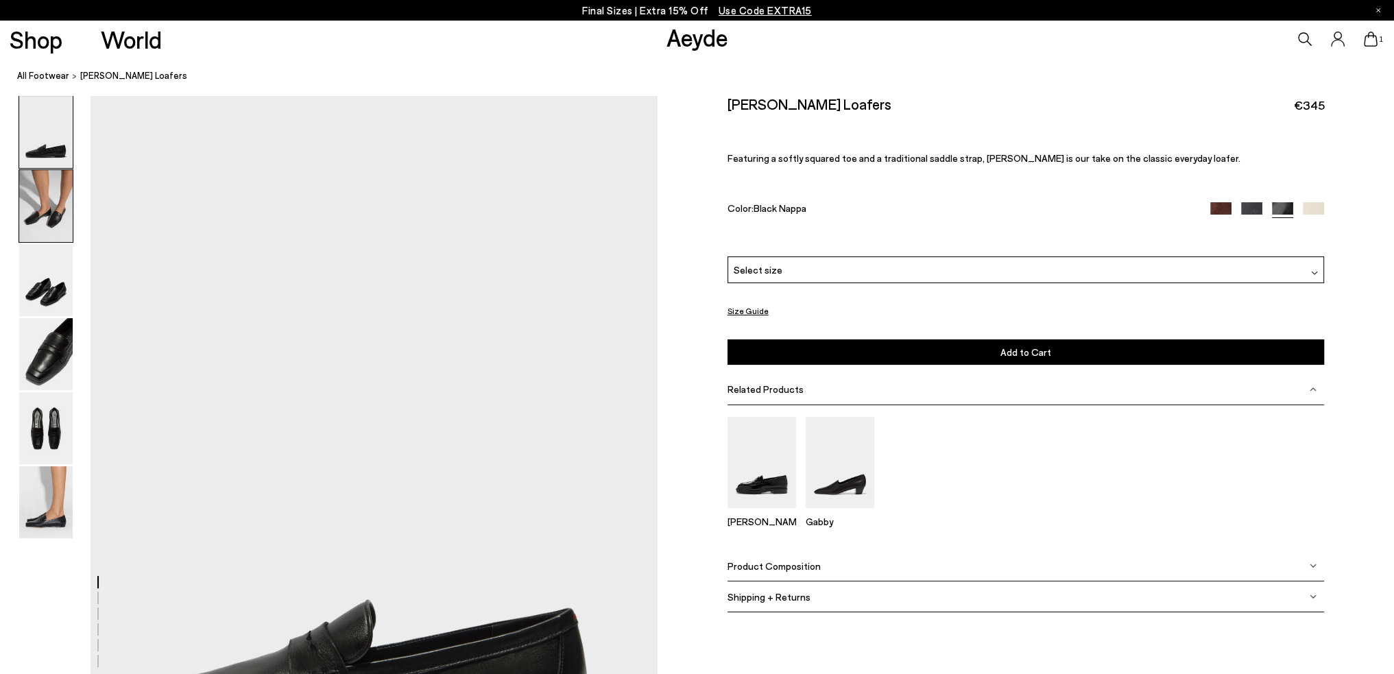
click at [49, 207] on img at bounding box center [45, 206] width 53 height 72
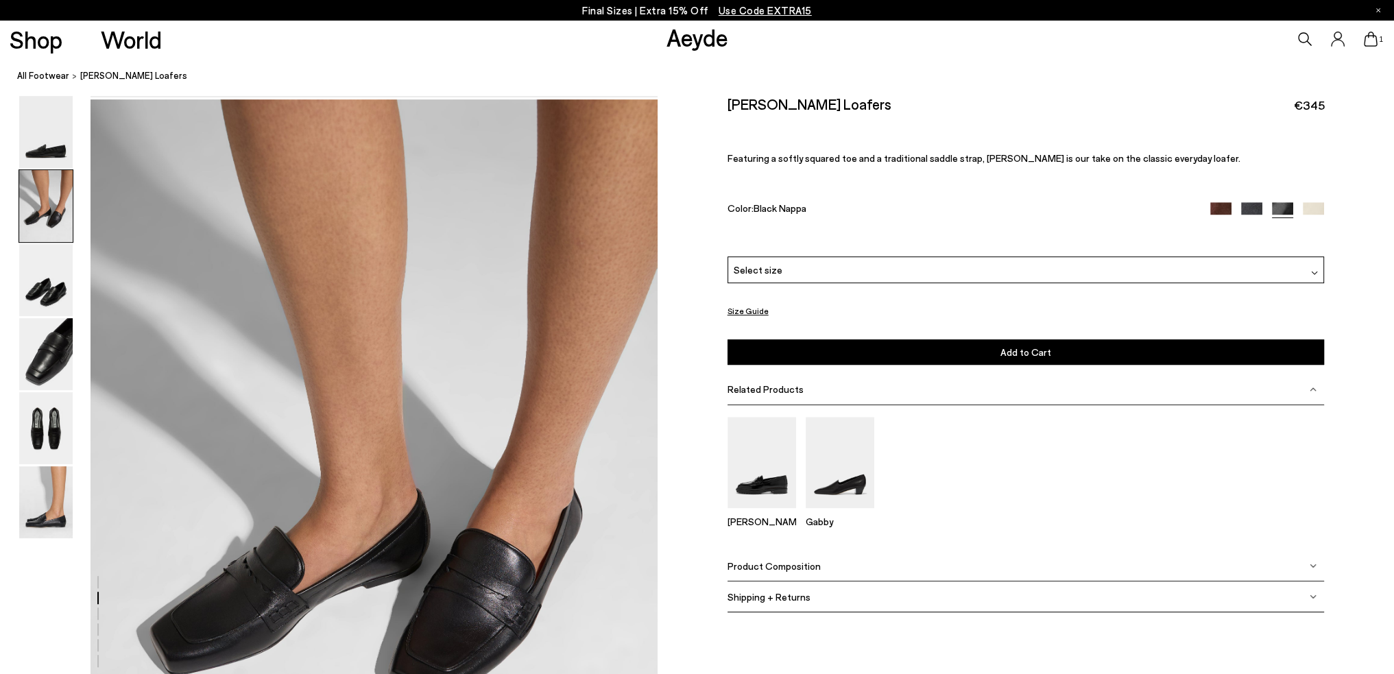
scroll to position [760, 0]
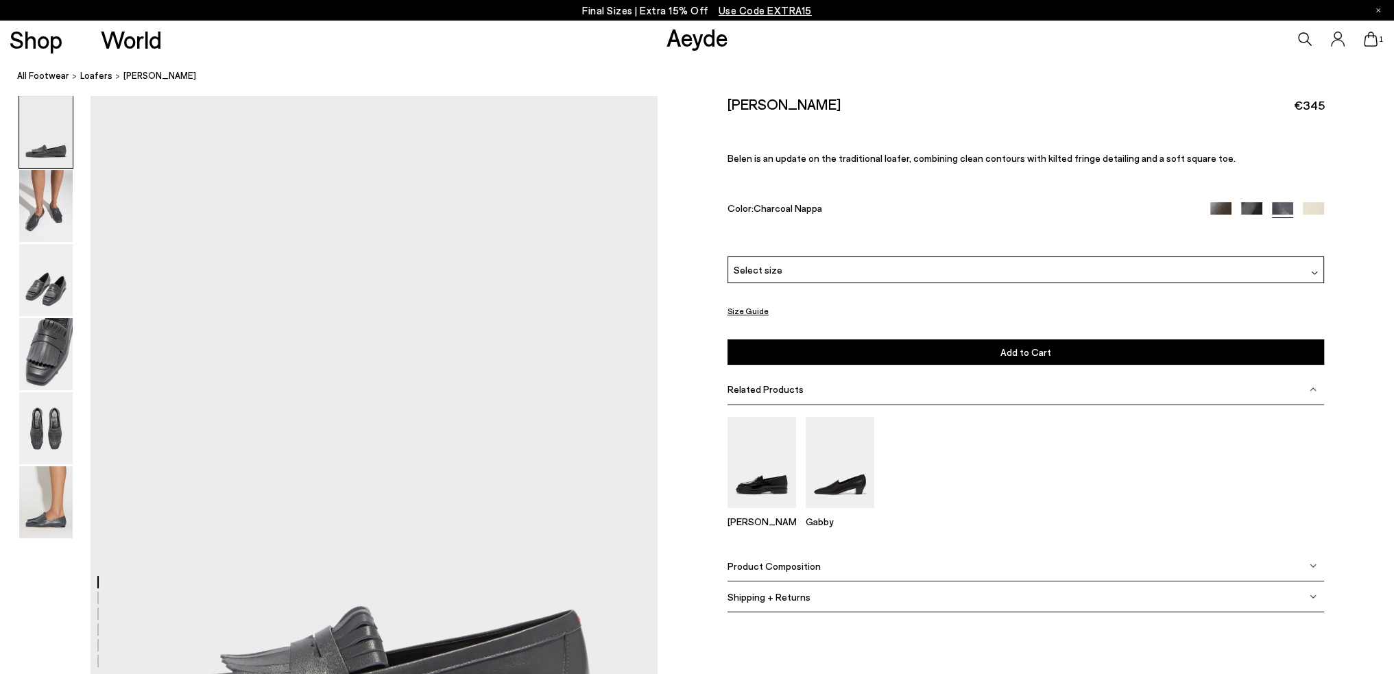
click at [817, 275] on div "Select size" at bounding box center [1026, 269] width 597 height 27
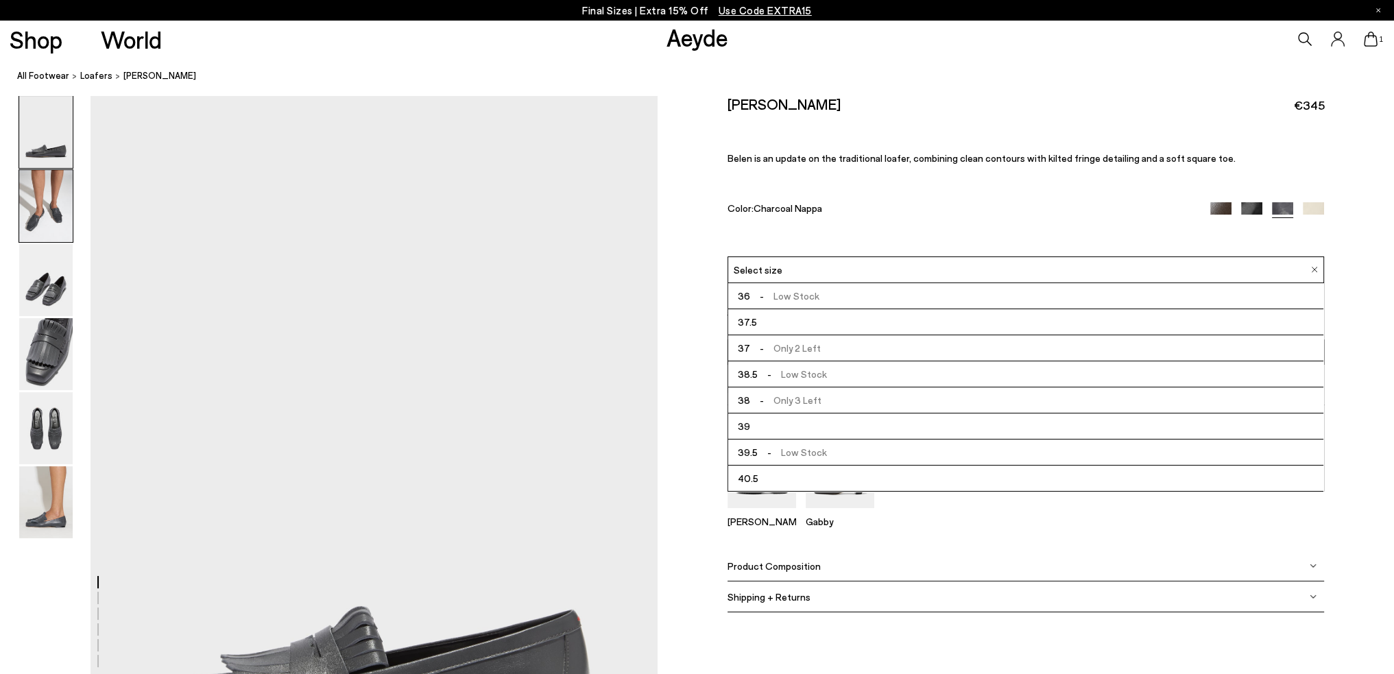
click at [54, 222] on img at bounding box center [45, 206] width 53 height 72
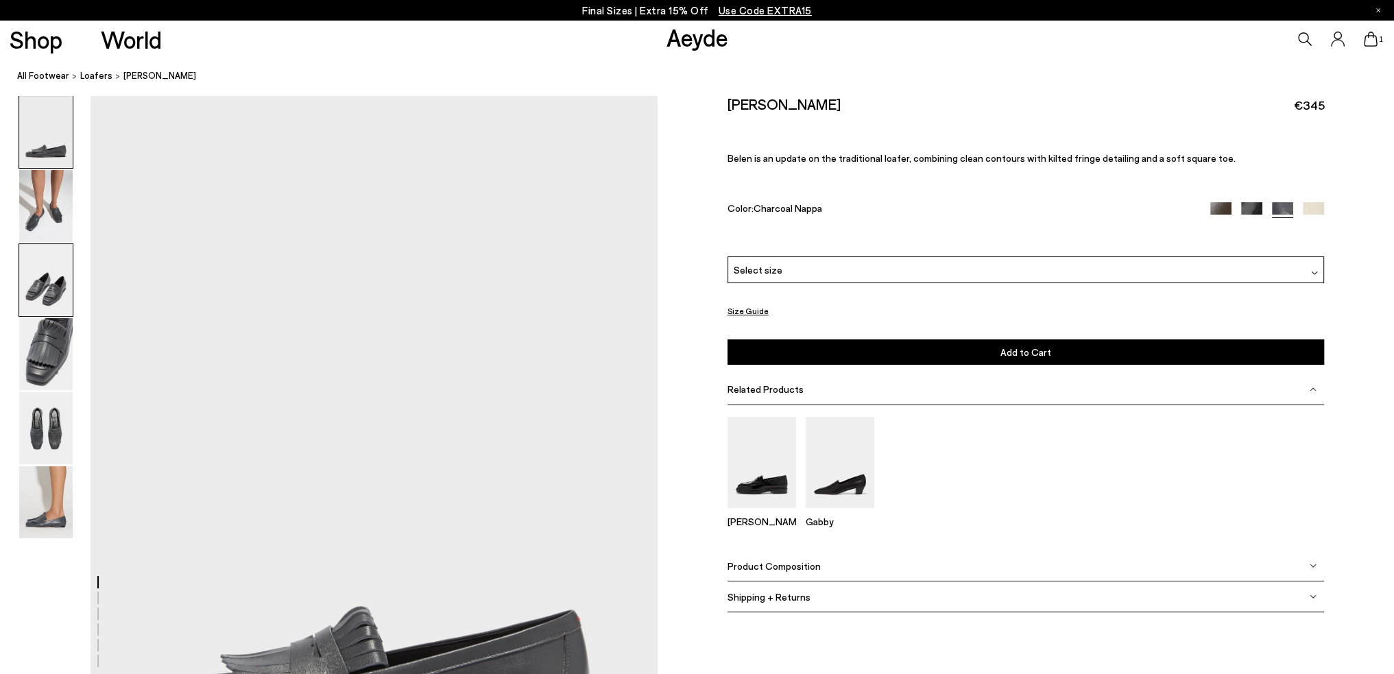
click at [52, 276] on img at bounding box center [45, 280] width 53 height 72
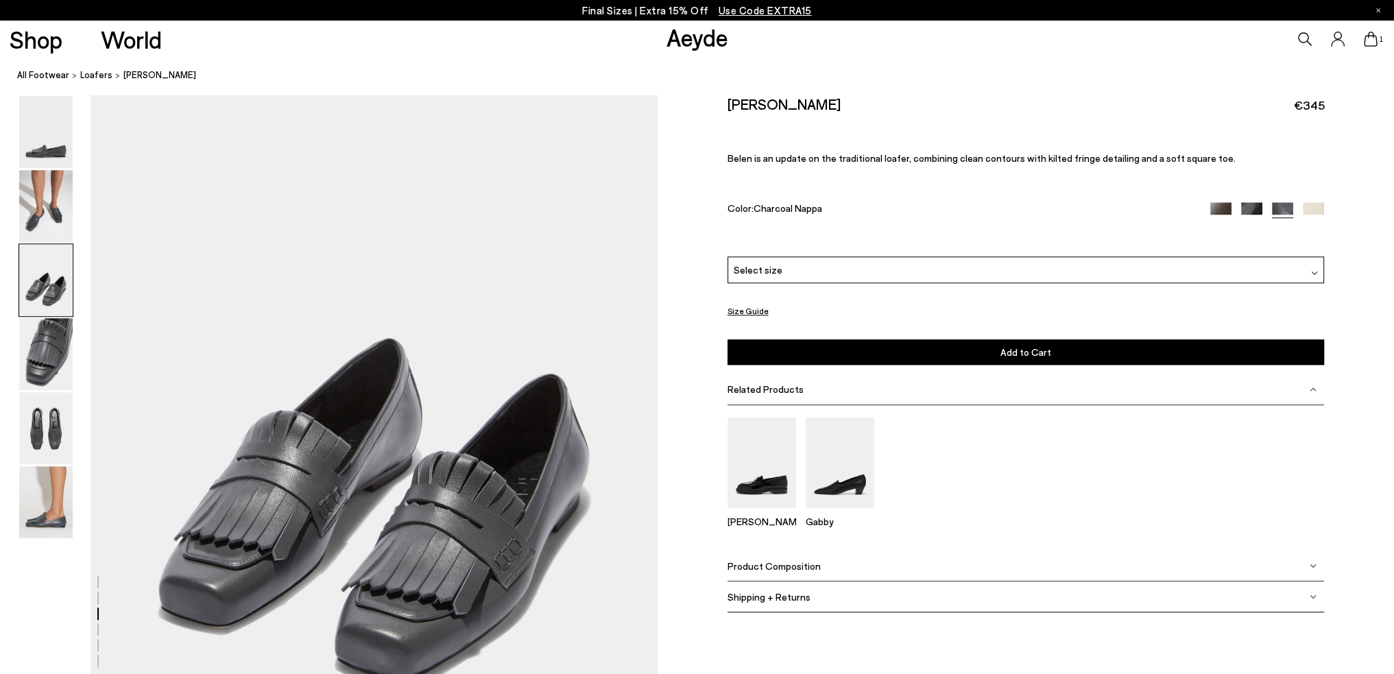
scroll to position [1654, 0]
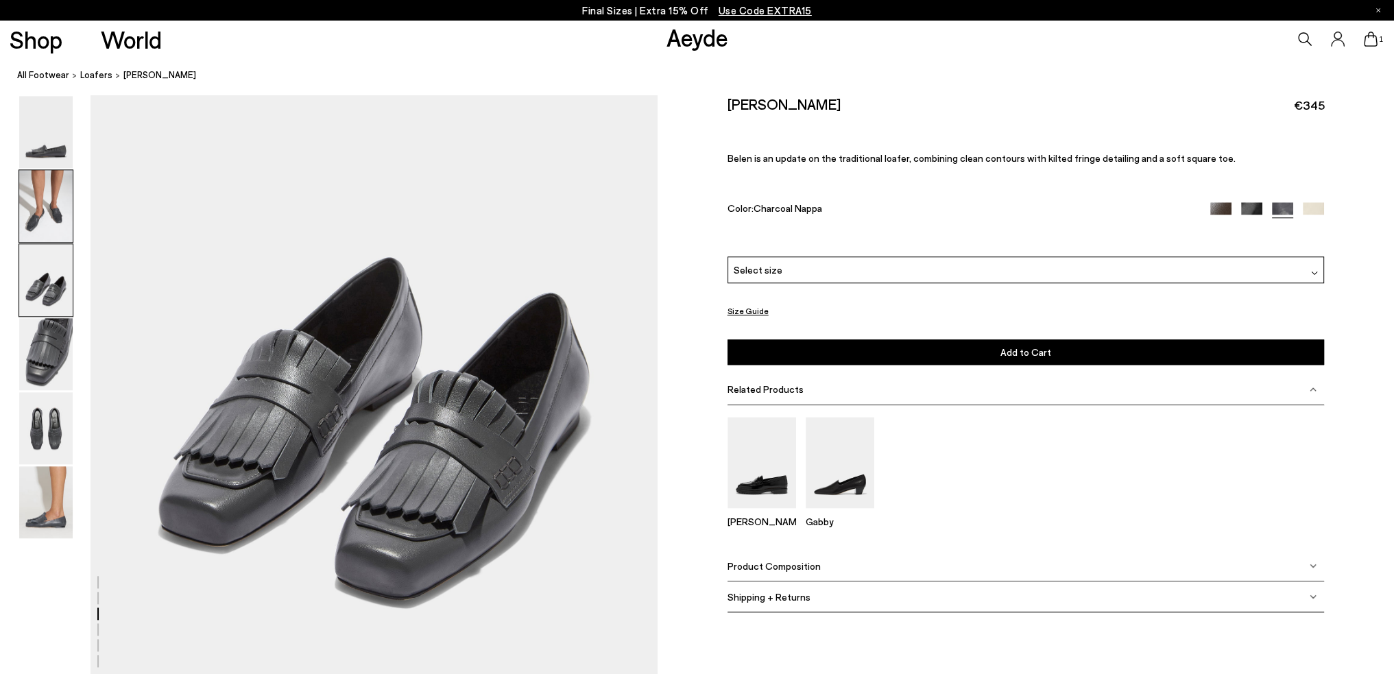
click at [38, 189] on img at bounding box center [45, 206] width 53 height 72
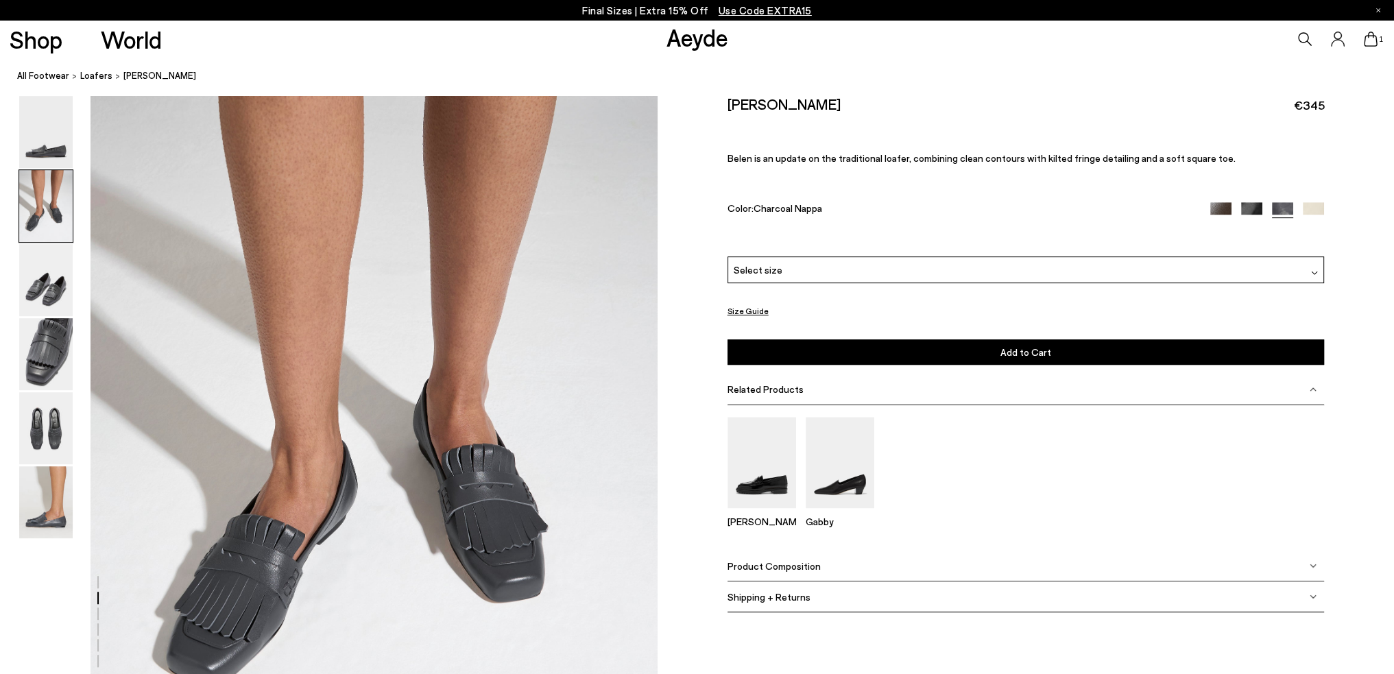
scroll to position [897, 0]
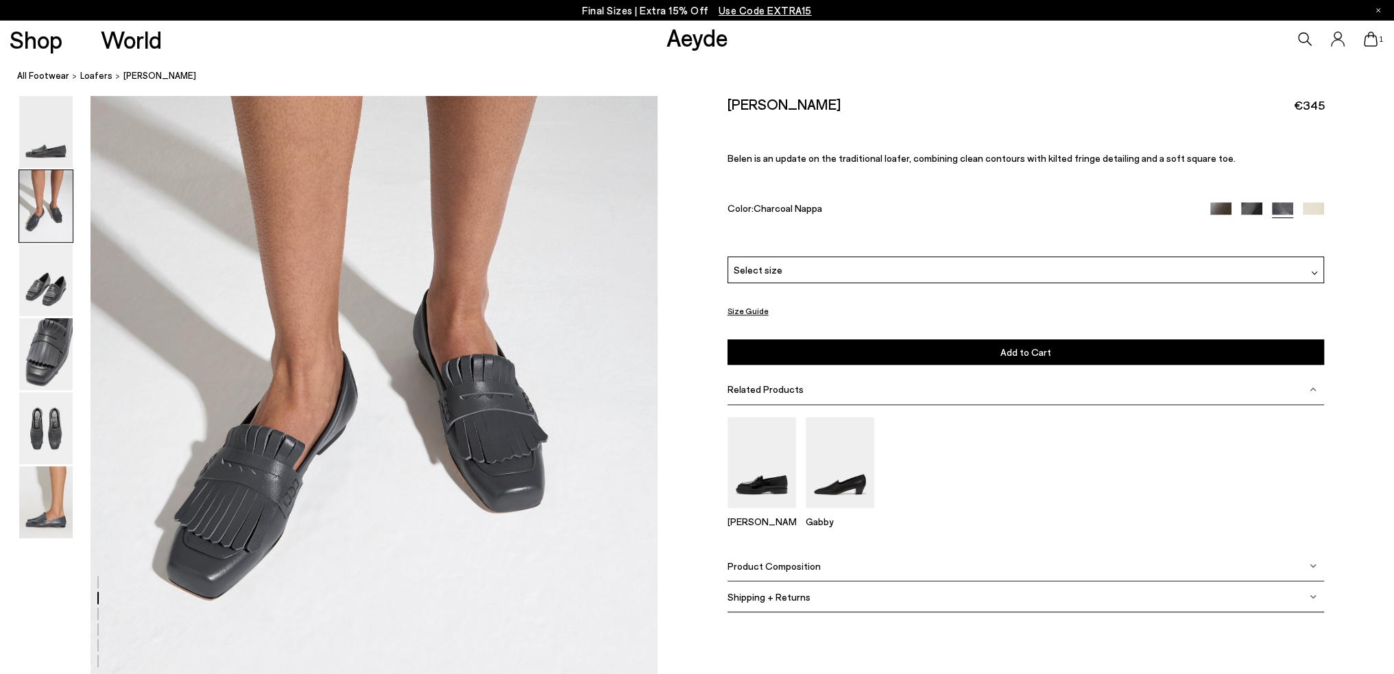
click at [1306, 208] on img at bounding box center [1313, 212] width 21 height 21
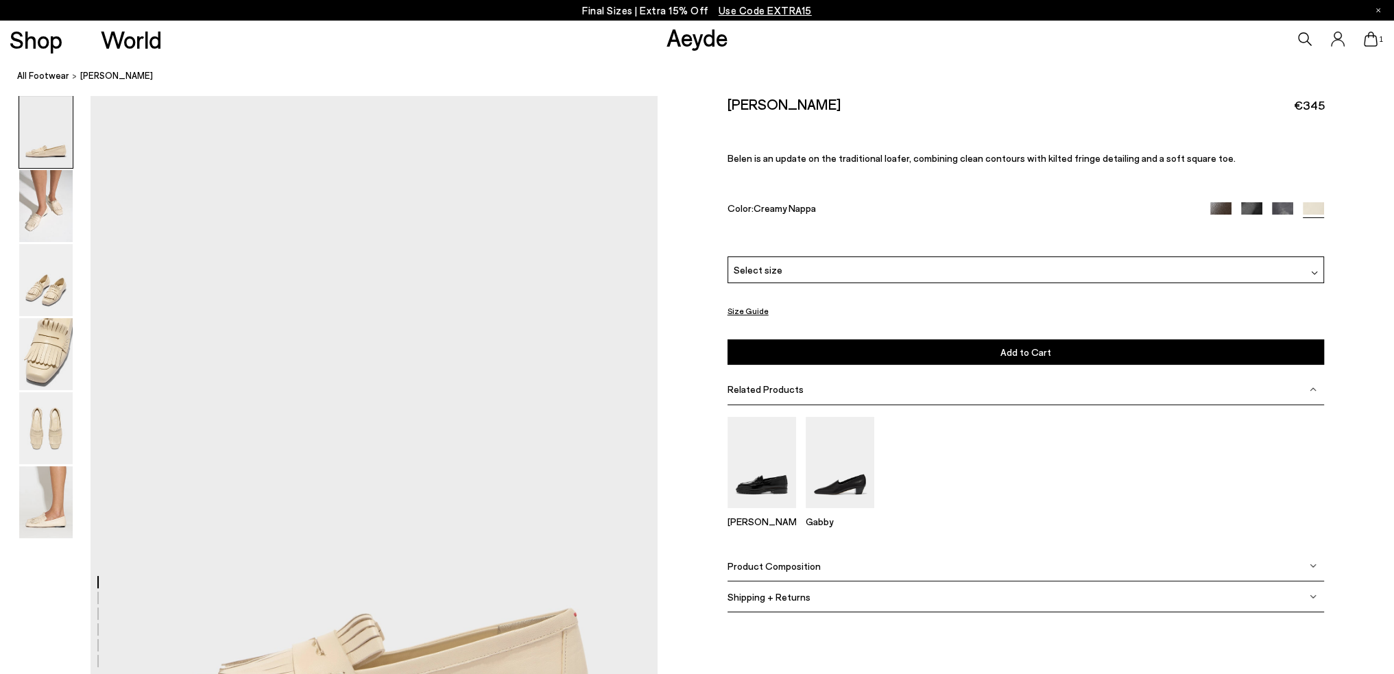
click at [826, 268] on div "Select size" at bounding box center [1026, 269] width 597 height 27
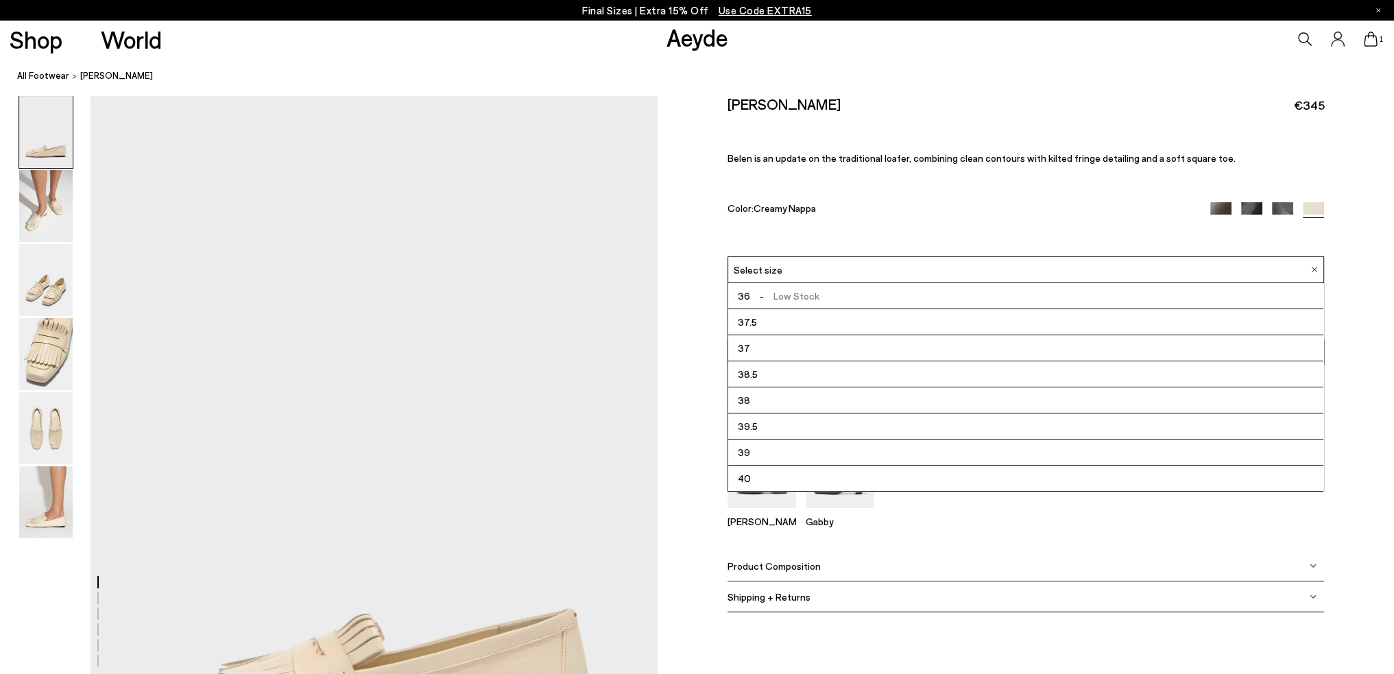
click at [826, 268] on div "Select size" at bounding box center [1026, 269] width 597 height 27
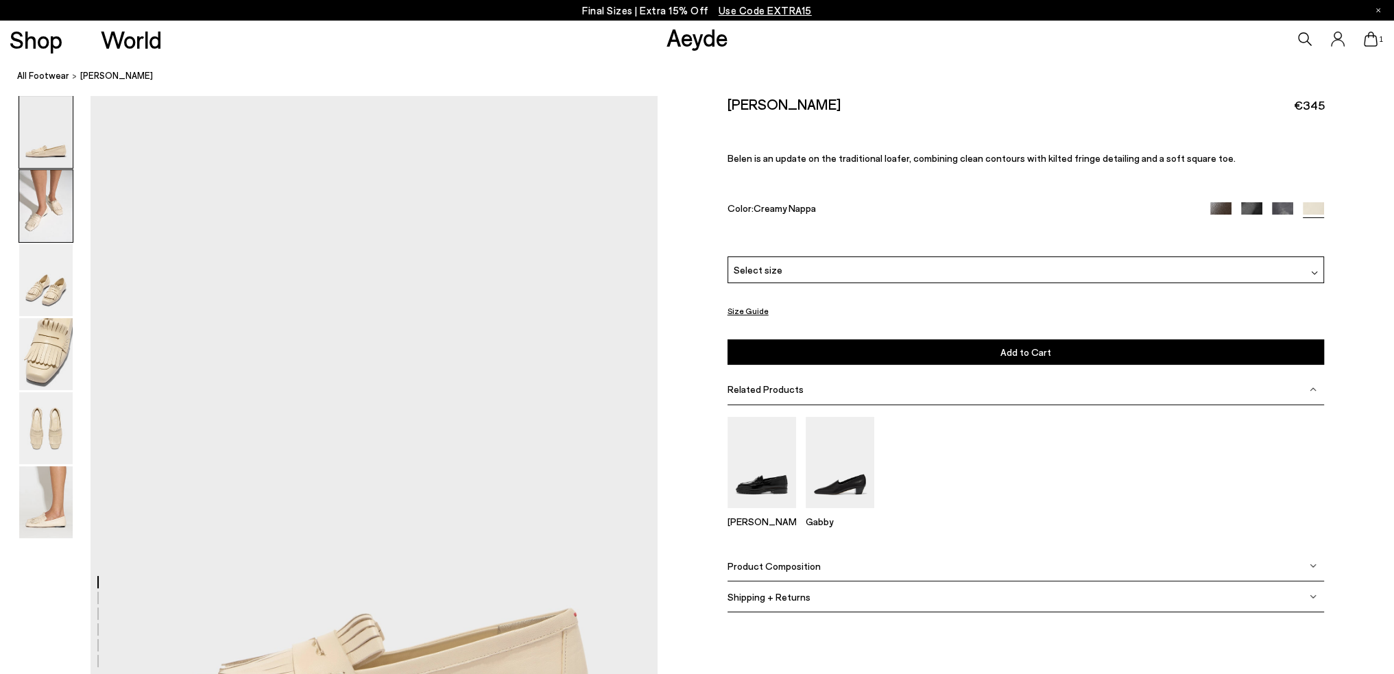
click at [30, 222] on img at bounding box center [45, 206] width 53 height 72
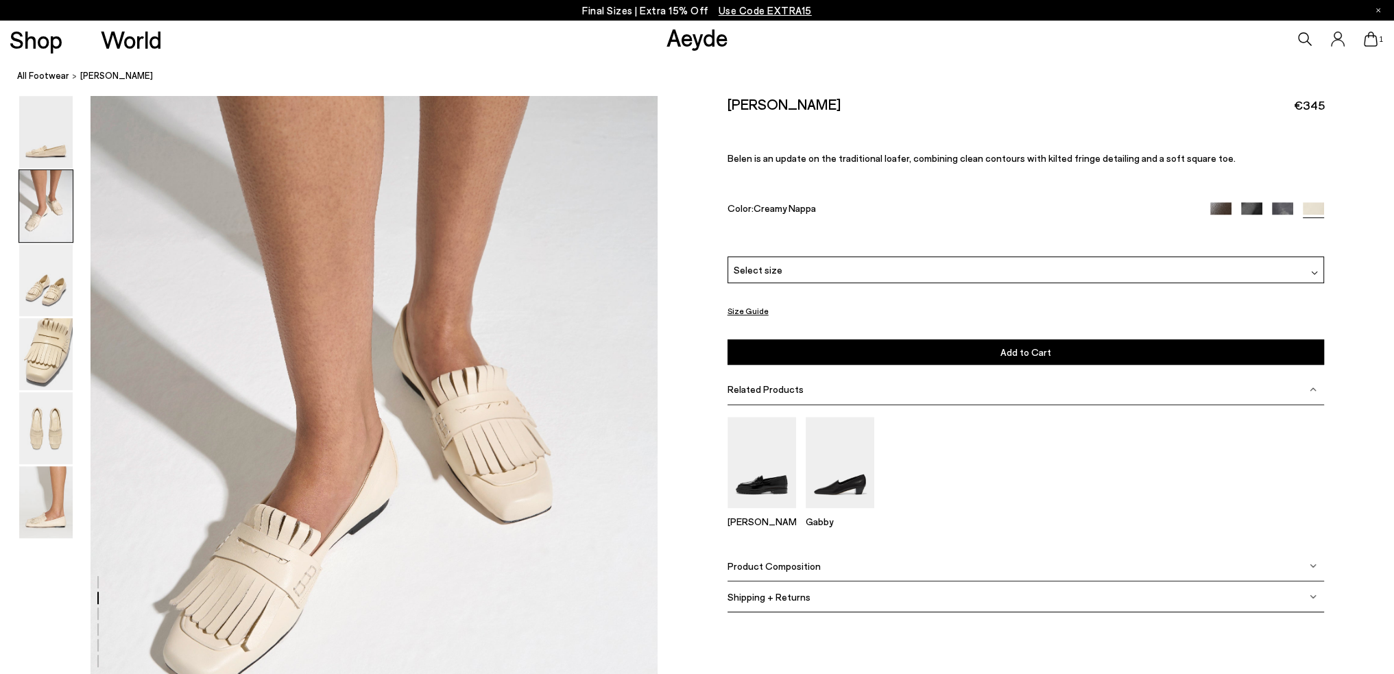
scroll to position [828, 0]
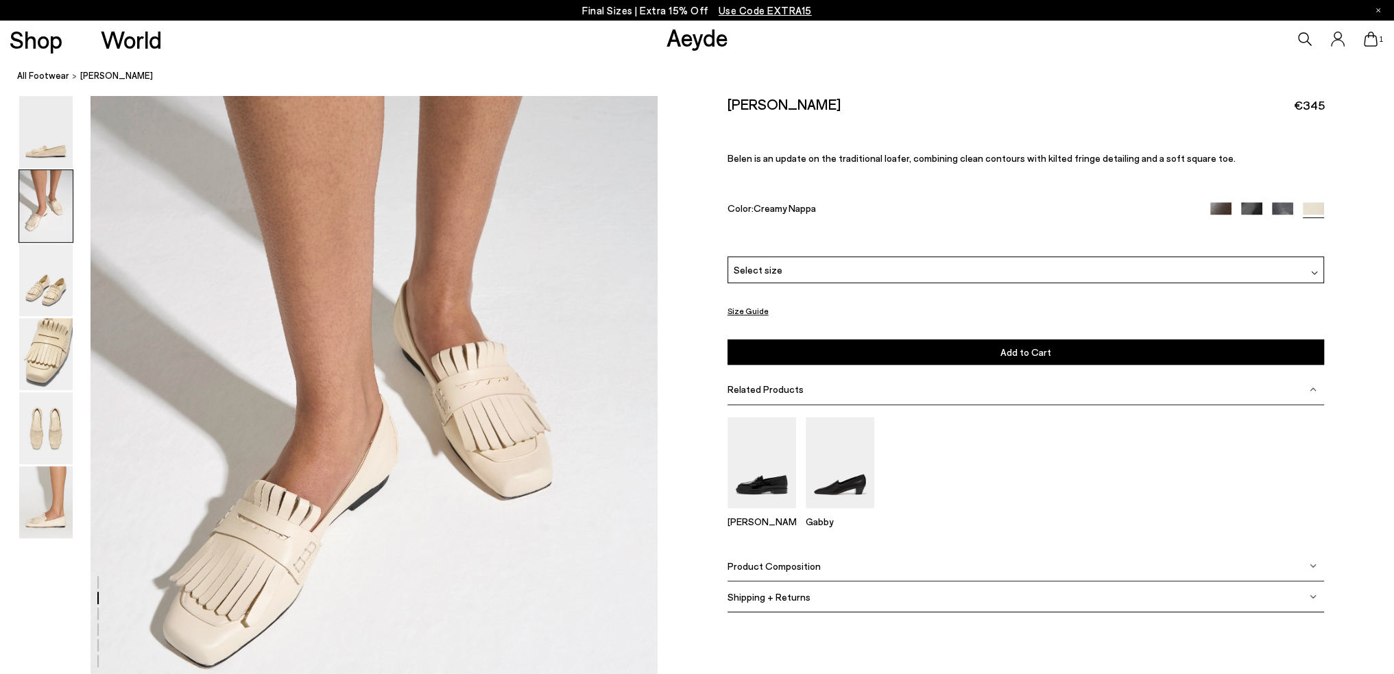
click at [1277, 208] on img at bounding box center [1282, 212] width 21 height 21
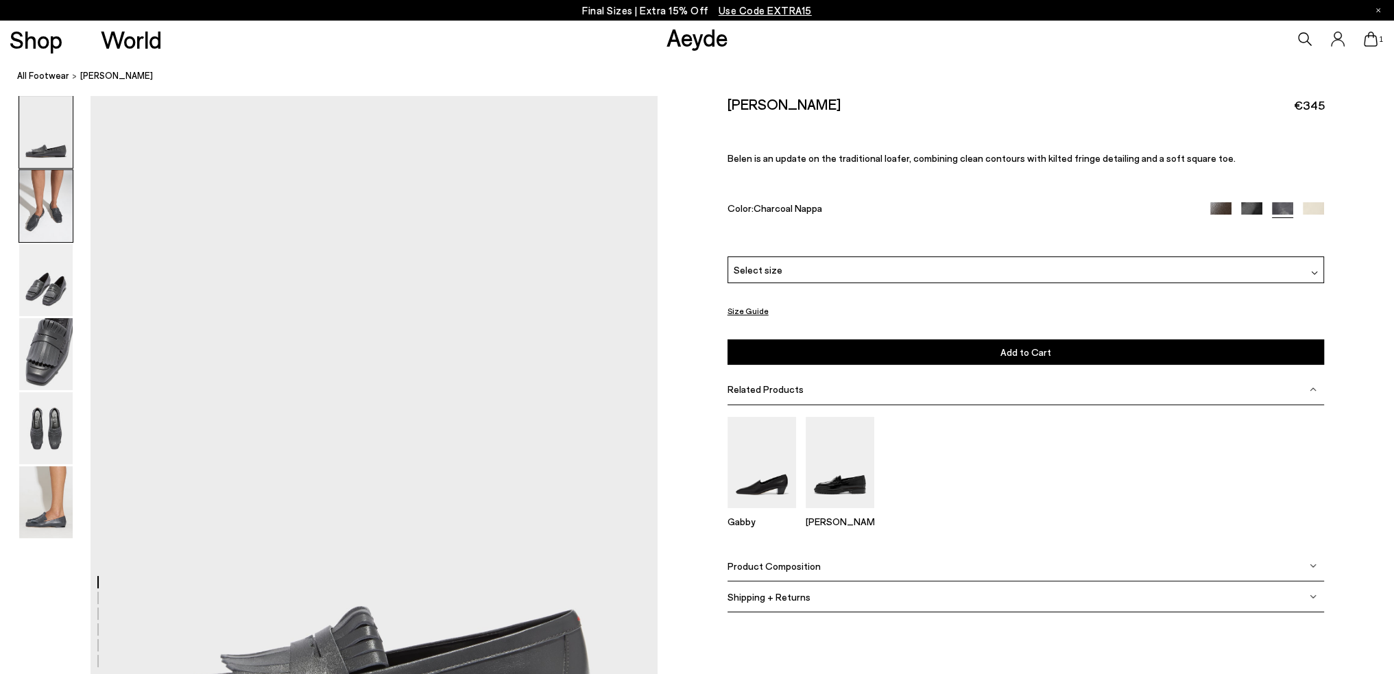
click at [38, 223] on img at bounding box center [45, 206] width 53 height 72
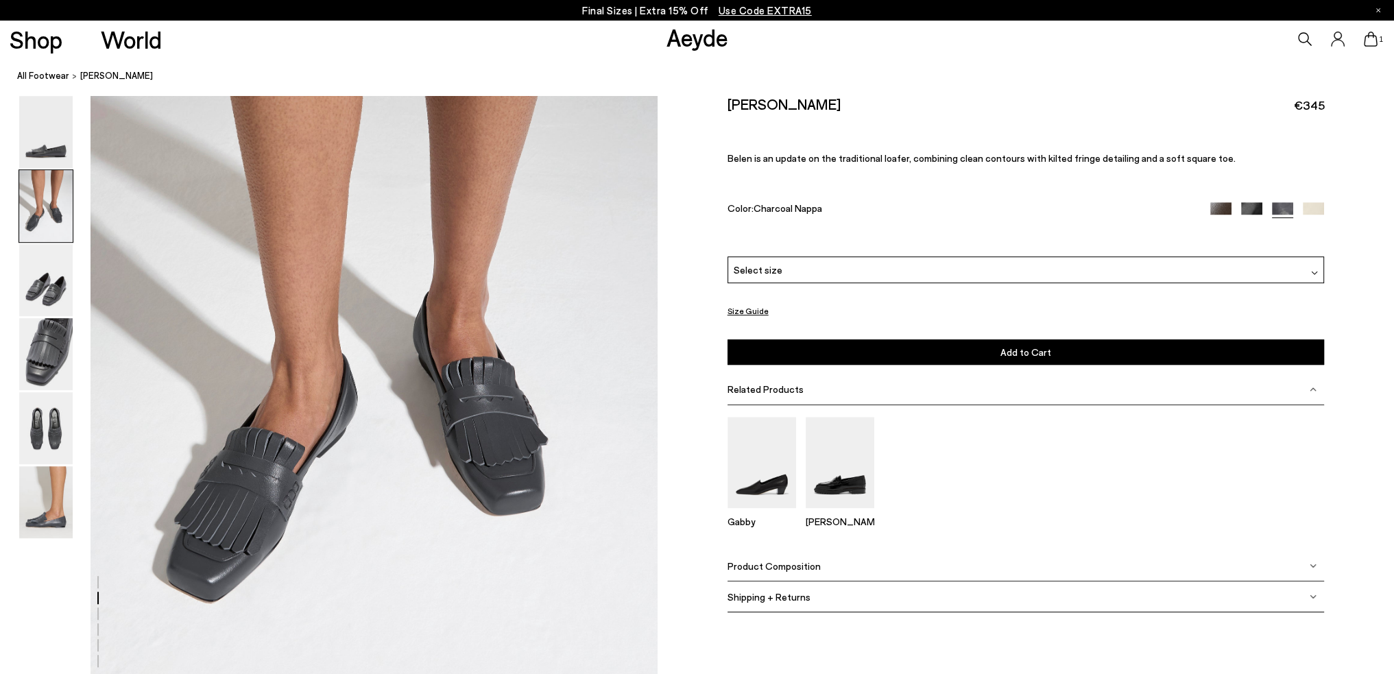
scroll to position [897, 0]
